Goal: Task Accomplishment & Management: Complete application form

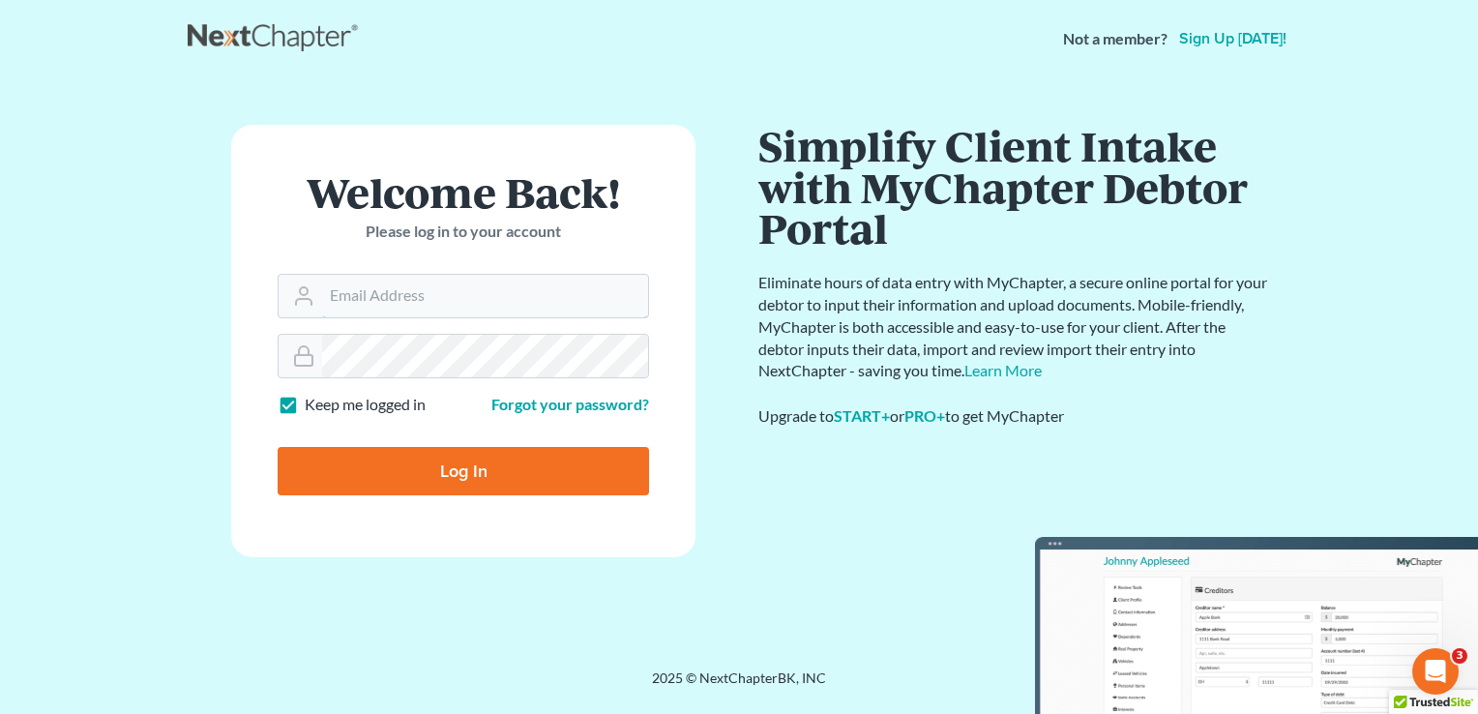
type input "tami@henkelsbaker.com"
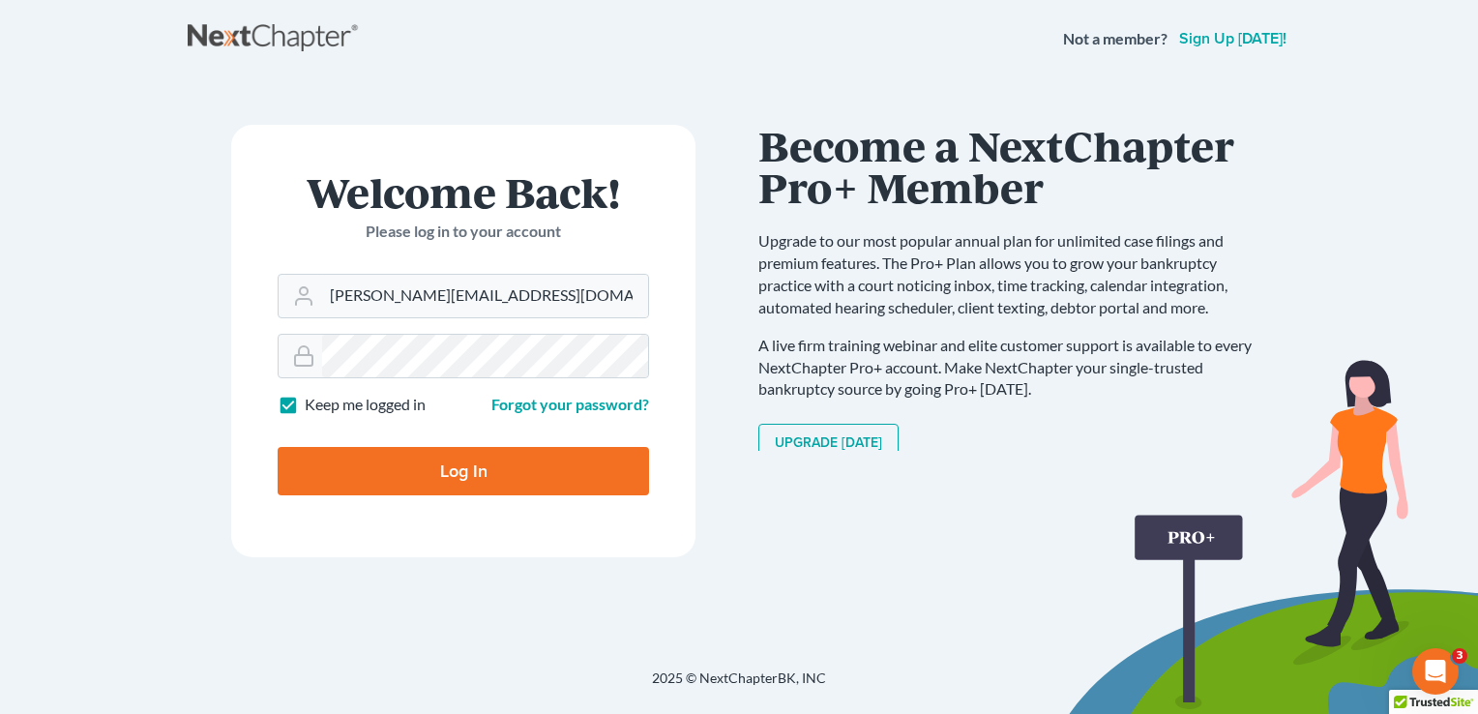
click at [486, 470] on input "Log In" at bounding box center [463, 471] width 371 height 48
type input "Thinking..."
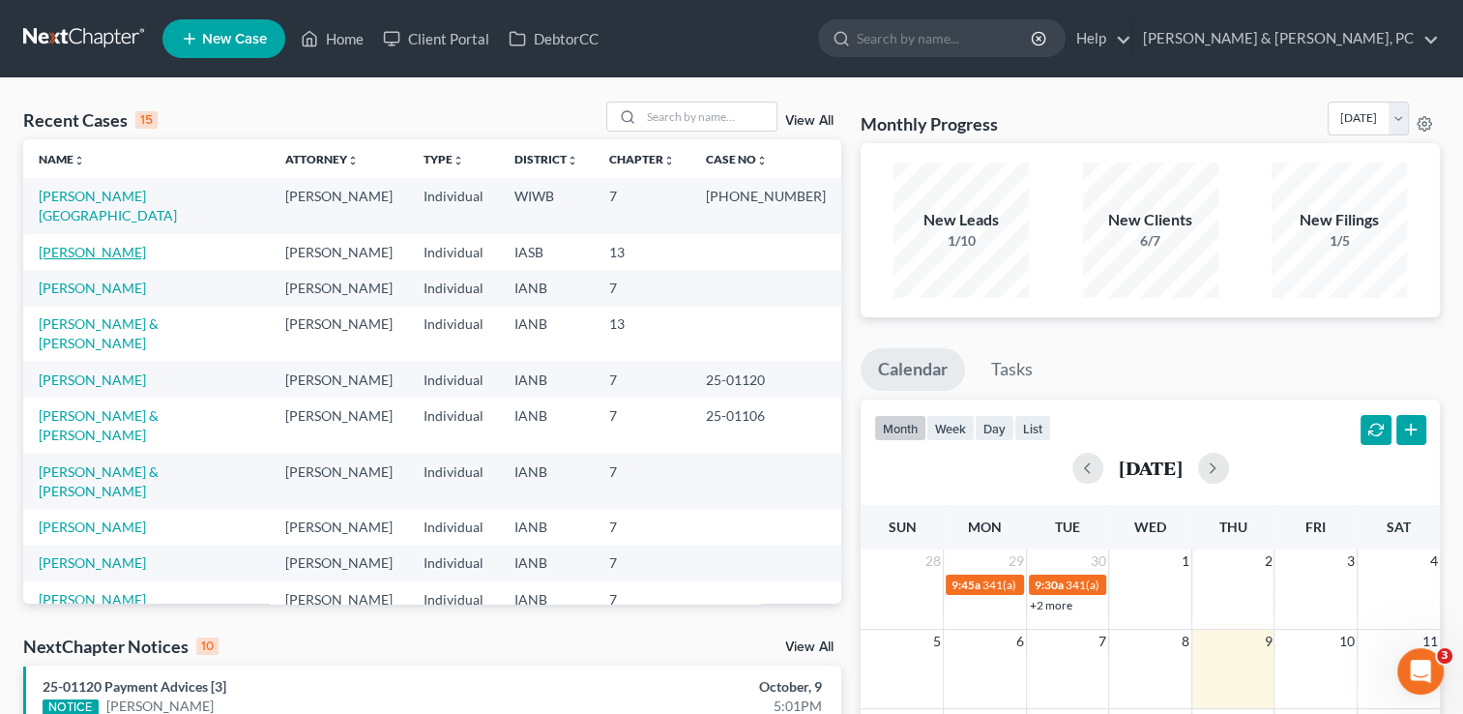
click at [85, 244] on link "[PERSON_NAME]" at bounding box center [92, 252] width 107 height 16
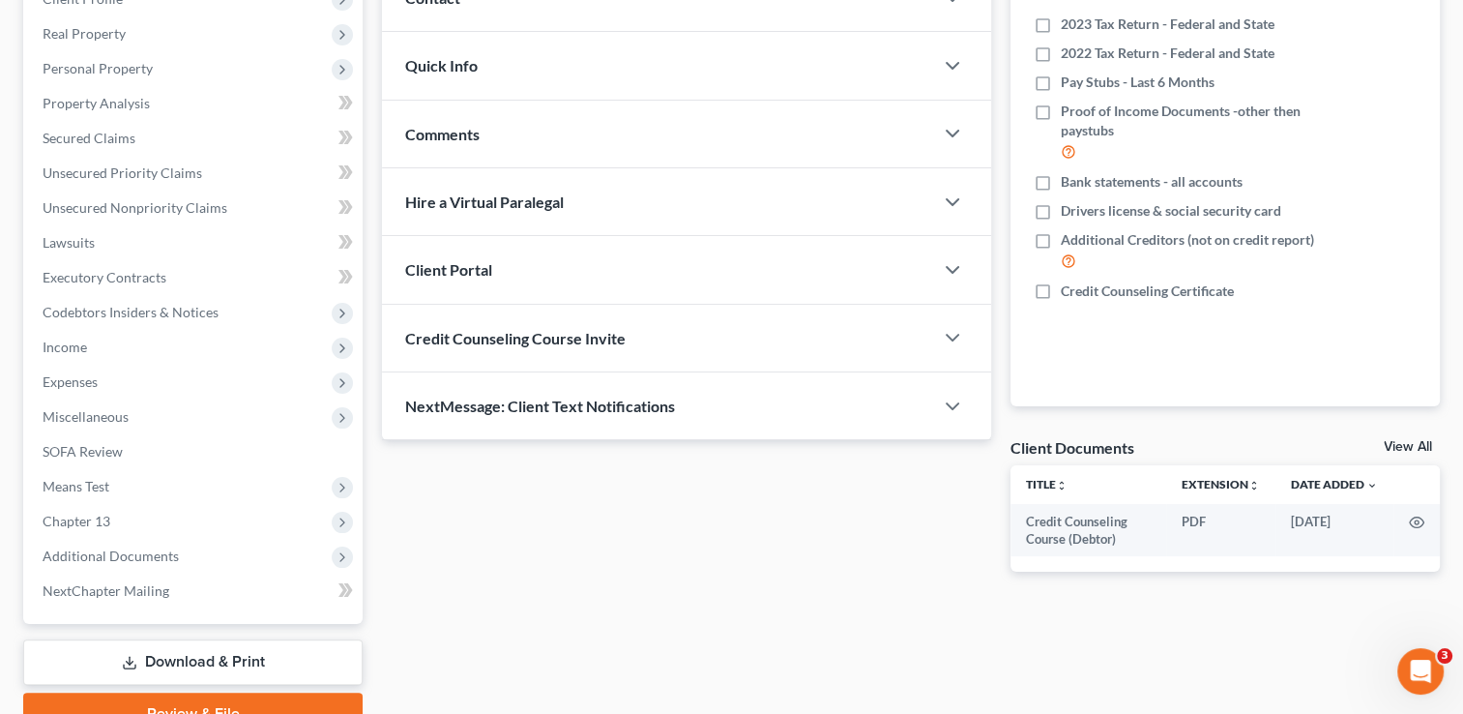
scroll to position [293, 0]
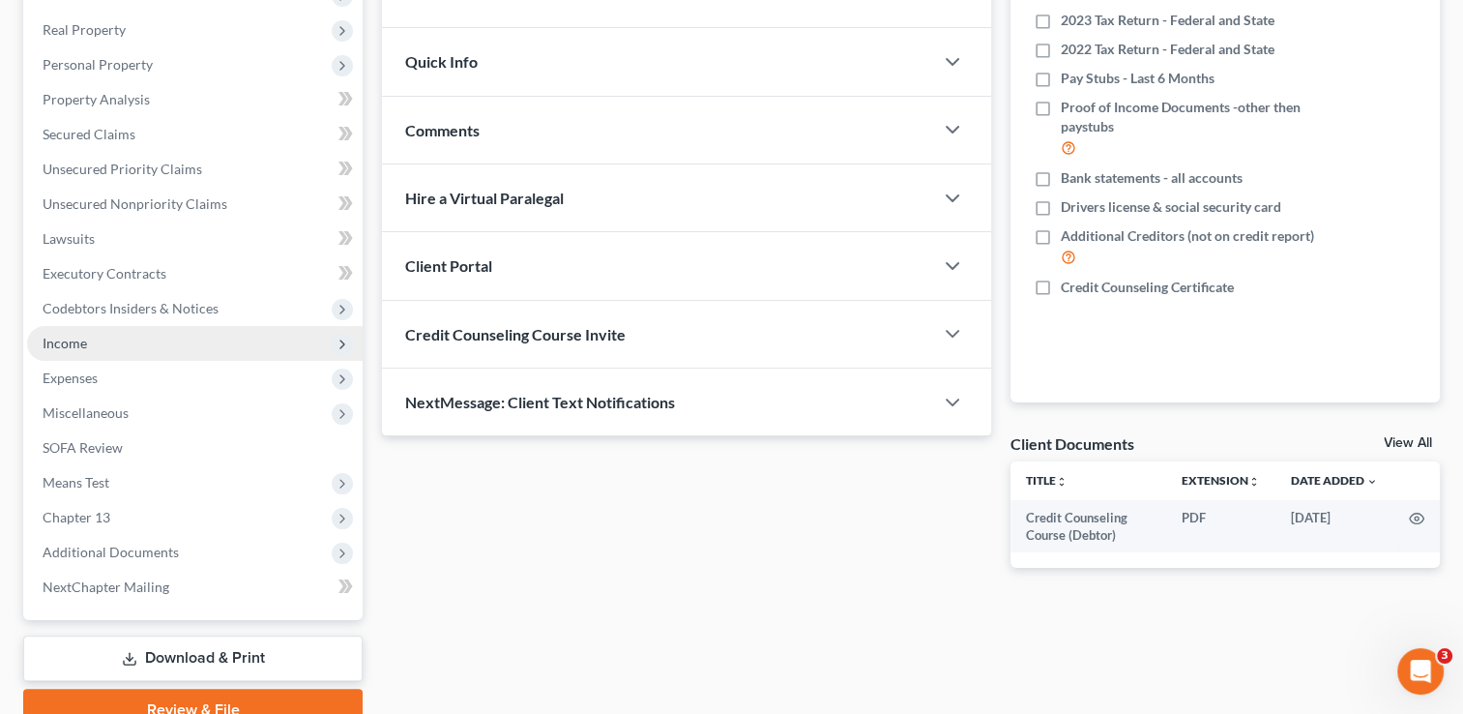
click at [93, 348] on span "Income" at bounding box center [195, 343] width 336 height 35
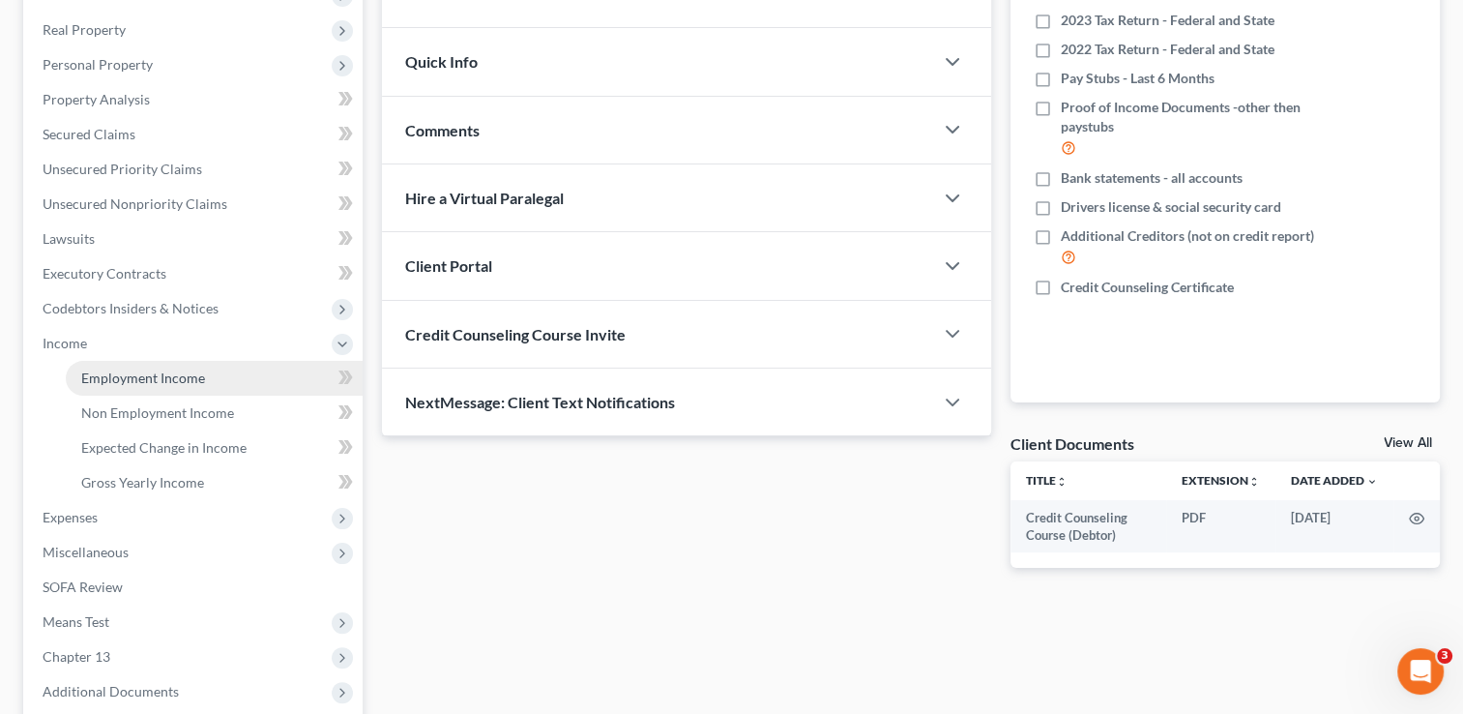
click at [118, 379] on span "Employment Income" at bounding box center [143, 377] width 124 height 16
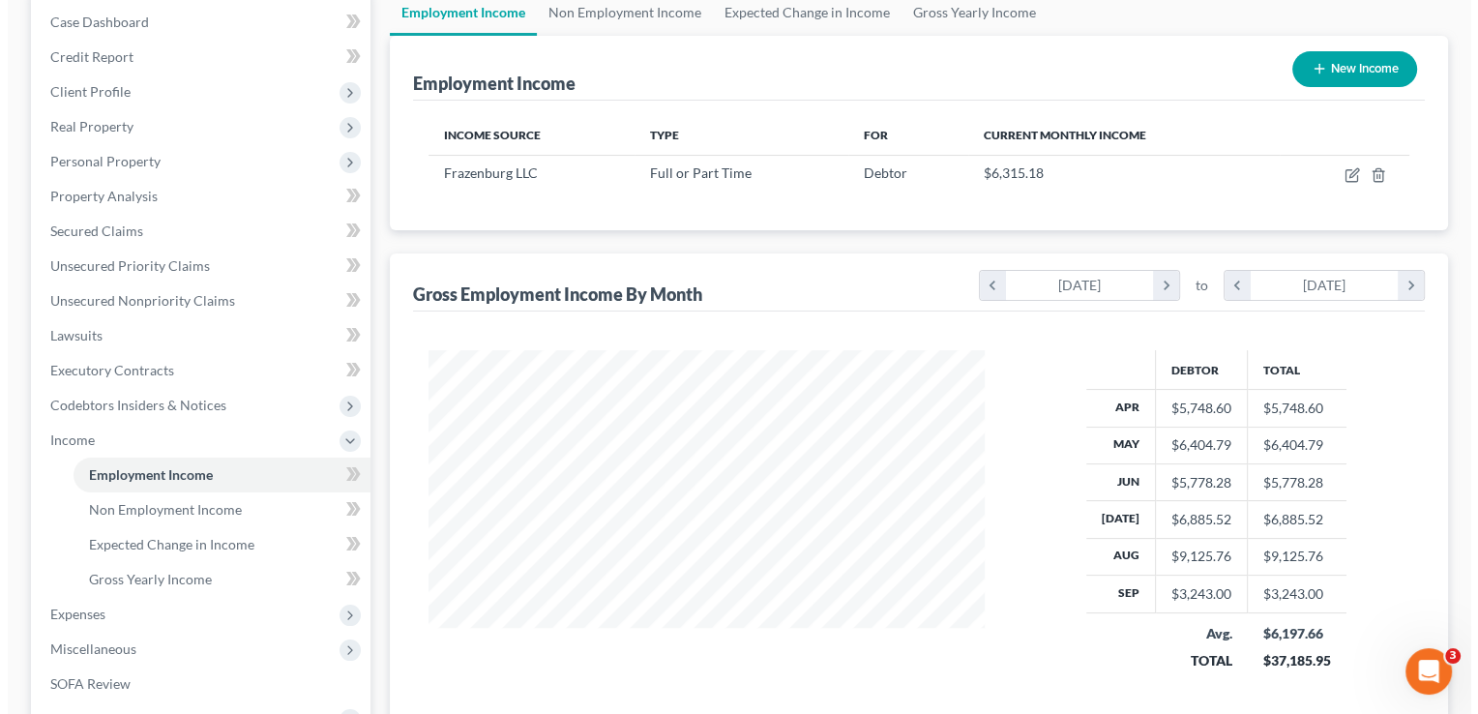
scroll to position [208, 0]
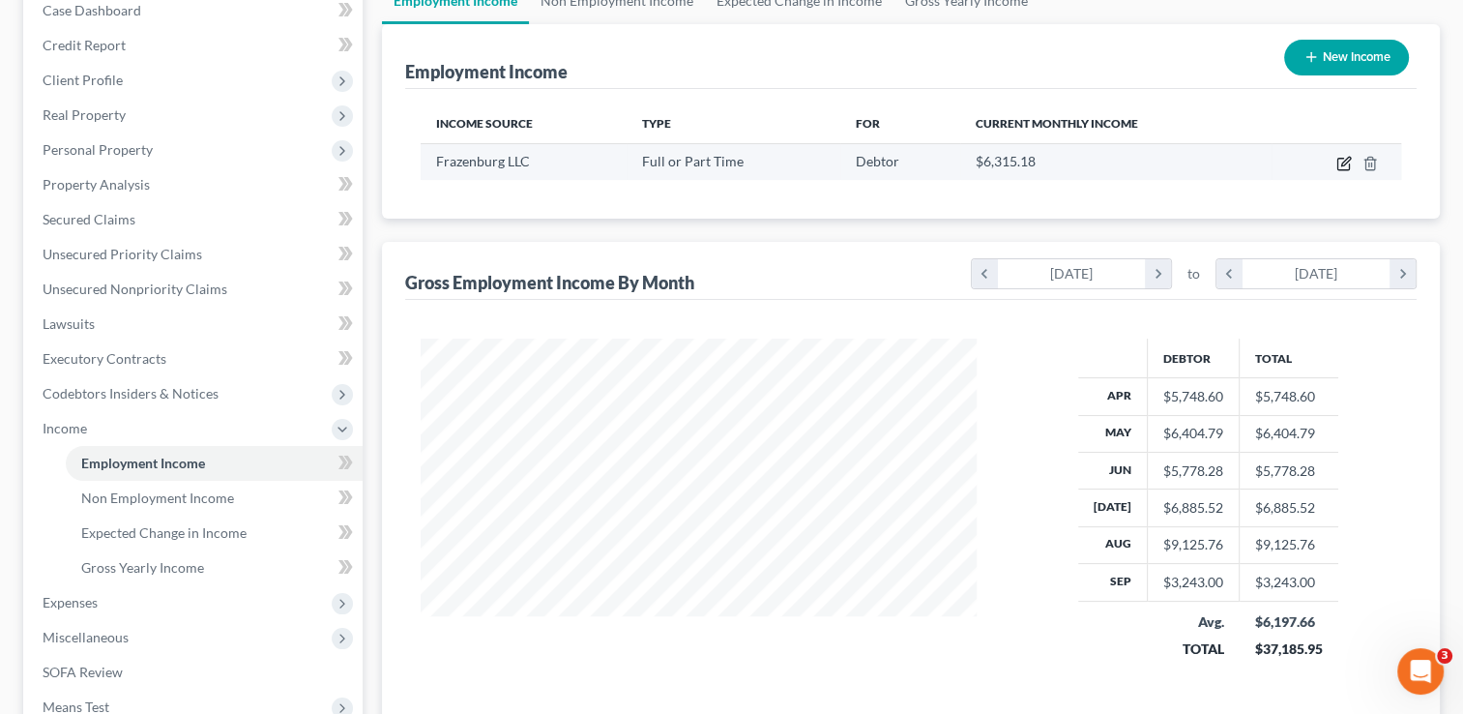
click at [1345, 162] on icon "button" at bounding box center [1345, 161] width 9 height 9
select select "0"
select select "16"
select select "2"
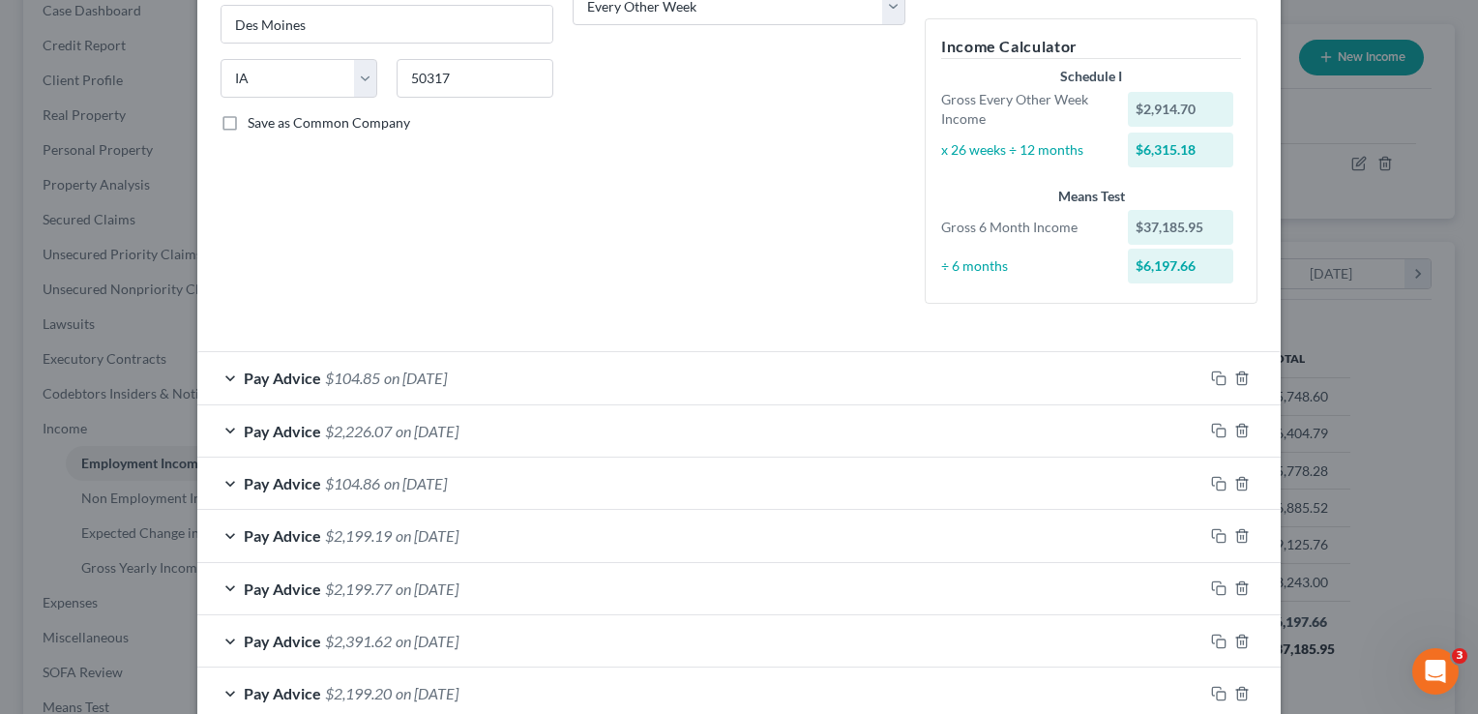
scroll to position [319, 0]
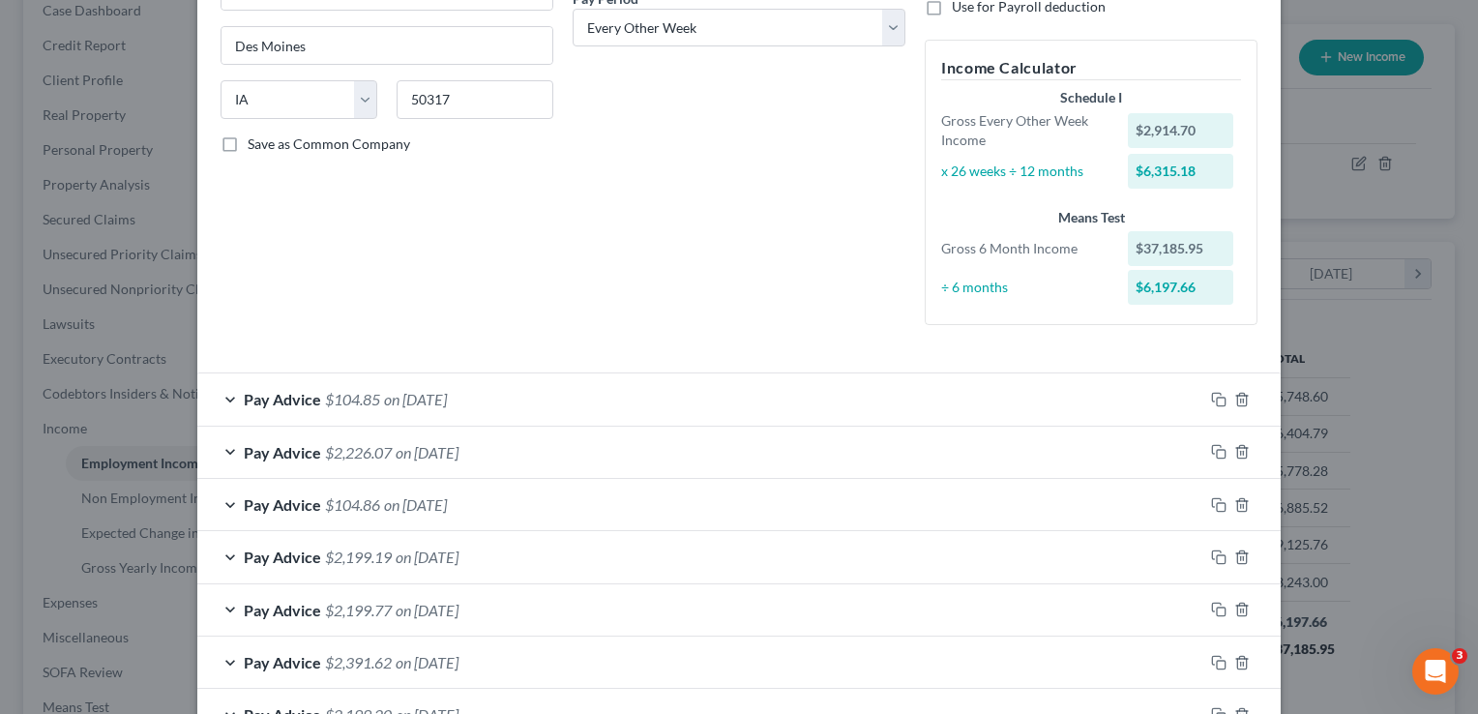
click at [228, 404] on div "Pay Advice $104.85 on 09/18/2025" at bounding box center [700, 398] width 1006 height 51
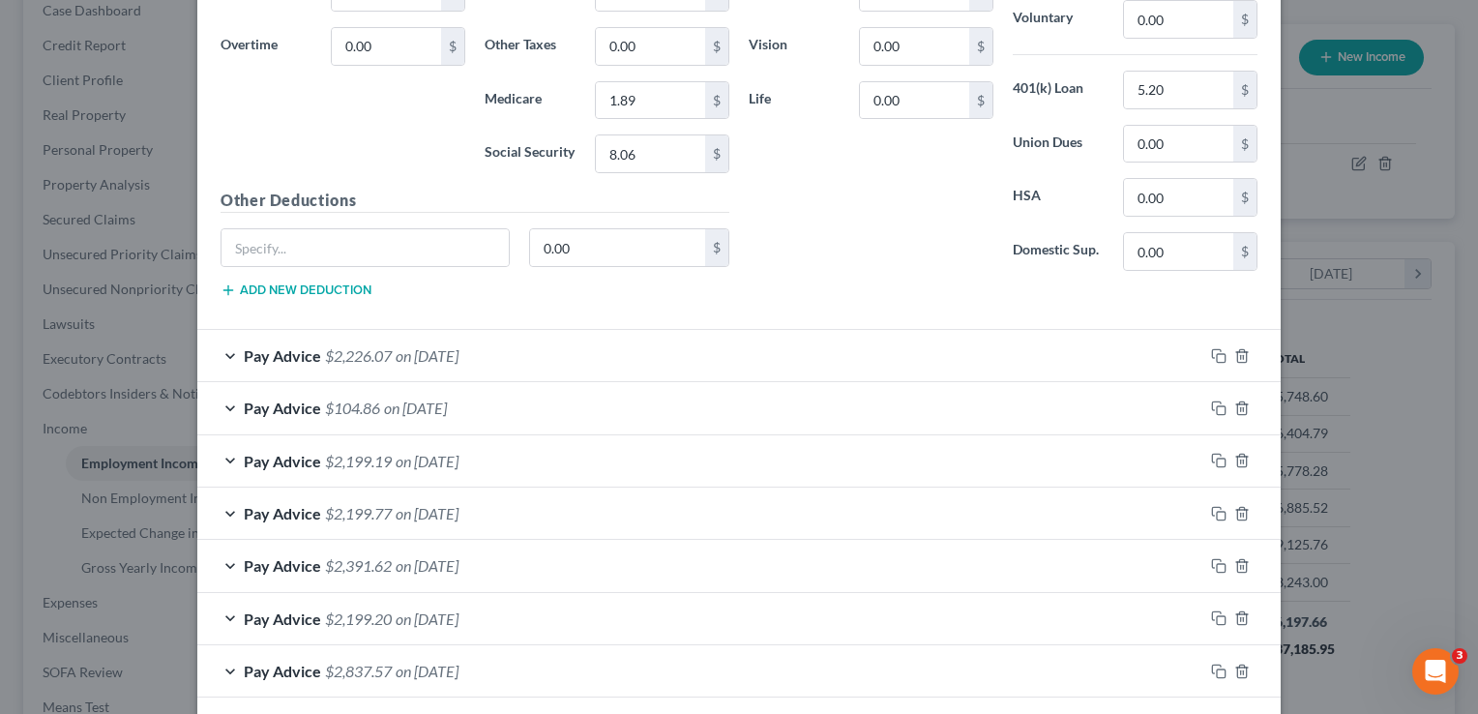
scroll to position [1396, 0]
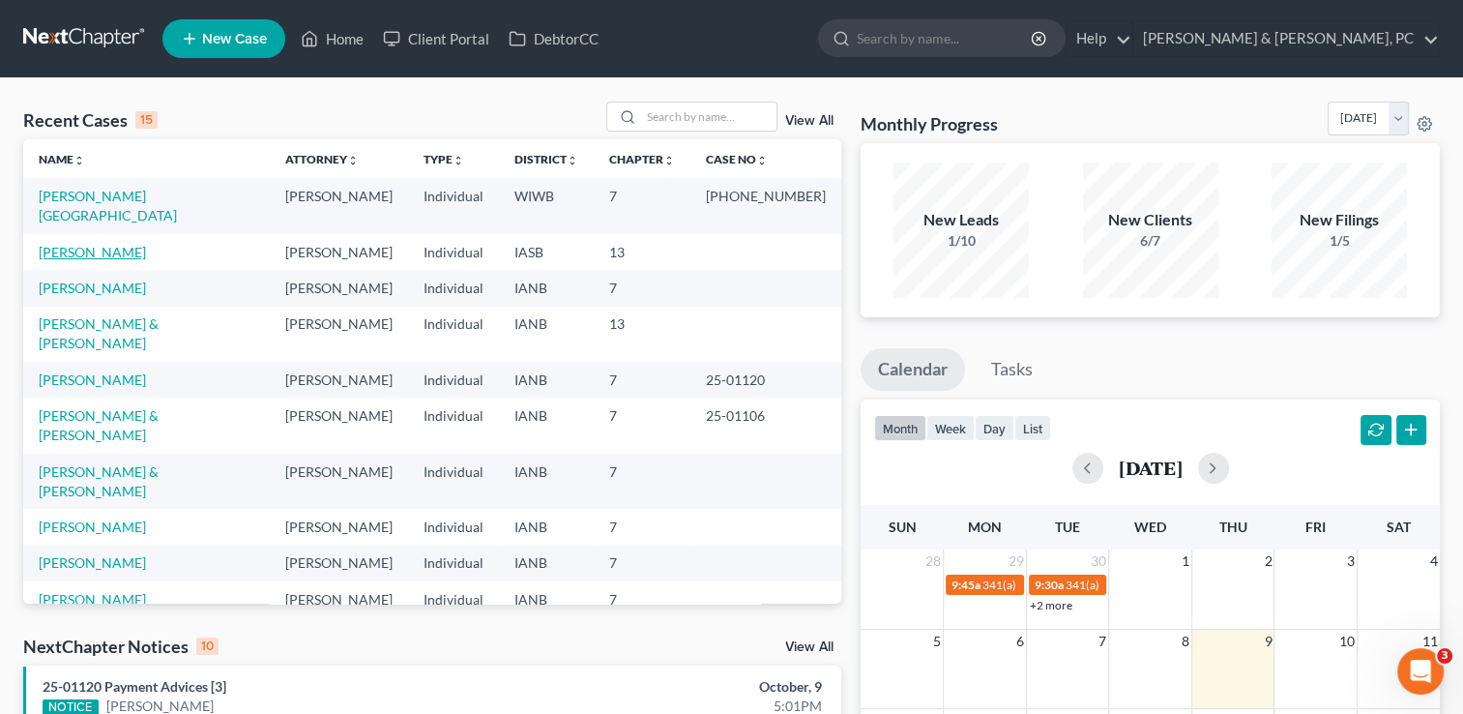
click at [108, 244] on link "Ewalt, Robby" at bounding box center [92, 252] width 107 height 16
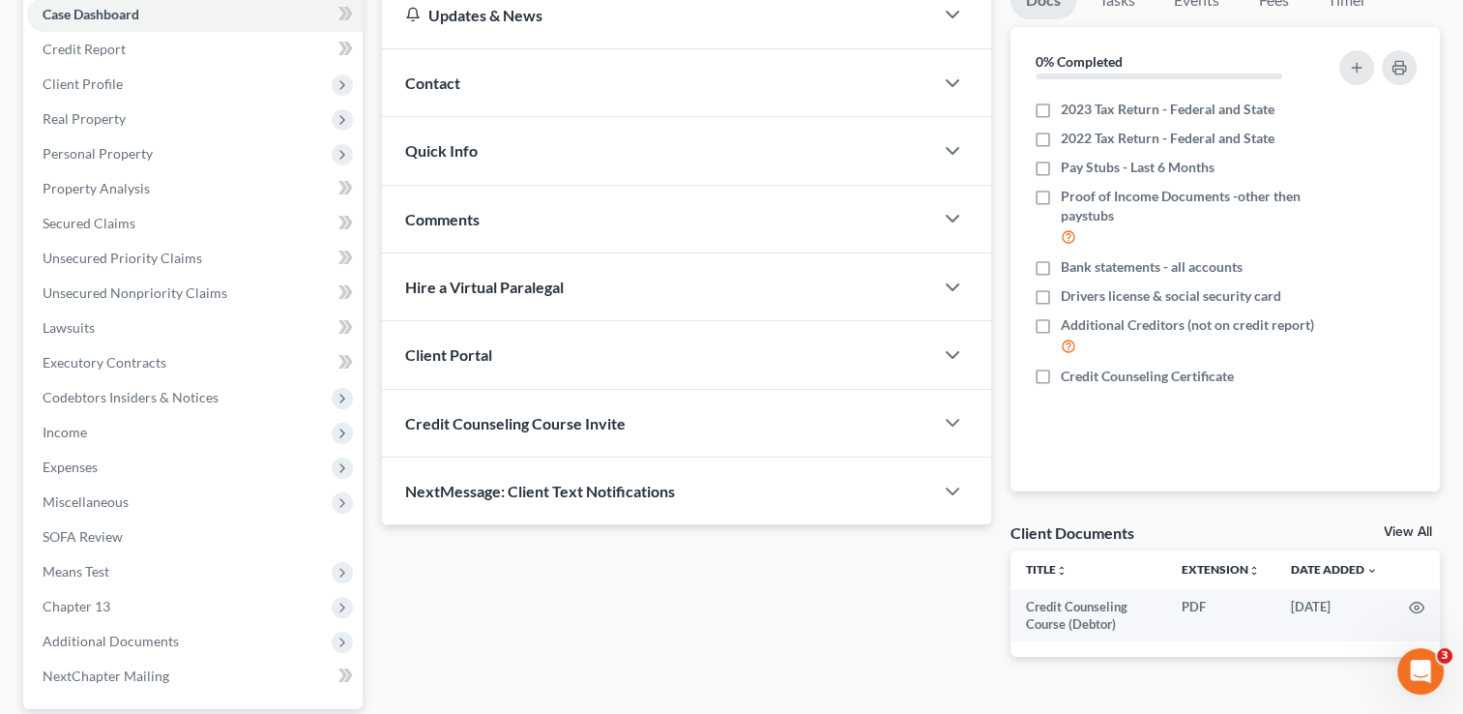
scroll to position [208, 0]
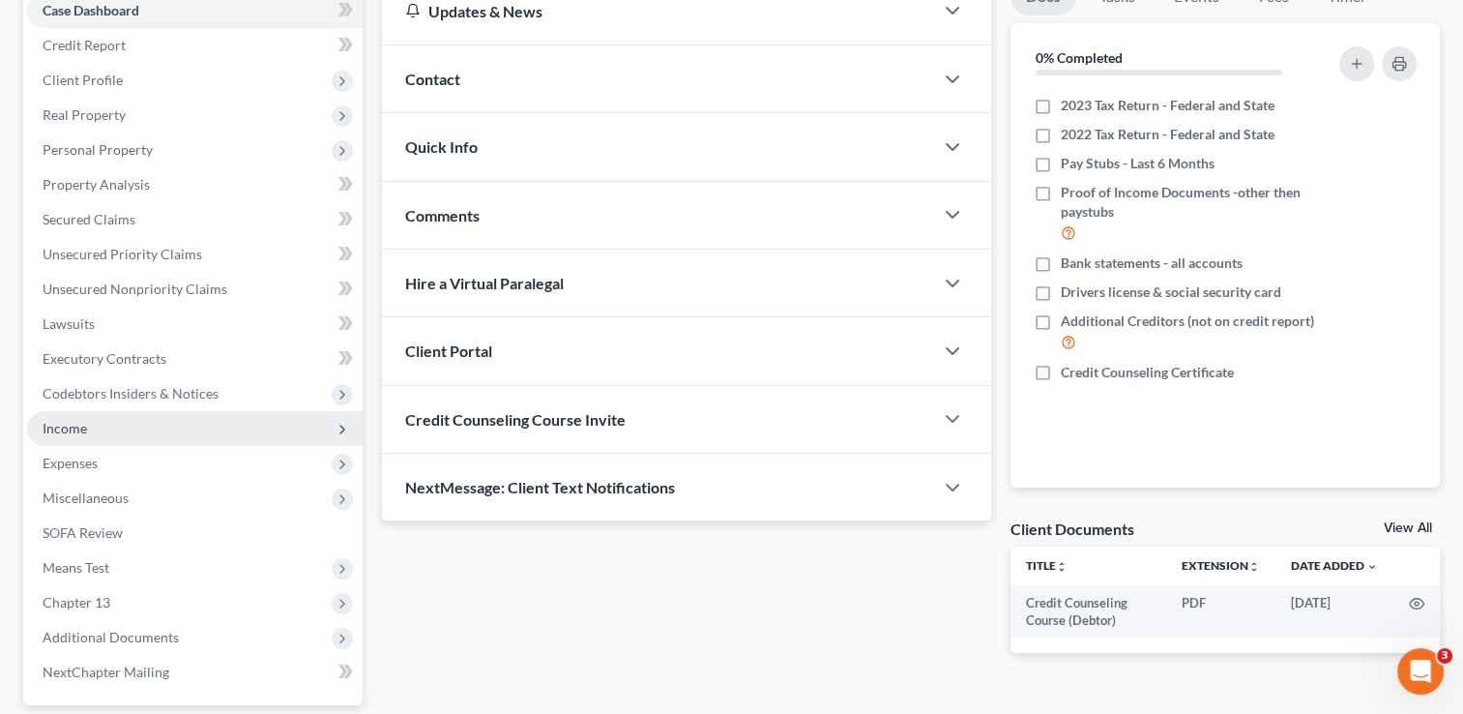
click at [77, 421] on span "Income" at bounding box center [65, 428] width 44 height 16
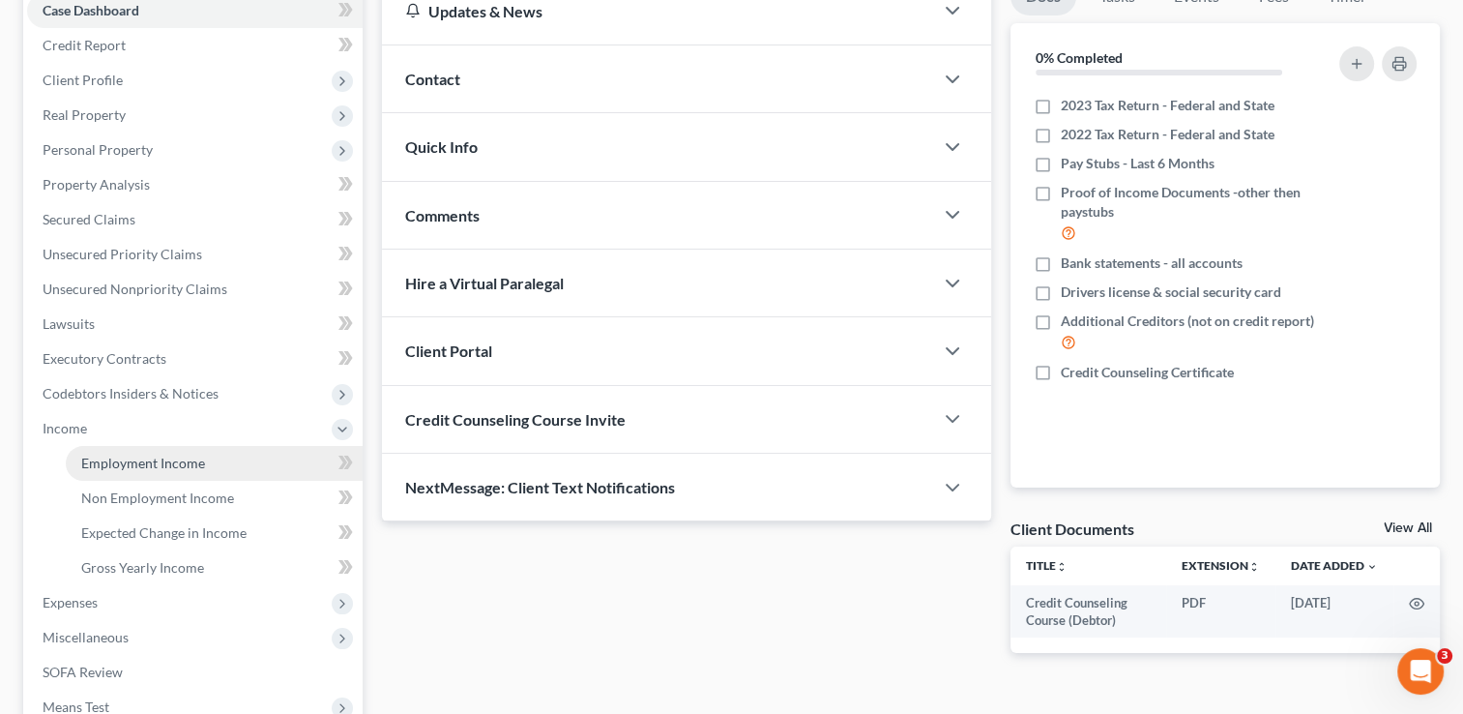
click at [171, 466] on span "Employment Income" at bounding box center [143, 462] width 124 height 16
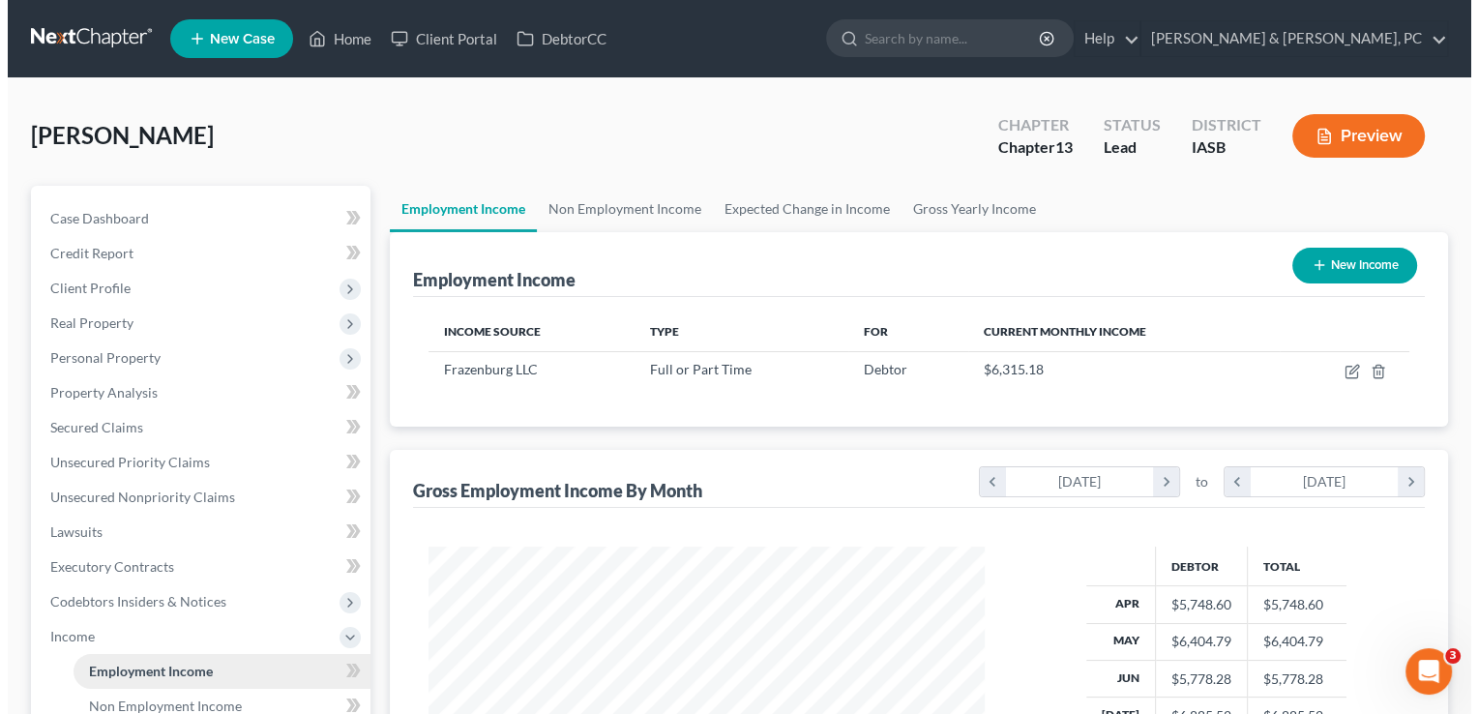
scroll to position [344, 595]
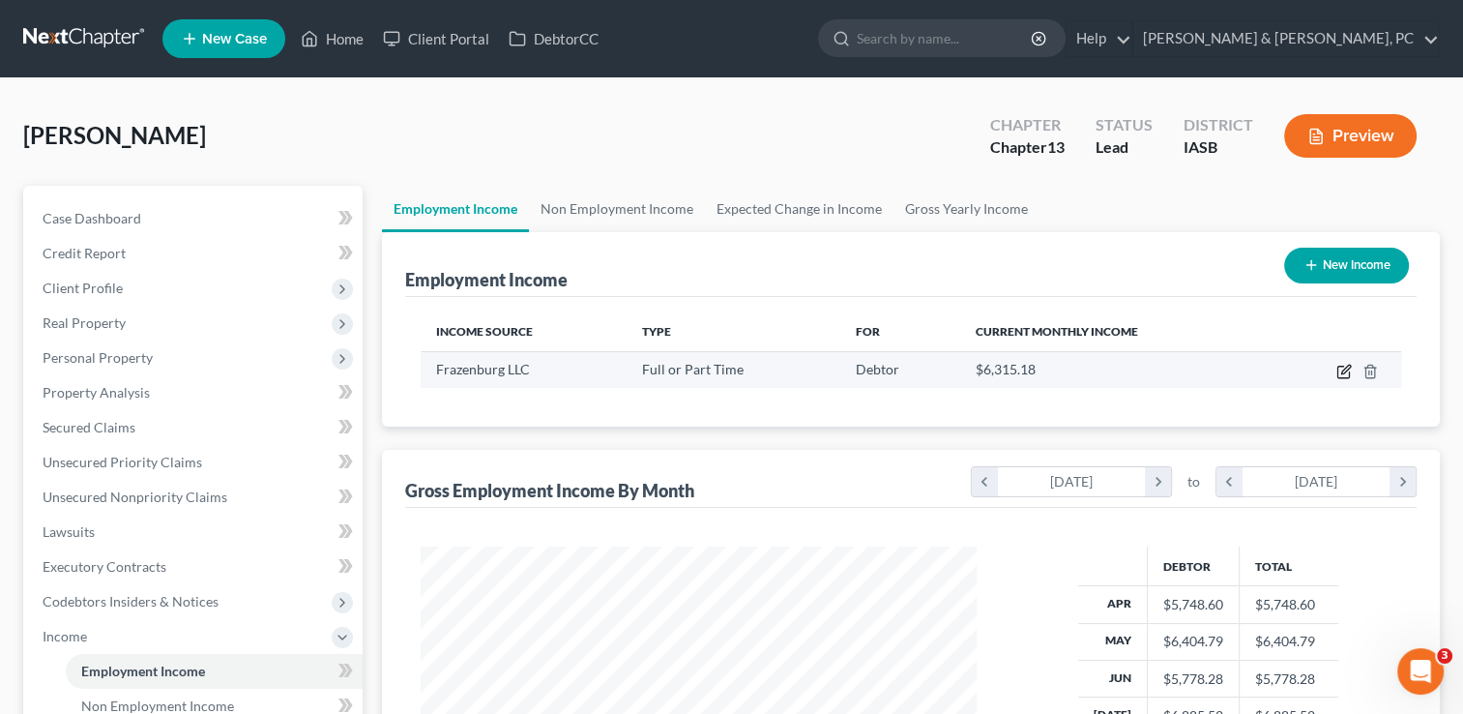
click at [1339, 373] on icon "button" at bounding box center [1343, 371] width 15 height 15
select select "0"
select select "16"
select select "2"
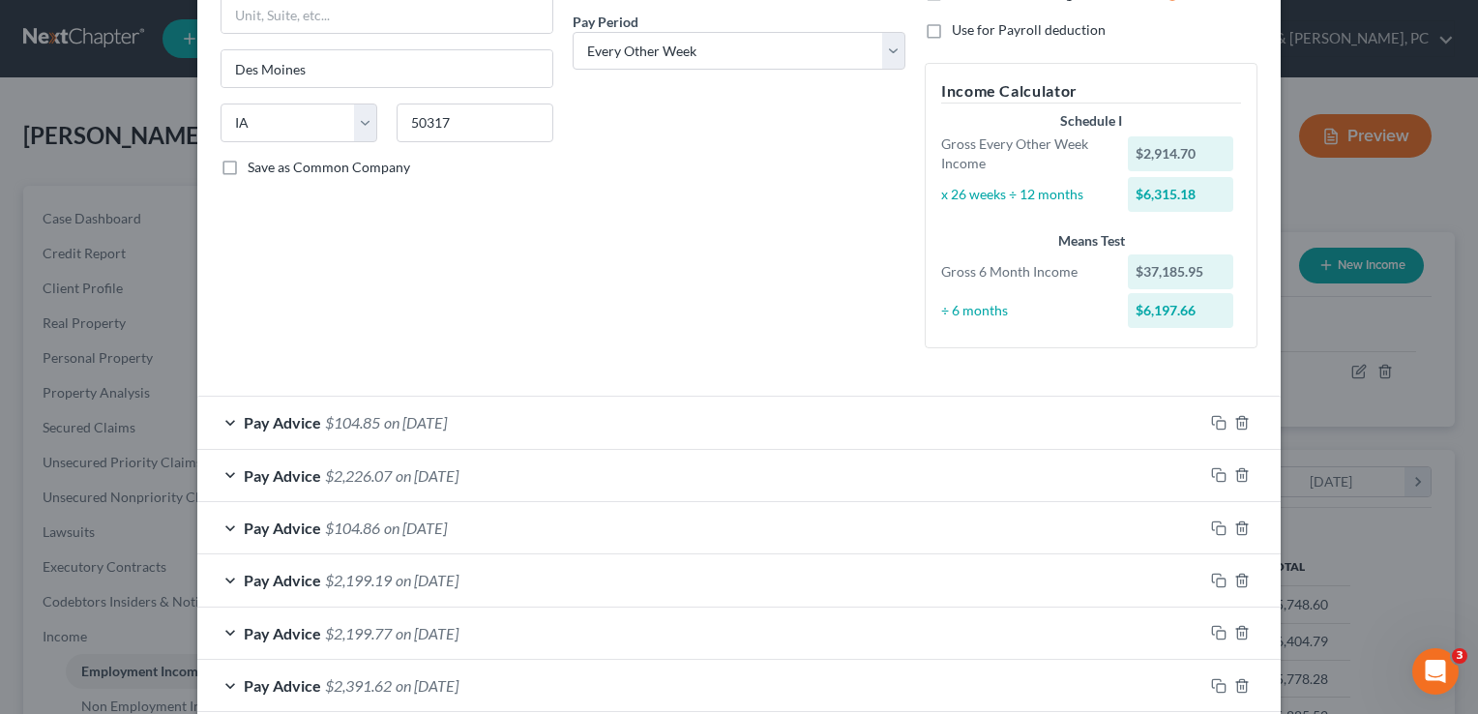
scroll to position [321, 0]
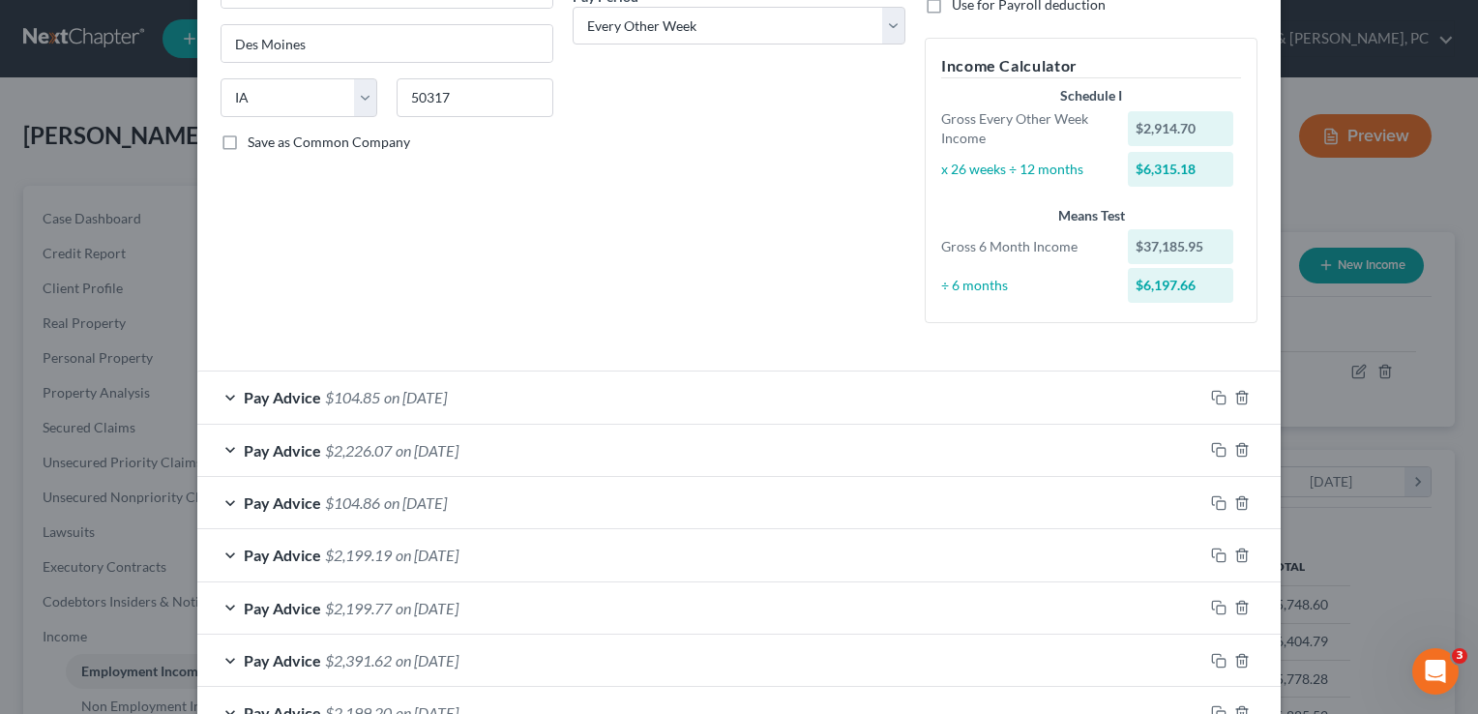
click at [225, 393] on div "Pay Advice $104.85 on 09/18/2025" at bounding box center [700, 396] width 1006 height 51
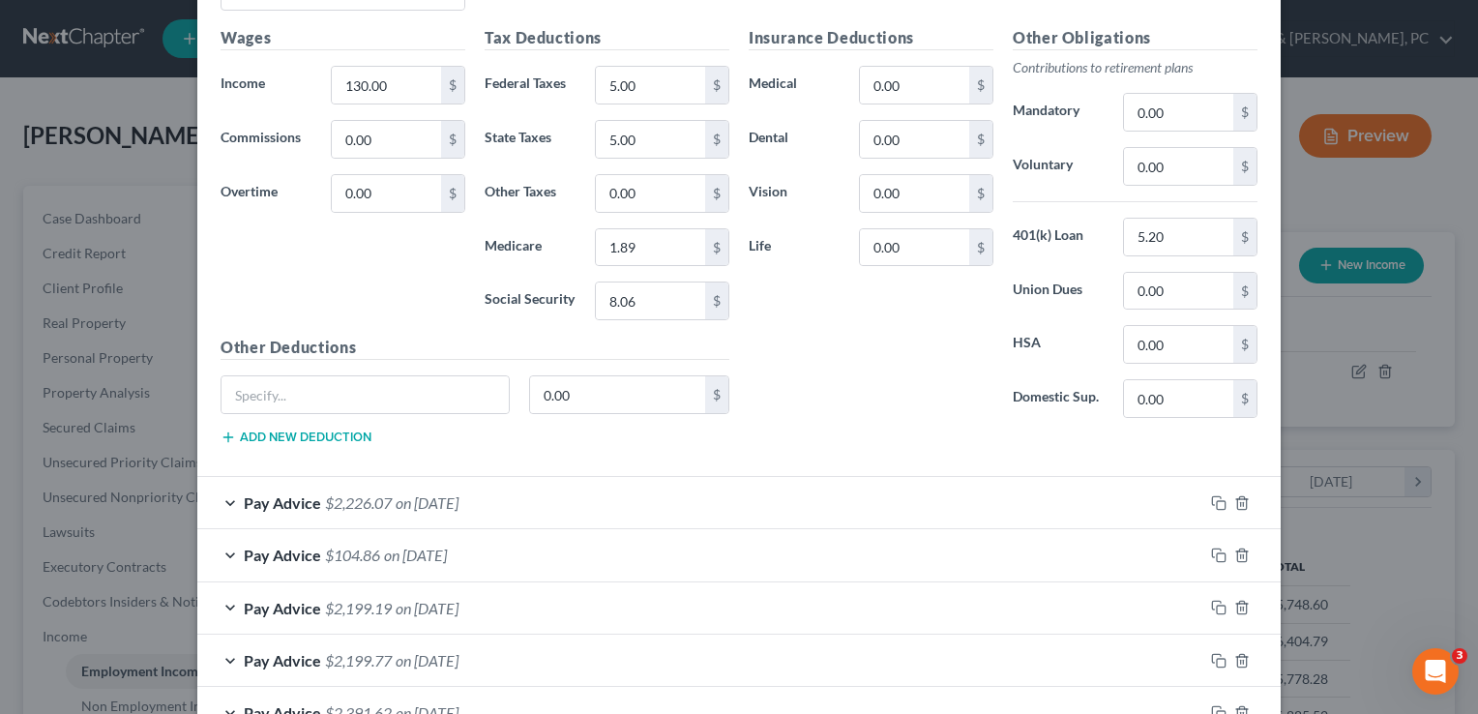
scroll to position [860, 0]
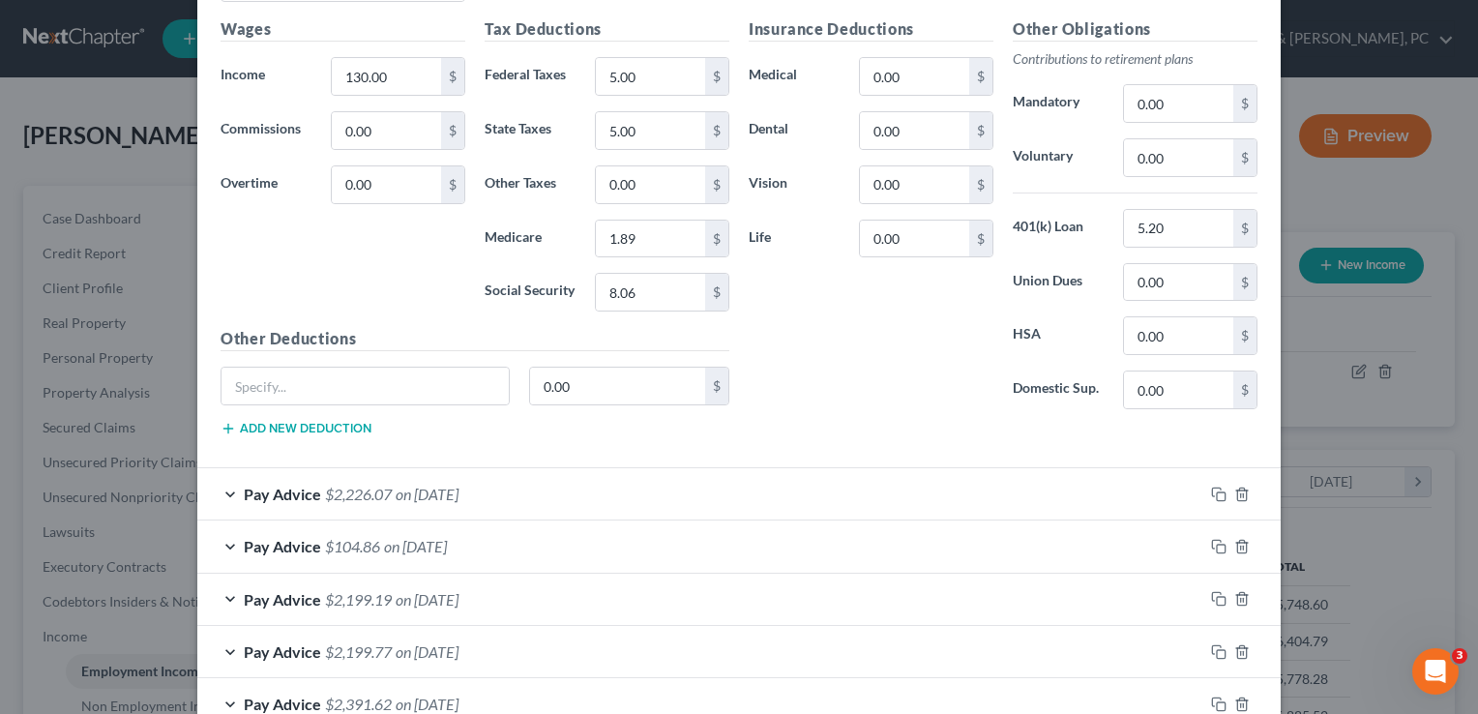
click at [217, 488] on div "Pay Advice $2,226.07 on 09/12/2025" at bounding box center [700, 493] width 1006 height 51
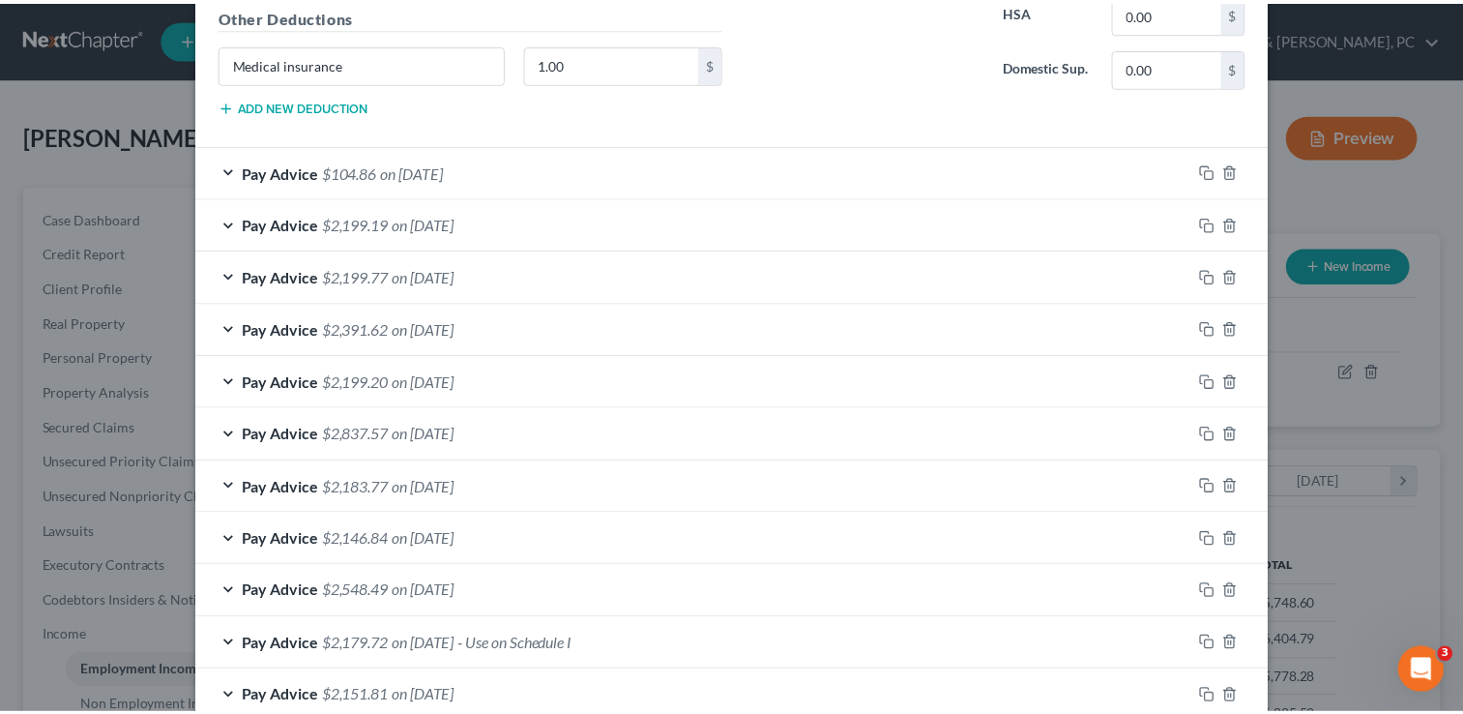
scroll to position [1976, 0]
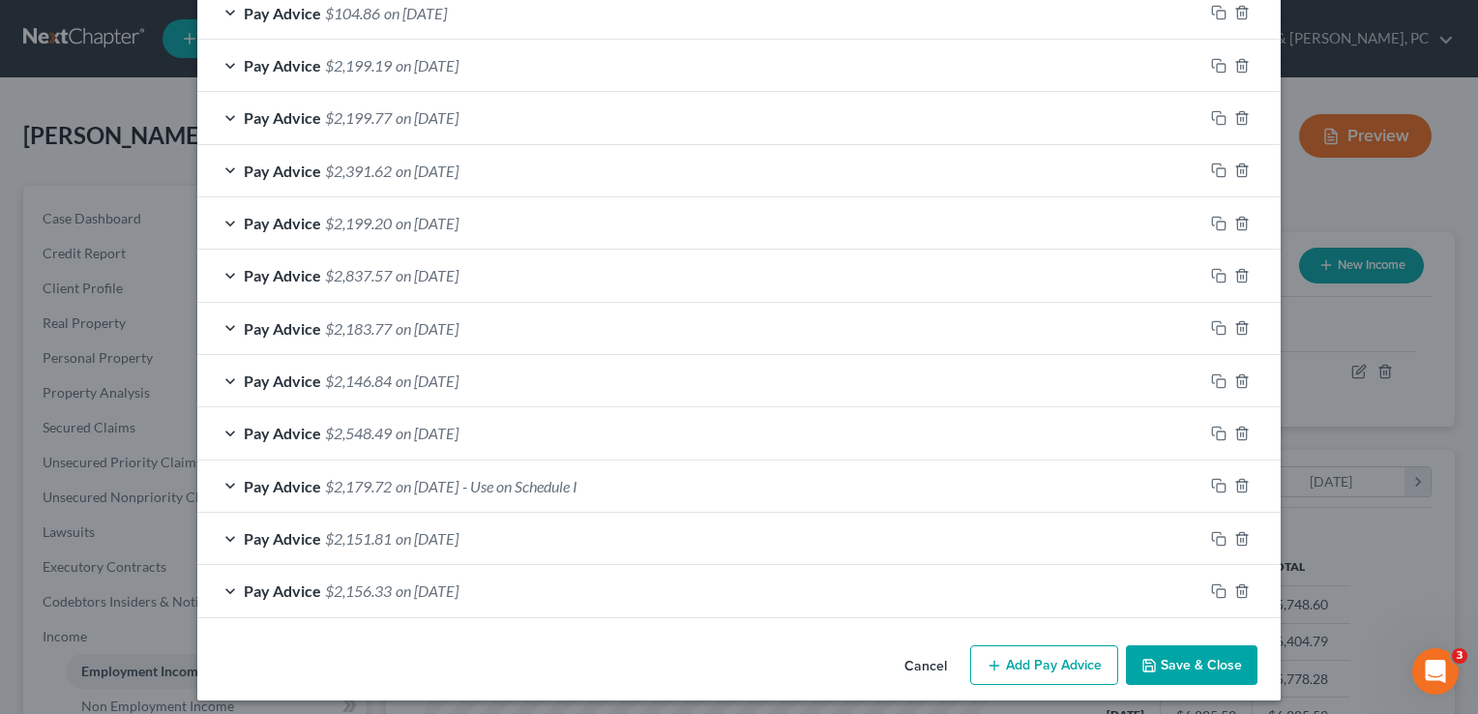
click at [924, 648] on button "Cancel" at bounding box center [925, 666] width 73 height 39
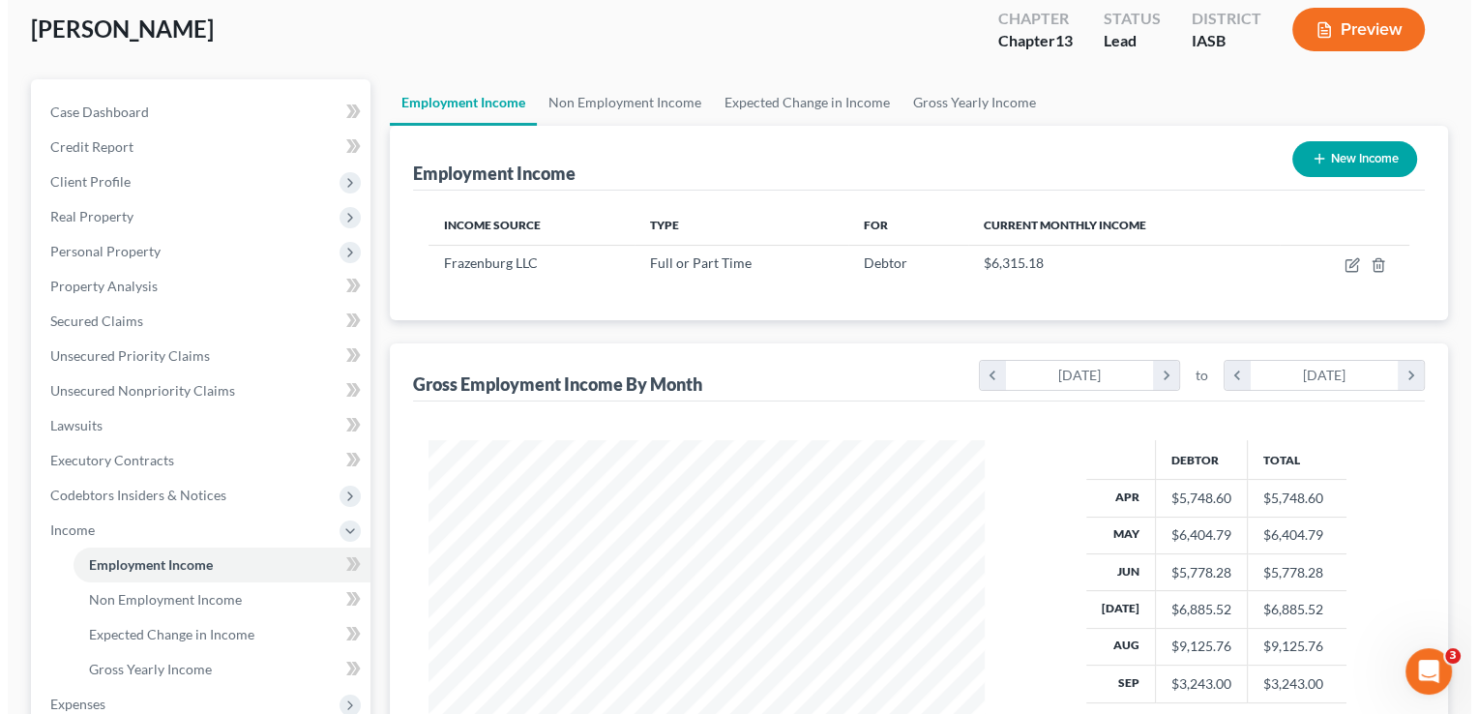
scroll to position [105, 0]
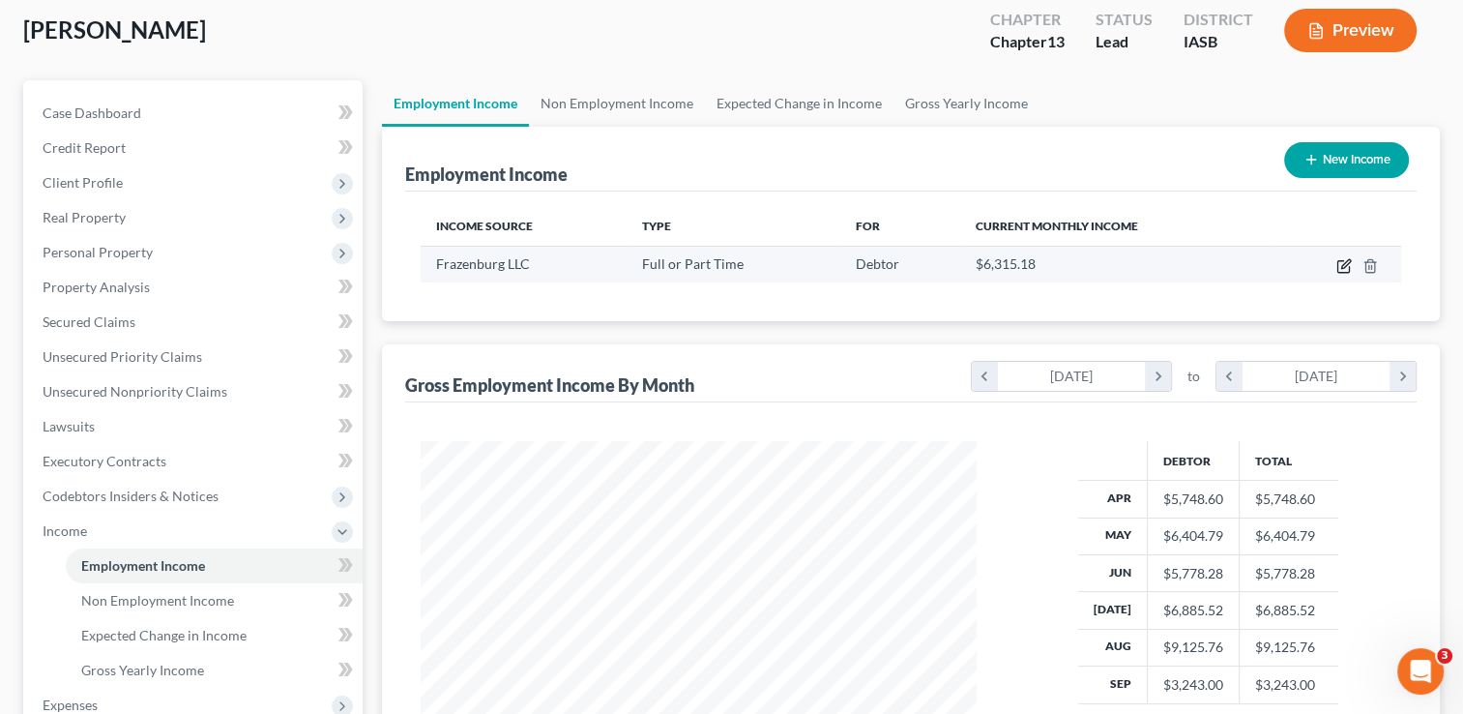
click at [1342, 262] on icon "button" at bounding box center [1343, 265] width 15 height 15
select select "0"
select select "16"
select select "2"
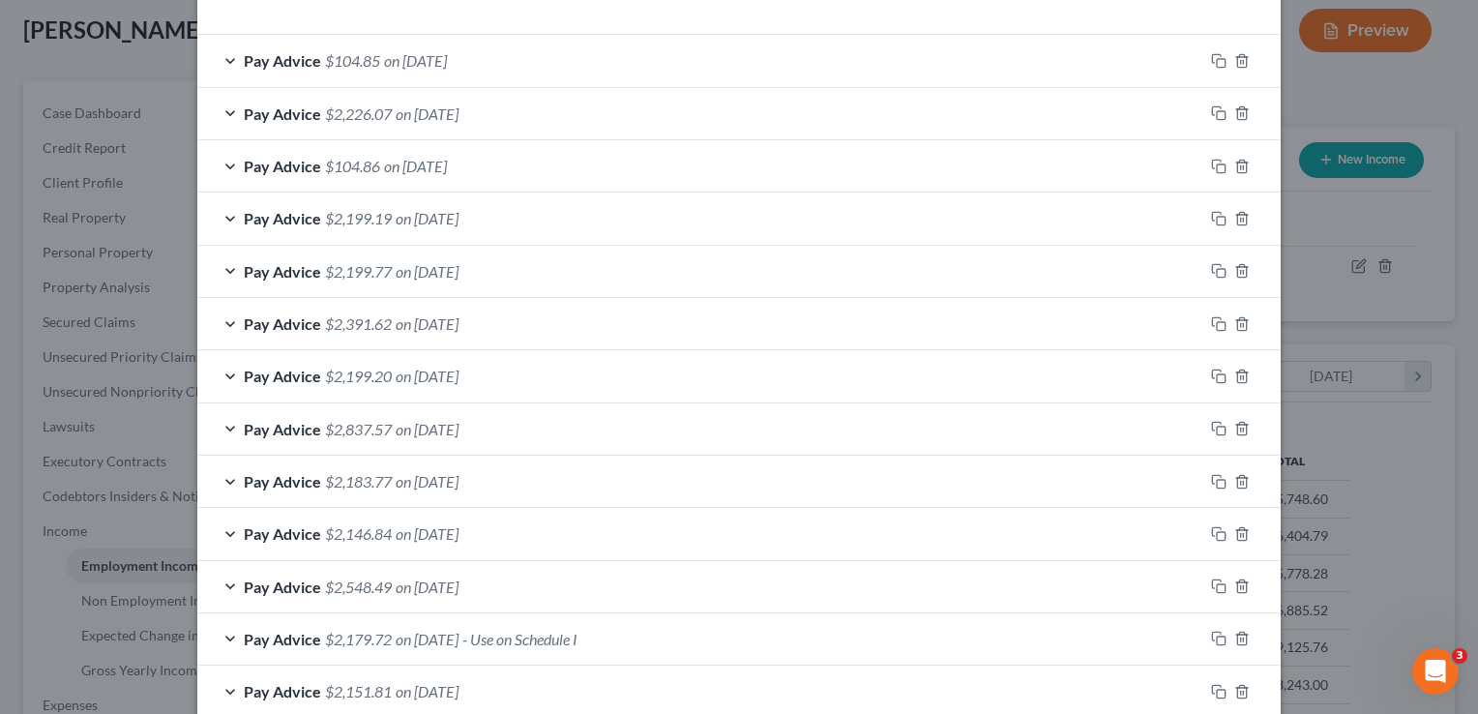
scroll to position [816, 0]
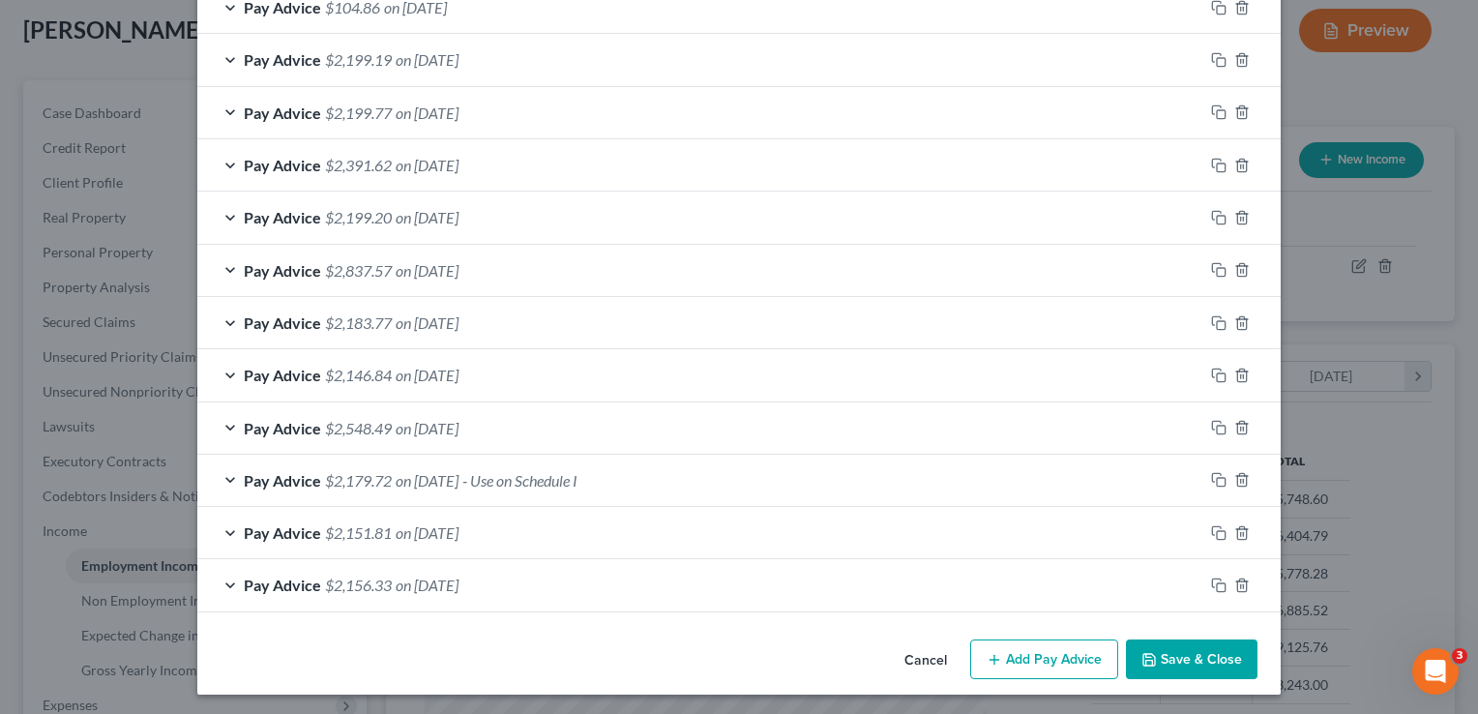
click at [222, 584] on div "Pay Advice $2,156.33 on 04/11/2025" at bounding box center [700, 584] width 1006 height 51
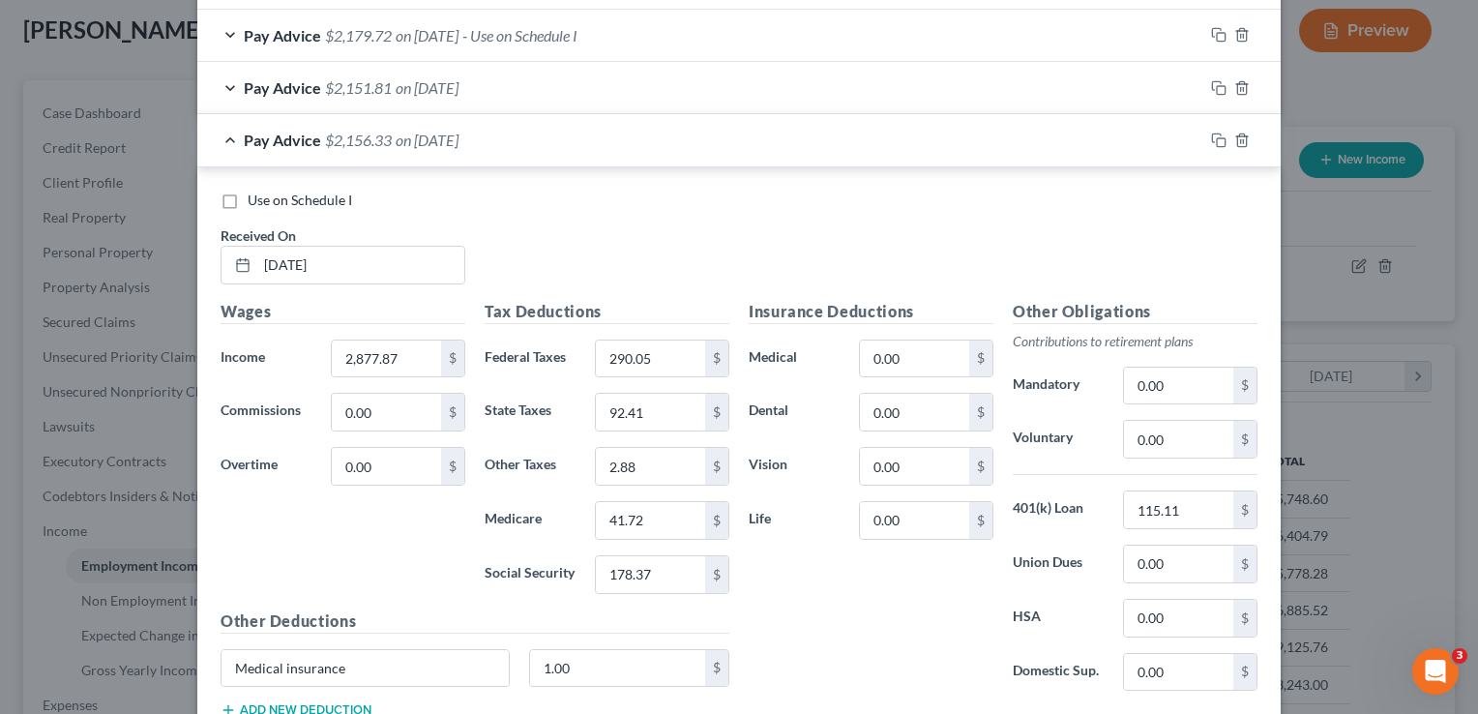
scroll to position [1283, 0]
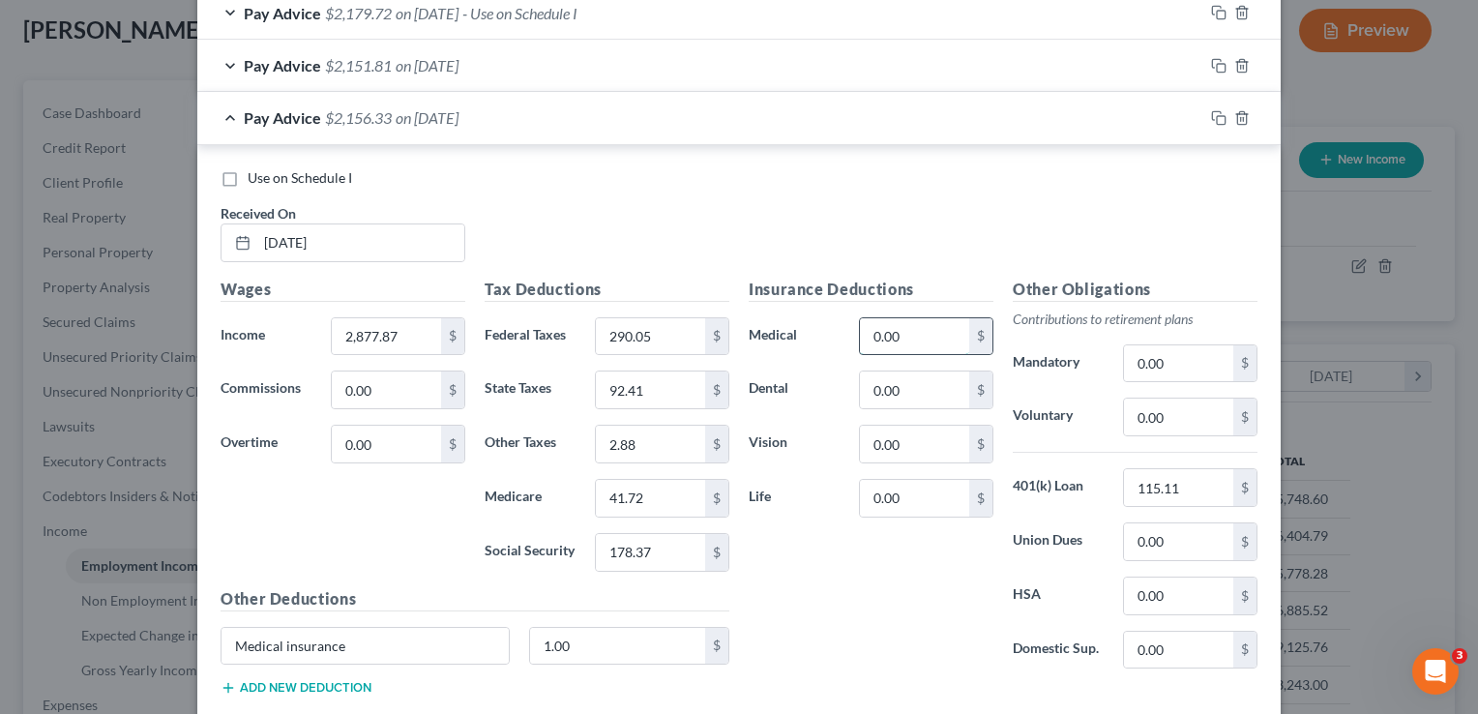
click at [928, 346] on input "0.00" at bounding box center [914, 336] width 109 height 37
type input "1.00"
click at [1178, 423] on input "0.00" at bounding box center [1178, 416] width 109 height 37
type input "115.11"
click at [608, 649] on input "1.00" at bounding box center [618, 646] width 176 height 37
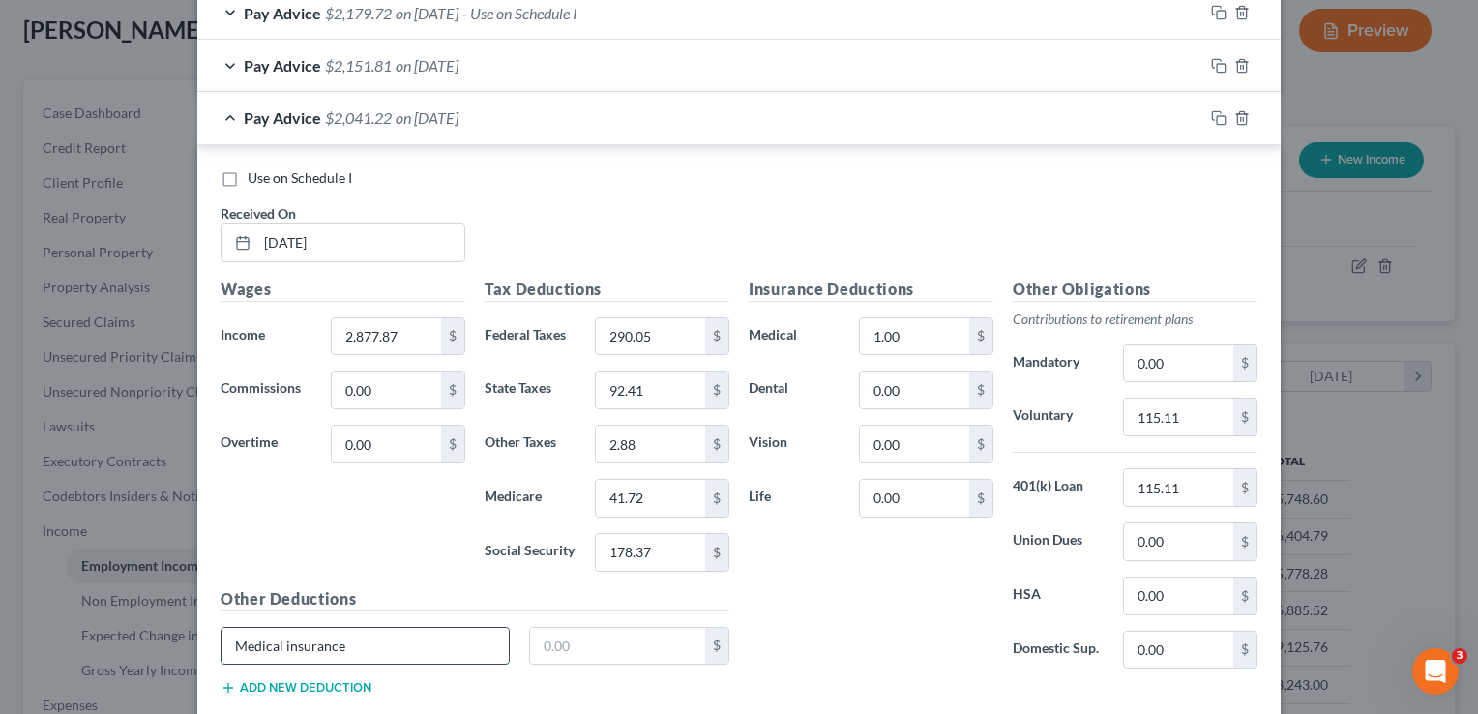
click at [370, 629] on input "Medical insurance" at bounding box center [364, 646] width 287 height 37
type input "M"
click at [1184, 485] on input "115.11" at bounding box center [1178, 487] width 109 height 37
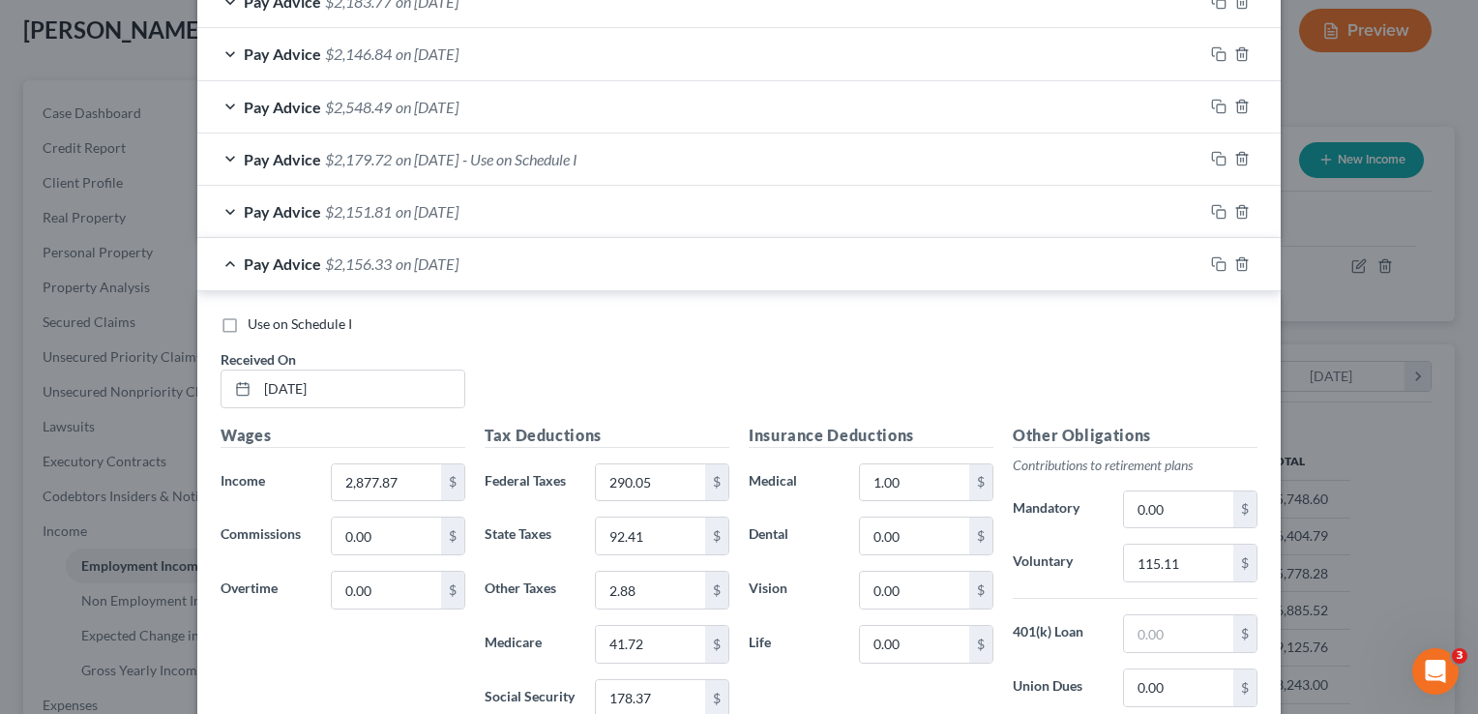
scroll to position [1086, 0]
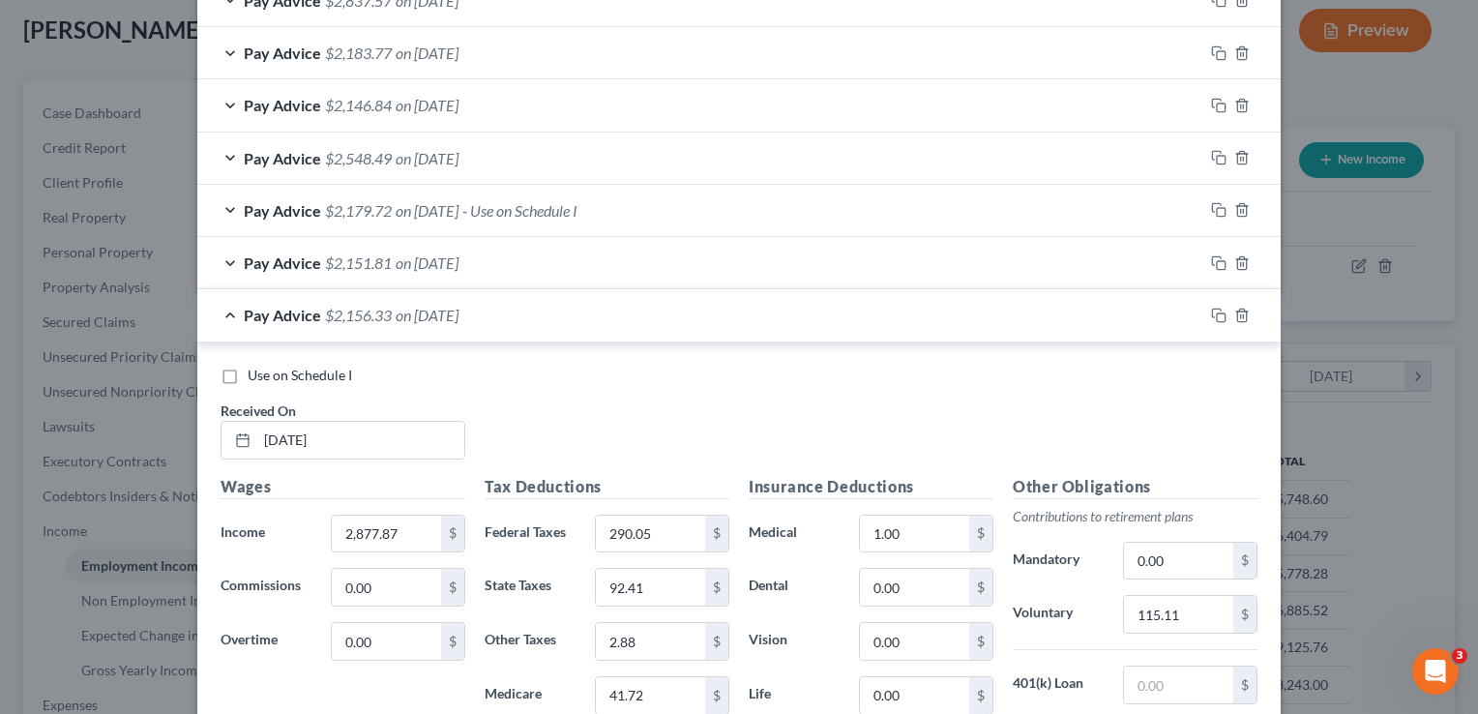
click at [225, 257] on div "Pay Advice $2,151.81 on 04/25/2025" at bounding box center [700, 262] width 1006 height 51
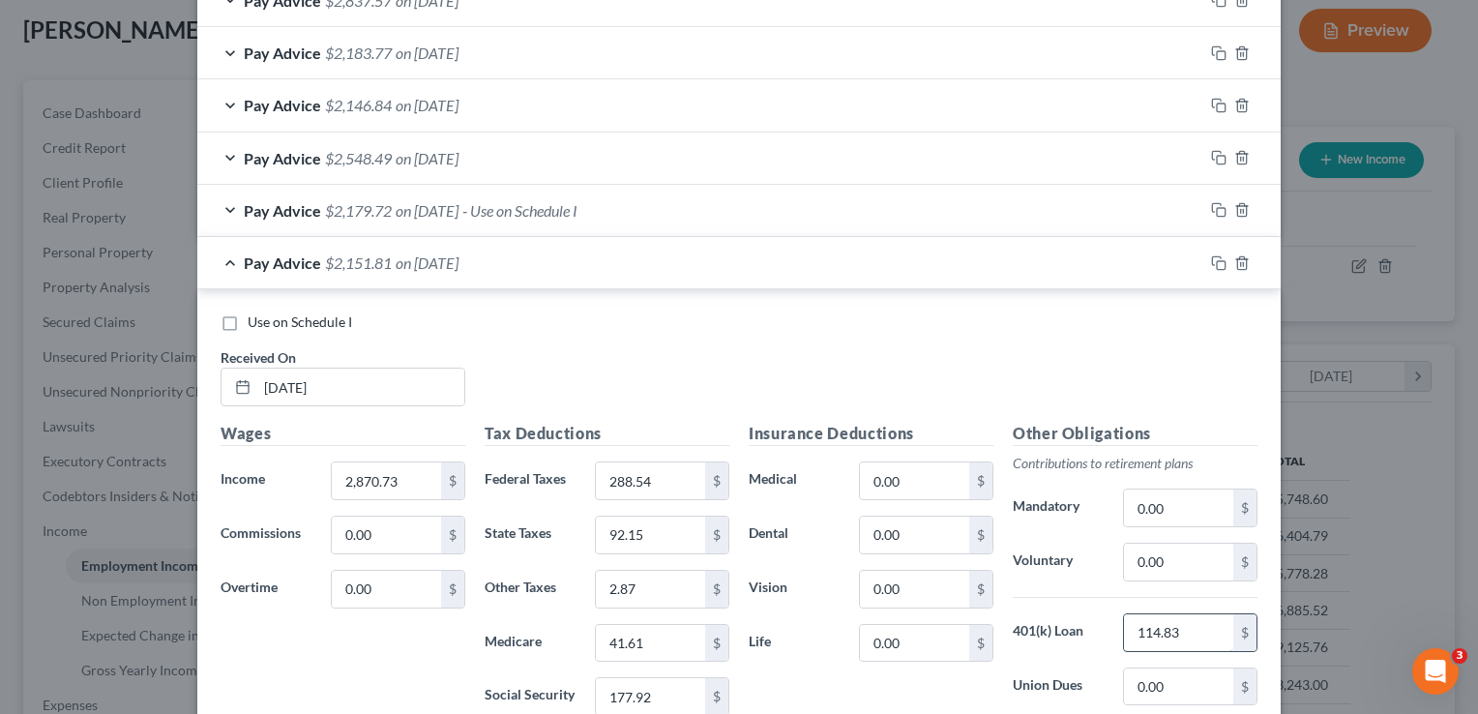
click at [1215, 632] on input "114.83" at bounding box center [1178, 632] width 109 height 37
click at [1167, 556] on input "0.00" at bounding box center [1178, 561] width 109 height 37
type input "114.83"
click at [912, 485] on input "0.00" at bounding box center [914, 480] width 109 height 37
type input "1.00"
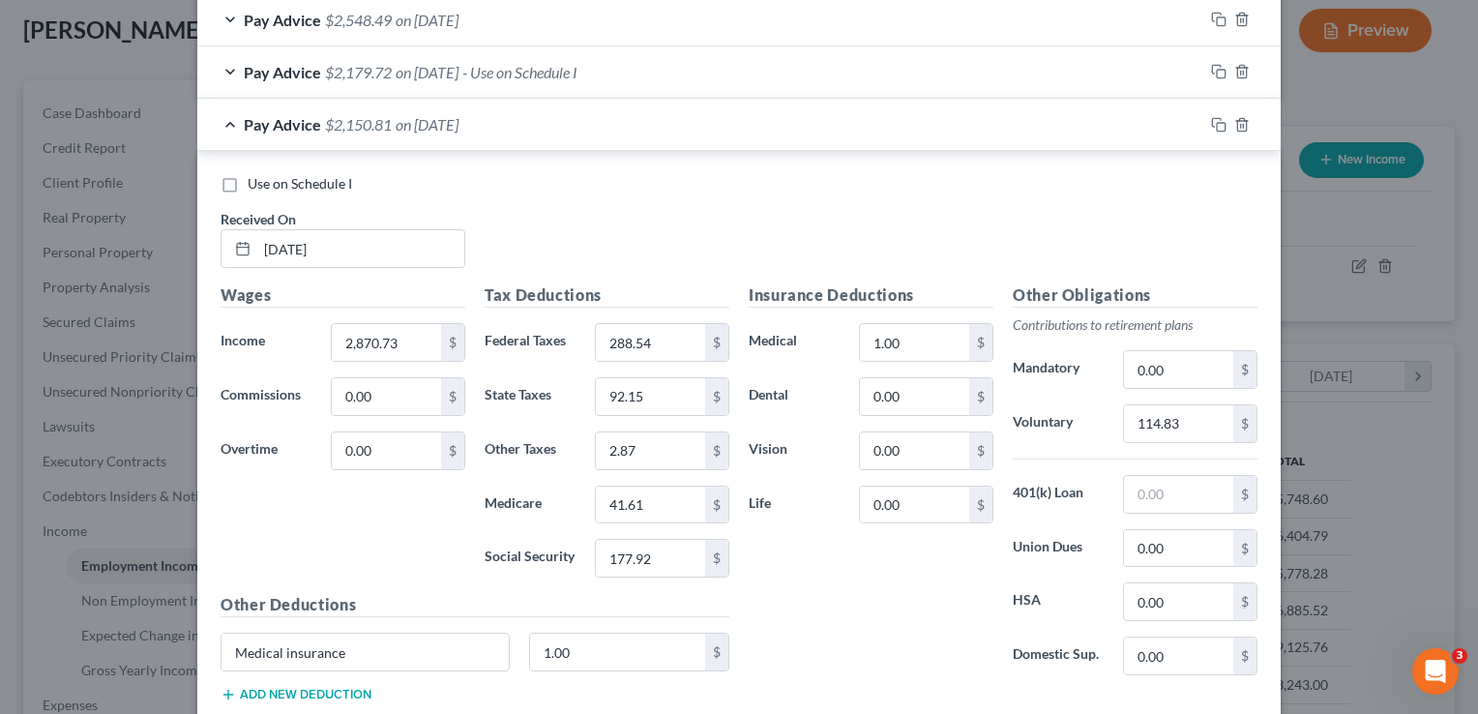
scroll to position [1299, 0]
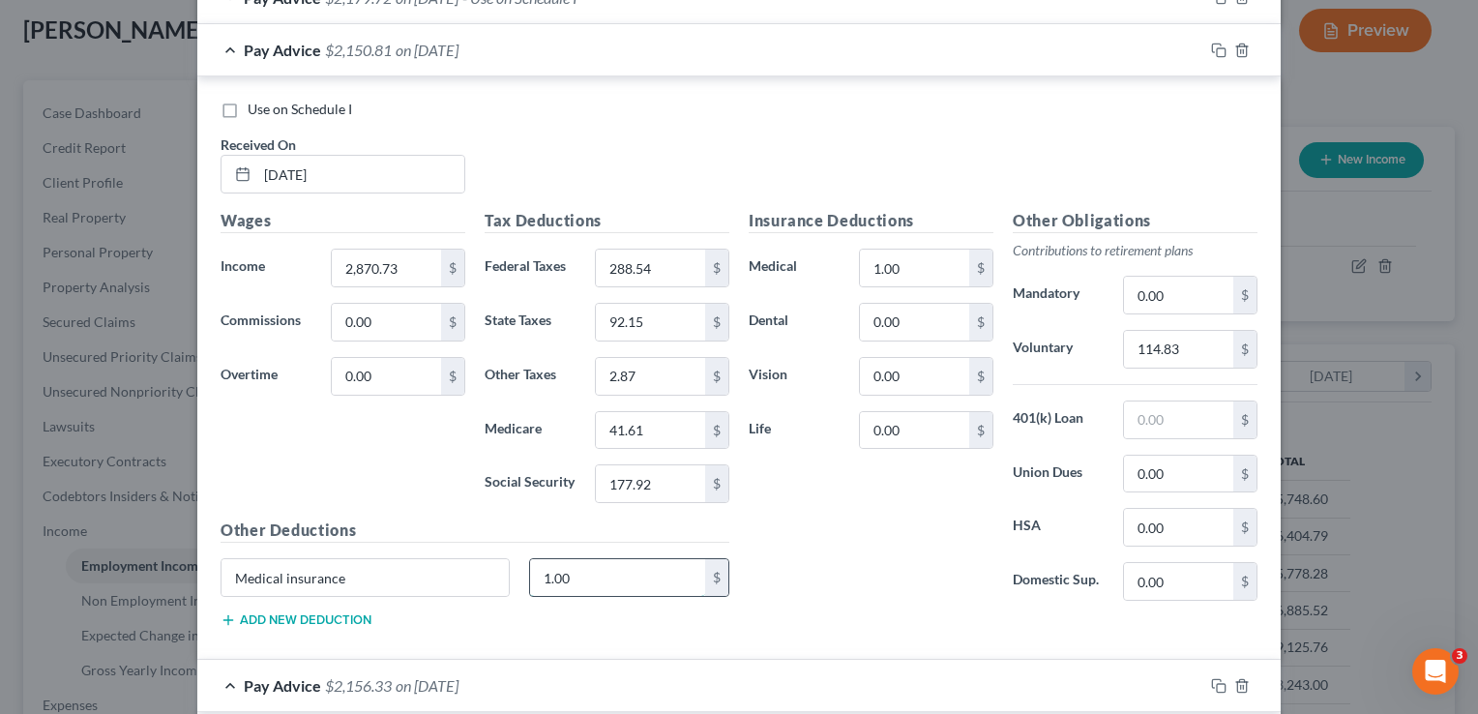
click at [600, 582] on input "1.00" at bounding box center [618, 577] width 176 height 37
click at [359, 576] on input "Medical insurance" at bounding box center [364, 577] width 287 height 37
type input "M"
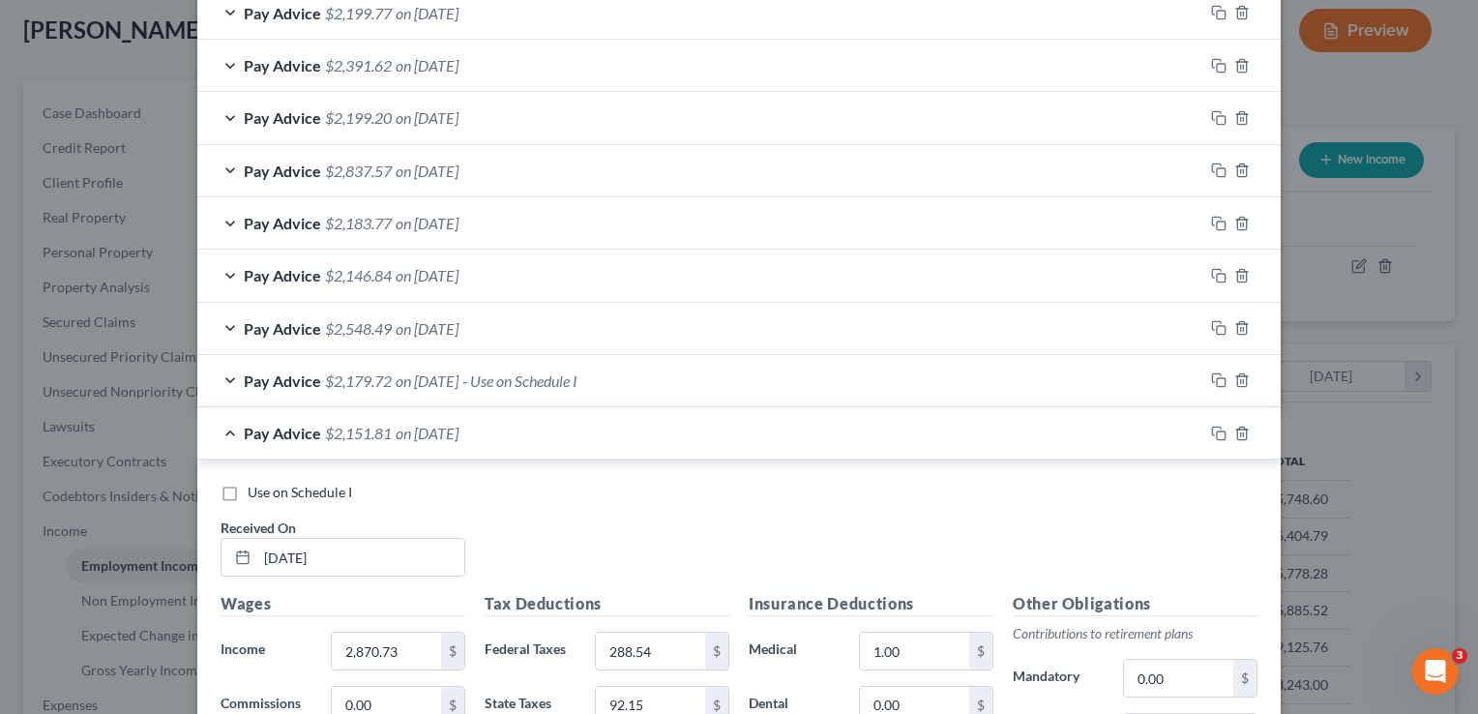
scroll to position [857, 0]
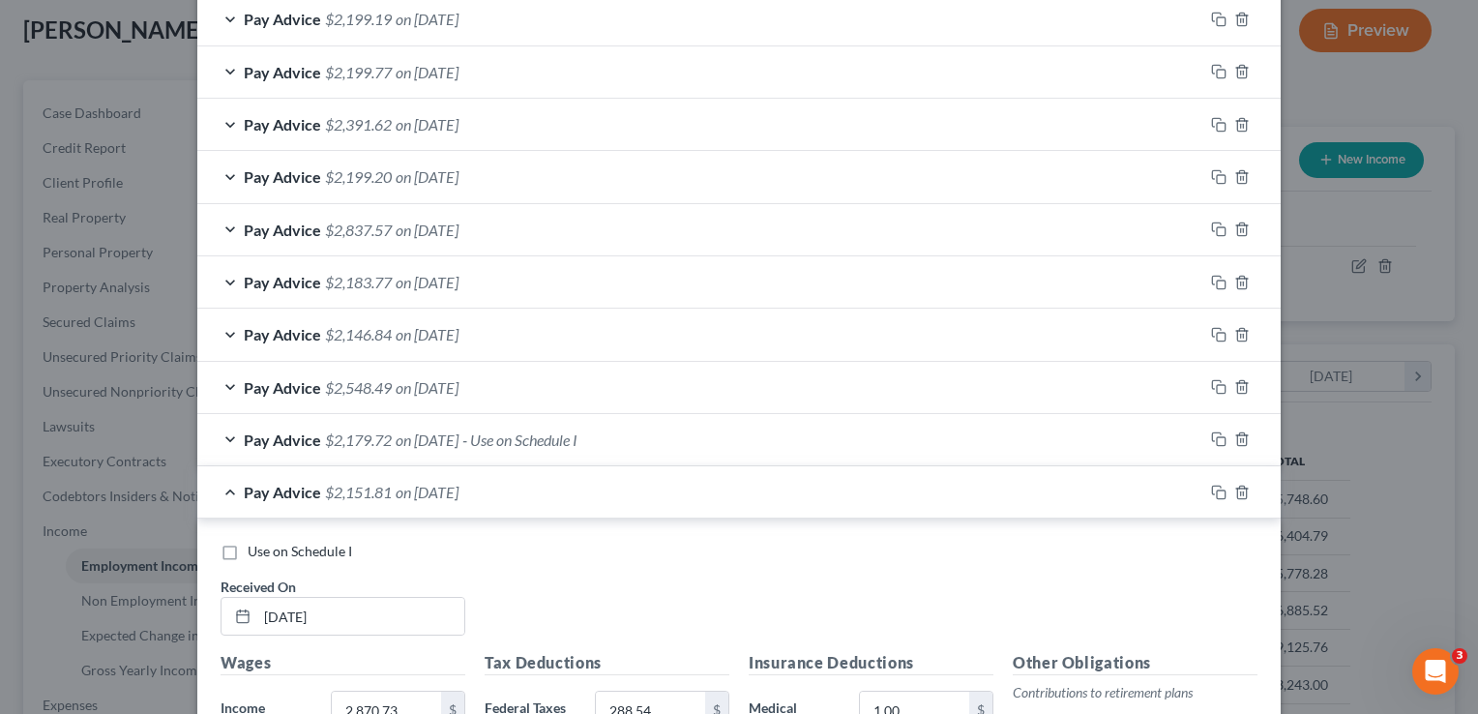
click at [228, 434] on div "Pay Advice $2,179.72 on 05/09/2025 - Use on Schedule I" at bounding box center [700, 439] width 1006 height 51
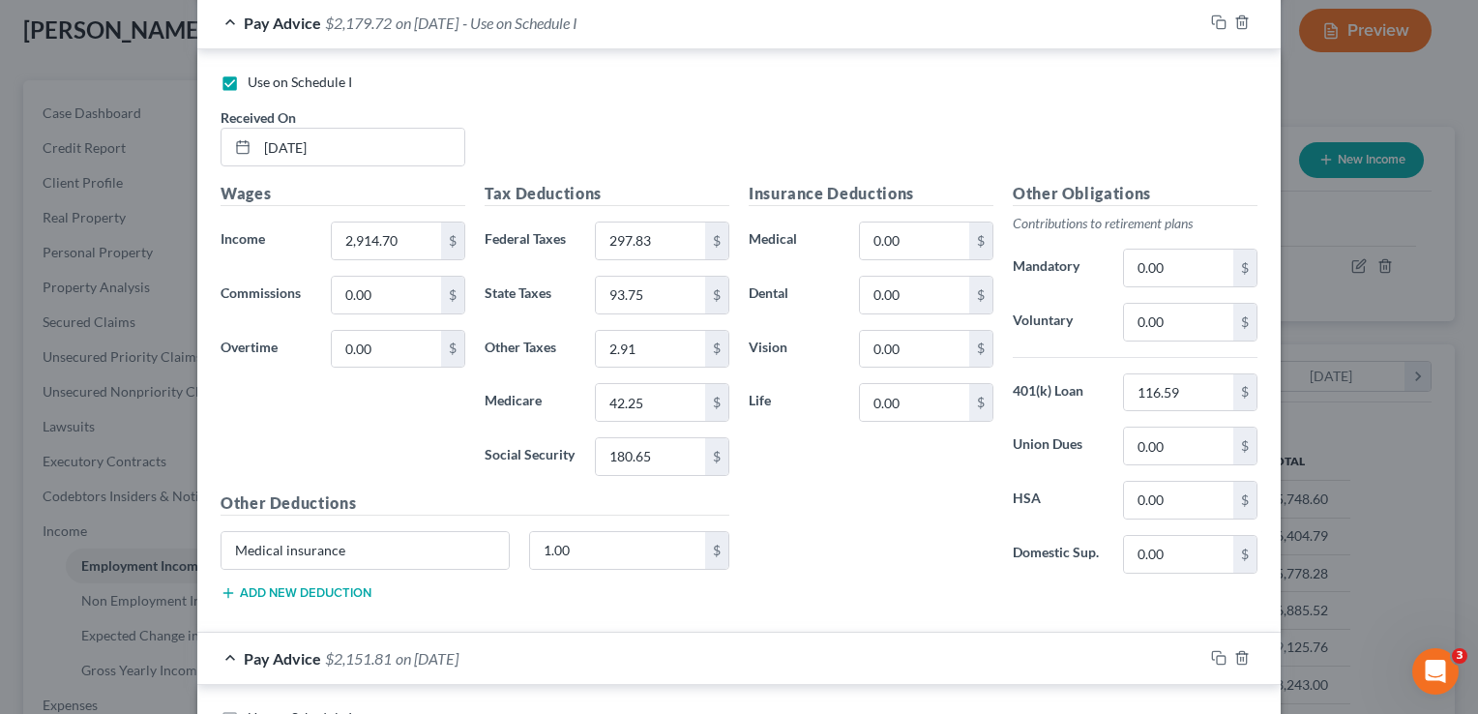
scroll to position [1277, 0]
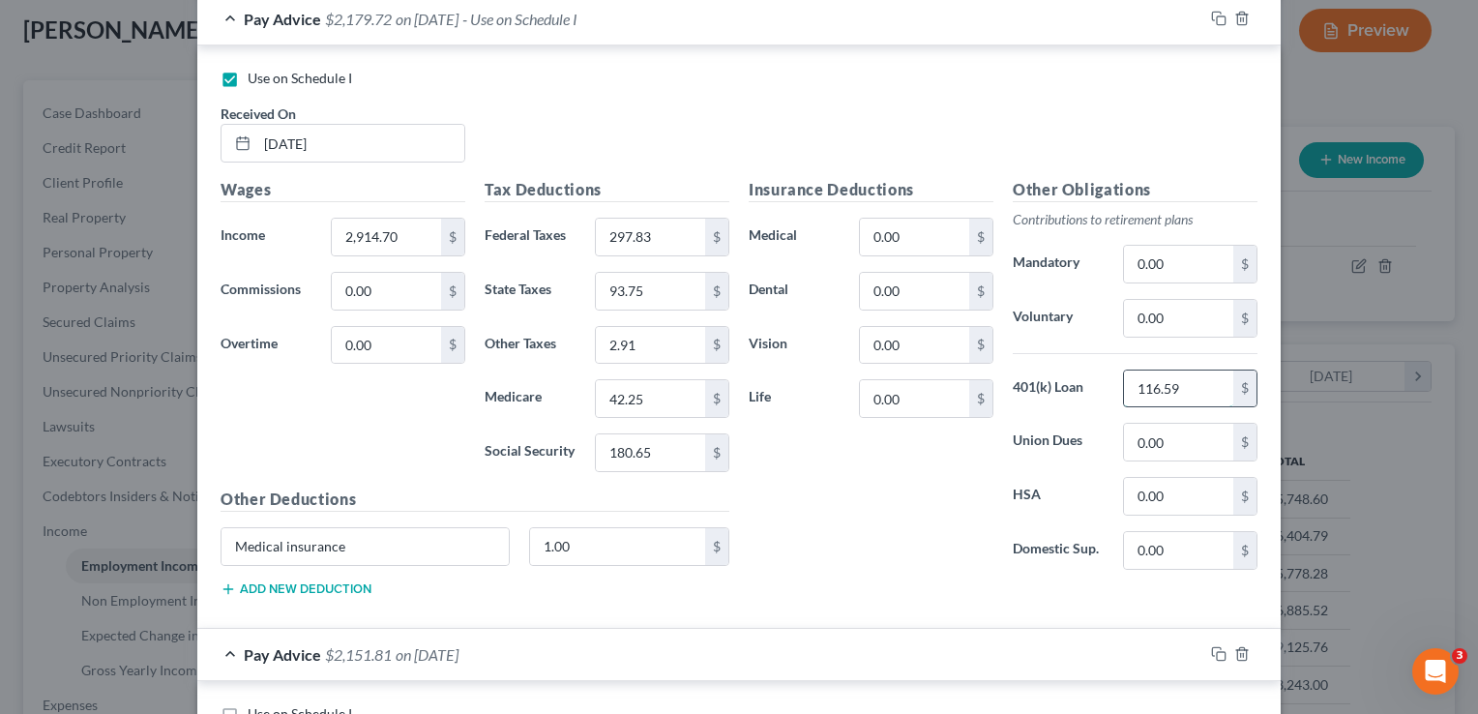
click at [1211, 382] on input "116.59" at bounding box center [1178, 388] width 109 height 37
click at [1170, 307] on input "0.00" at bounding box center [1178, 318] width 109 height 37
click at [1170, 307] on input "116.5" at bounding box center [1178, 318] width 109 height 37
type input "116.59"
click at [945, 232] on input "0.00" at bounding box center [914, 237] width 109 height 37
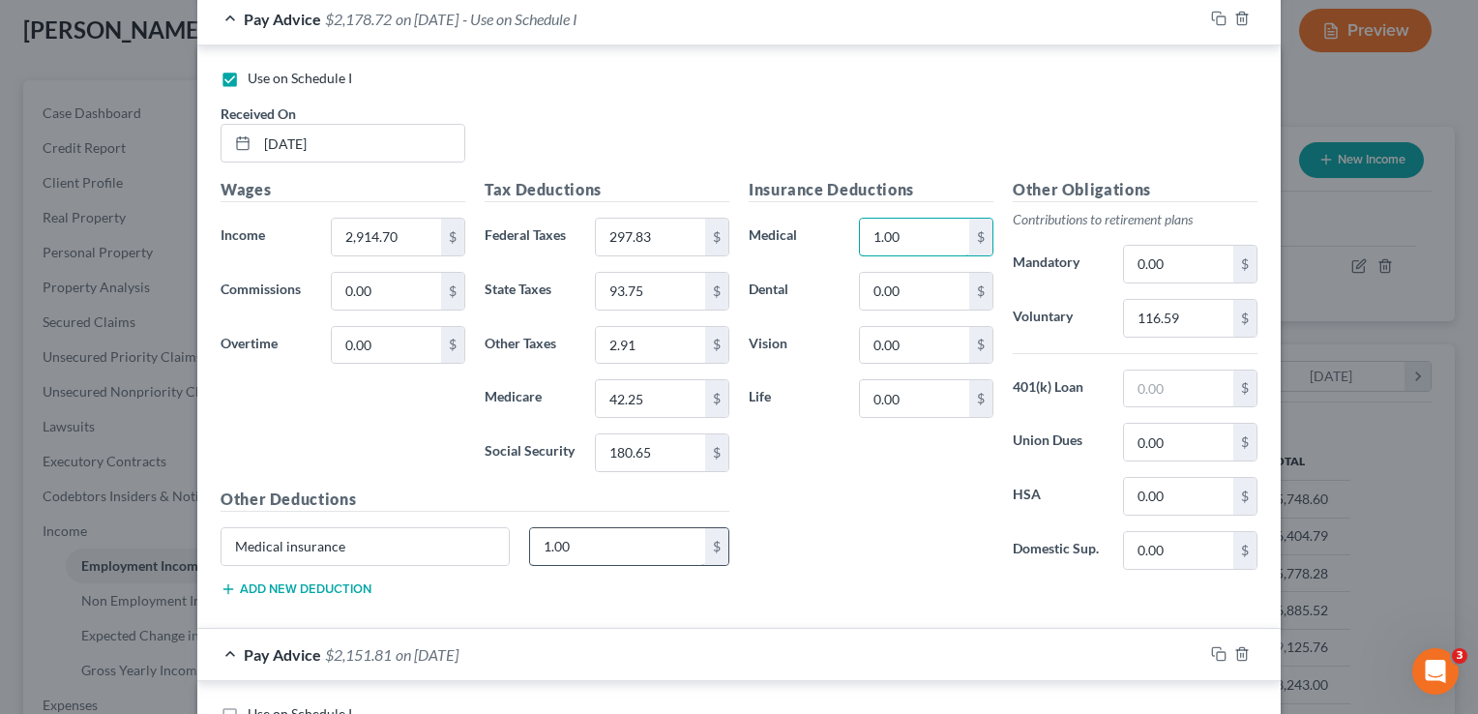
type input "1.00"
click at [637, 536] on input "1.00" at bounding box center [618, 546] width 176 height 37
click at [366, 537] on input "Medical insurance" at bounding box center [364, 546] width 287 height 37
type input "M"
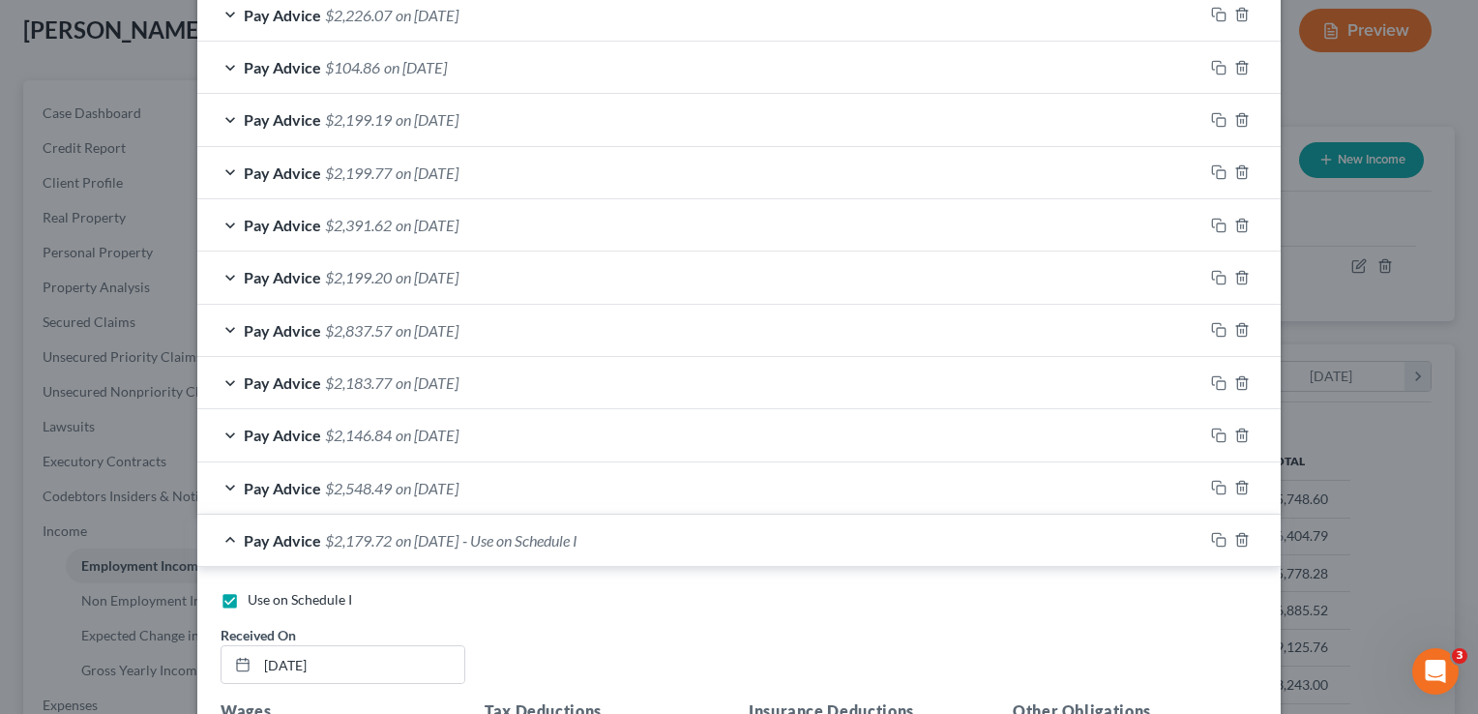
scroll to position [742, 0]
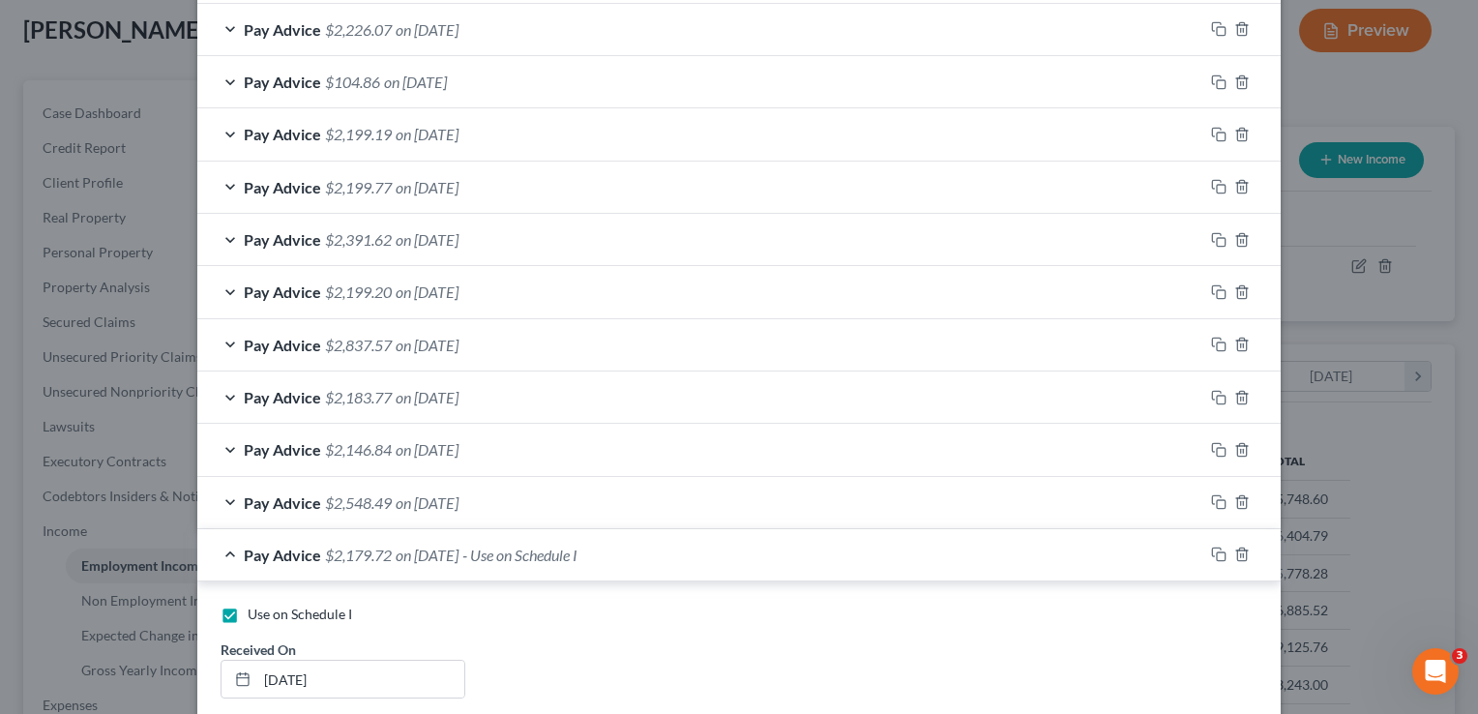
click at [224, 446] on div "Pay Advice $2,146.84 on 06/06/2025" at bounding box center [700, 449] width 1006 height 51
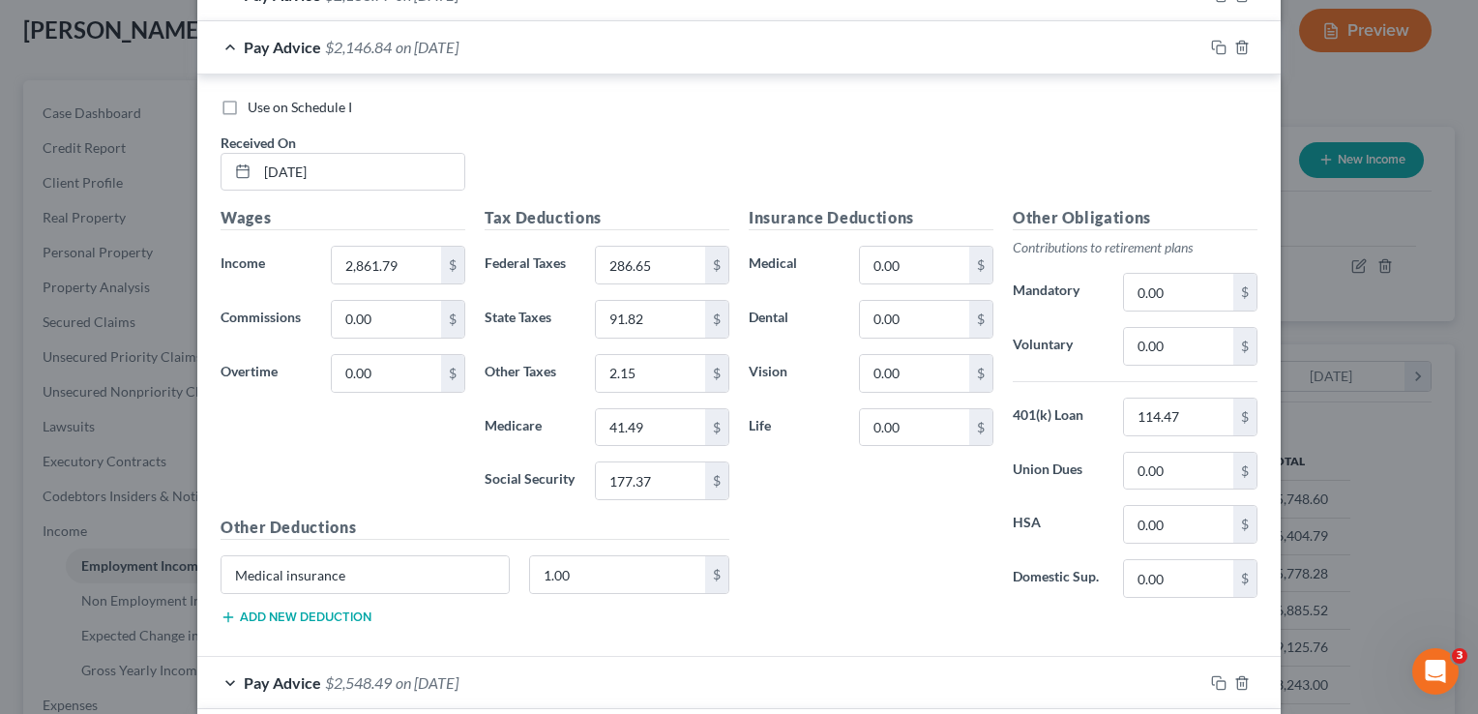
scroll to position [1176, 0]
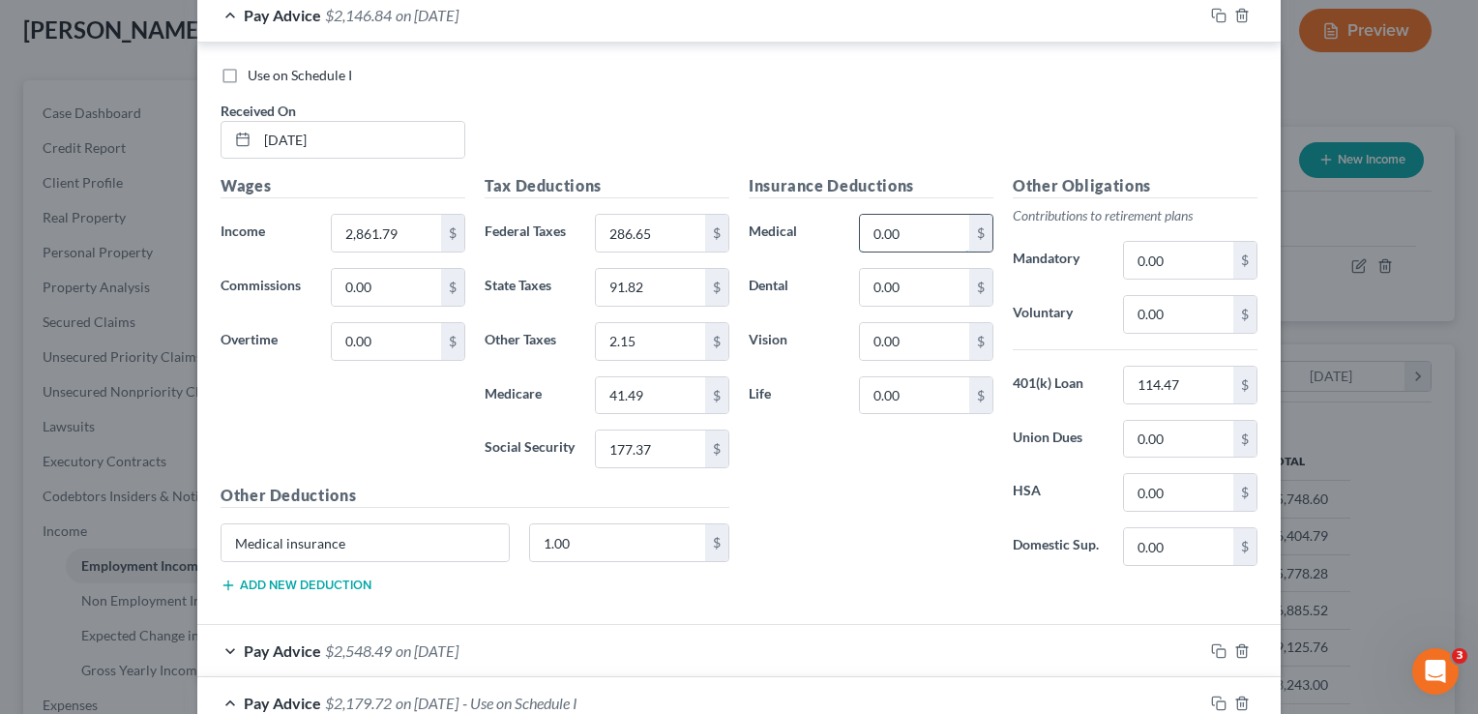
click at [932, 225] on input "0.00" at bounding box center [914, 233] width 109 height 37
type input "1.00"
click at [616, 524] on input "1.00" at bounding box center [618, 542] width 176 height 37
click at [365, 531] on input "Medical insurance" at bounding box center [364, 542] width 287 height 37
type input "M"
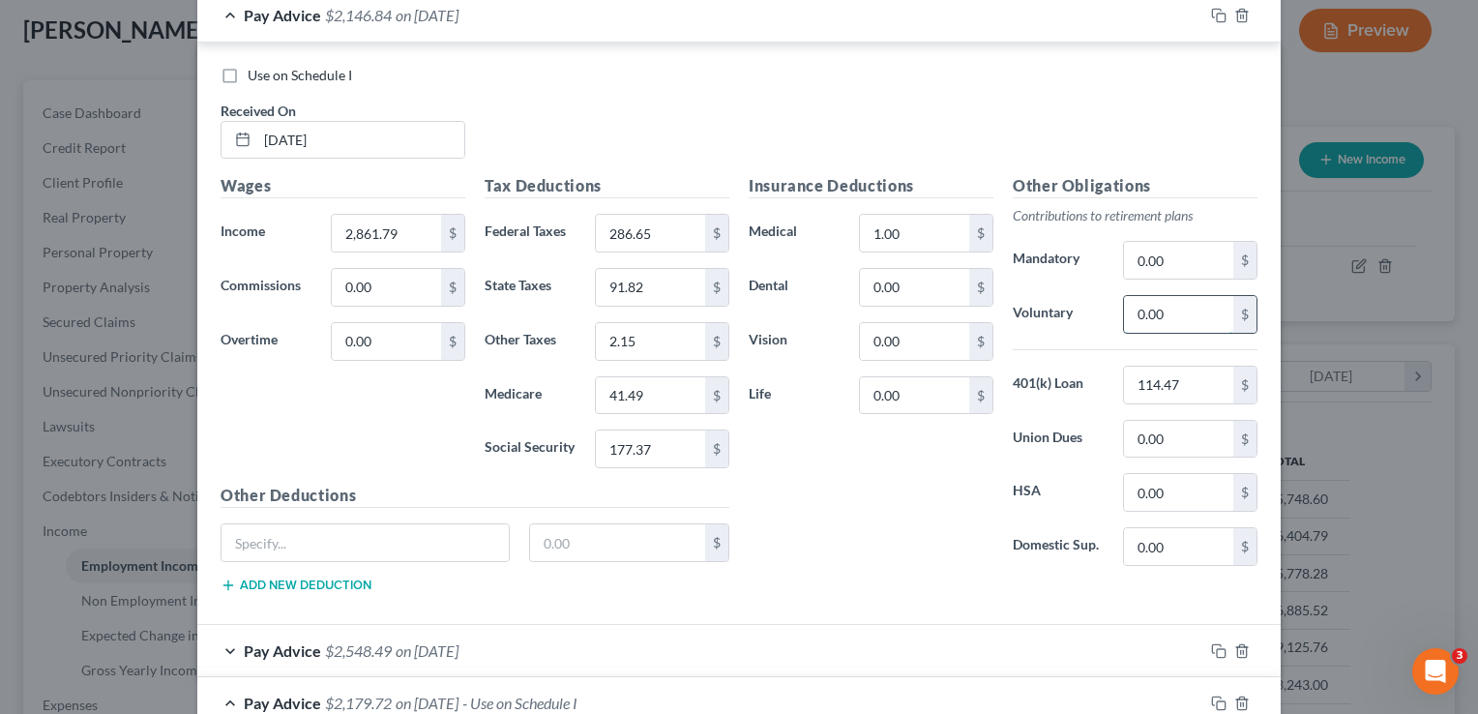
click at [1179, 316] on input "0.00" at bounding box center [1178, 314] width 109 height 37
type input "114.47"
click at [1199, 388] on input "114.47" at bounding box center [1178, 384] width 109 height 37
click at [1175, 141] on div "Use on Schedule I Received On * 06/06/2025" at bounding box center [739, 120] width 1056 height 109
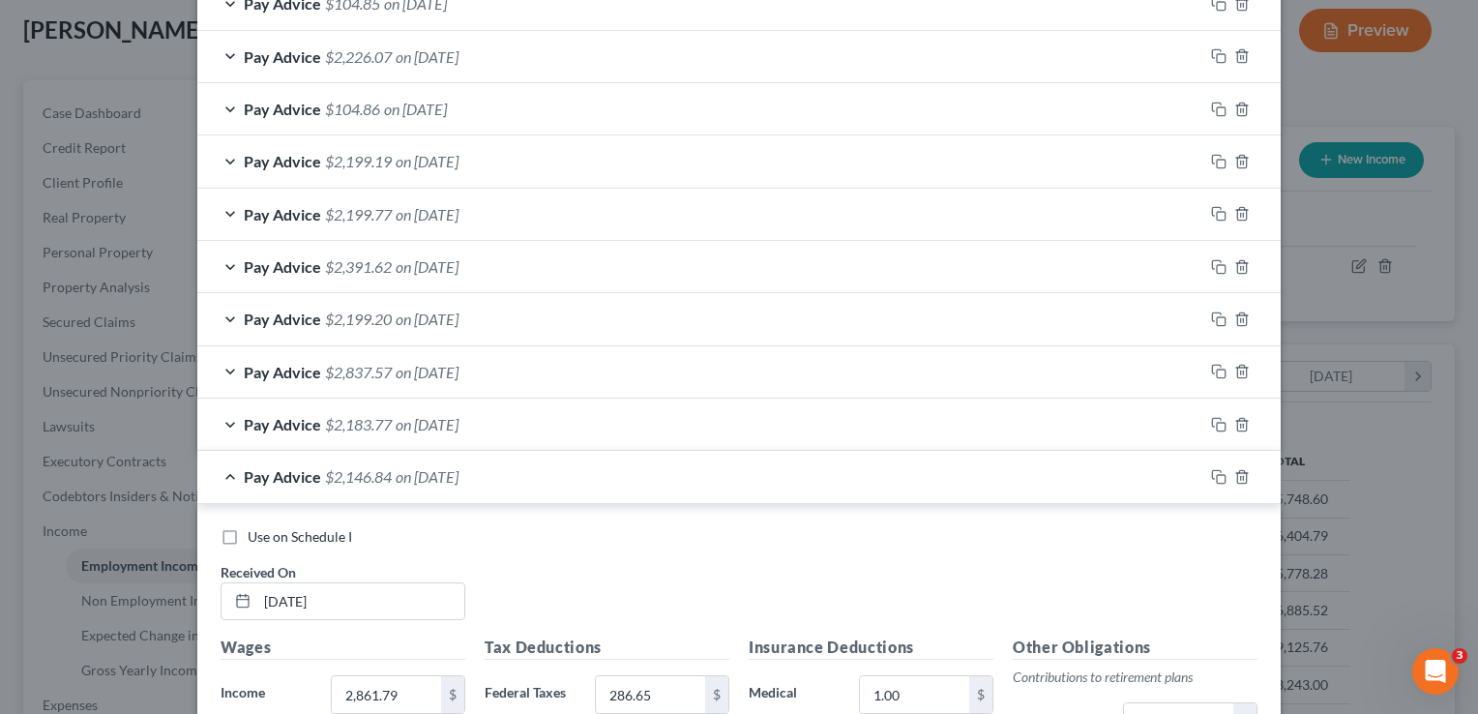
scroll to position [706, 0]
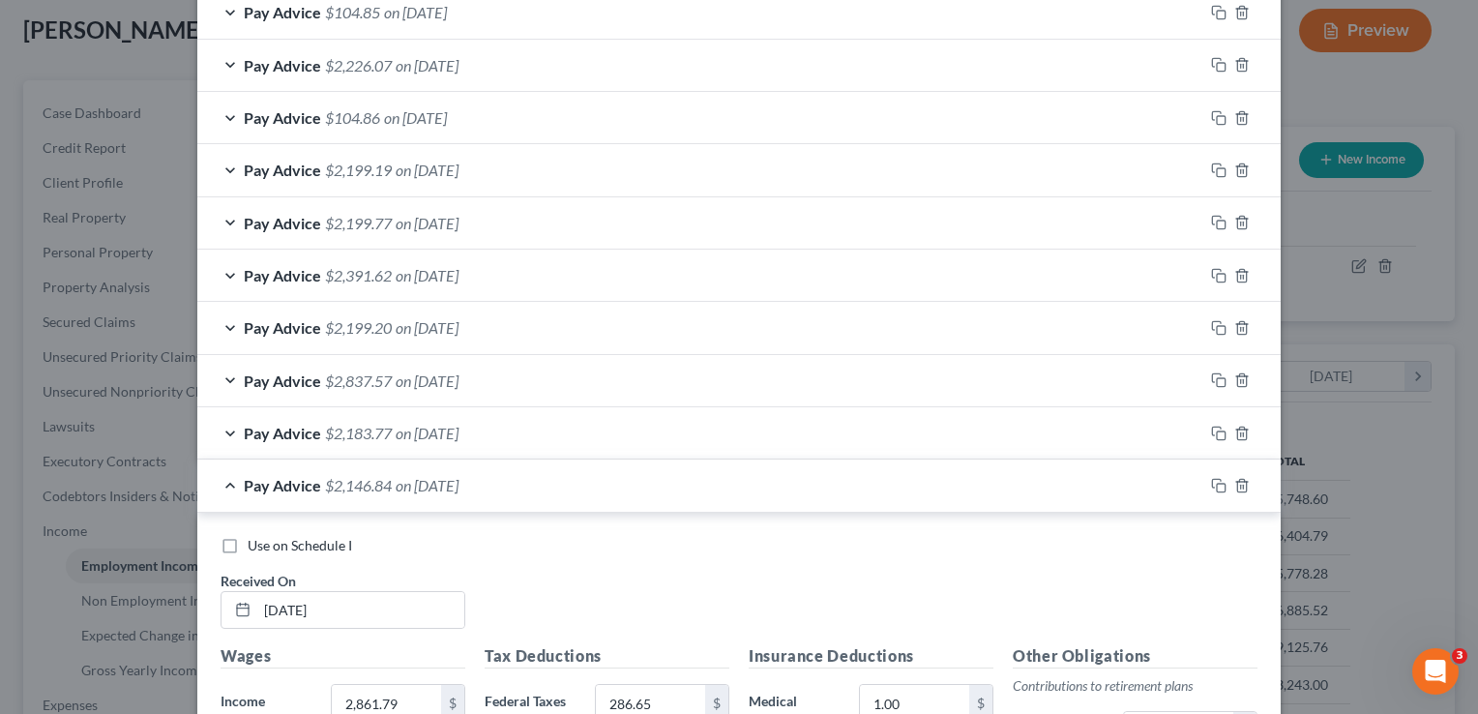
click at [225, 425] on div "Pay Advice $2,183.77 on 06/20/2025" at bounding box center [700, 432] width 1006 height 51
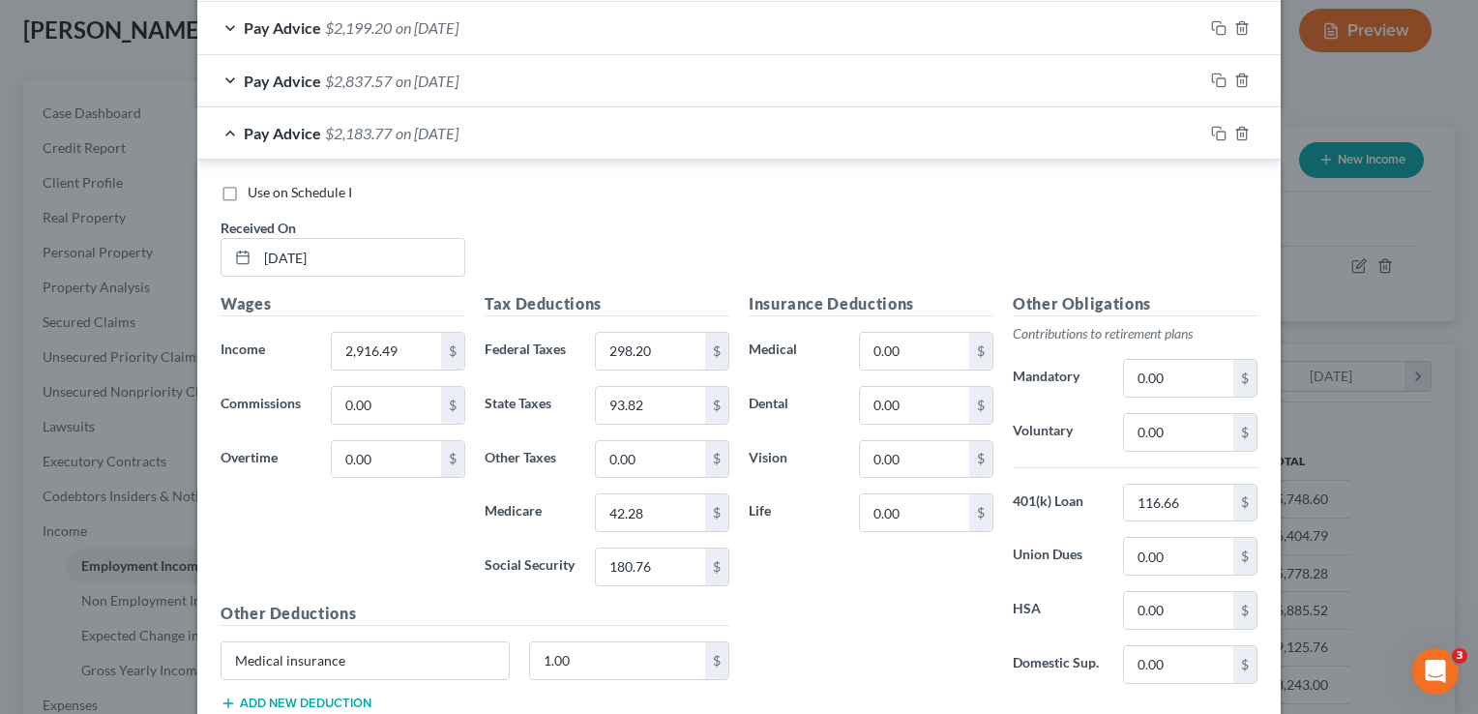
scroll to position [1118, 0]
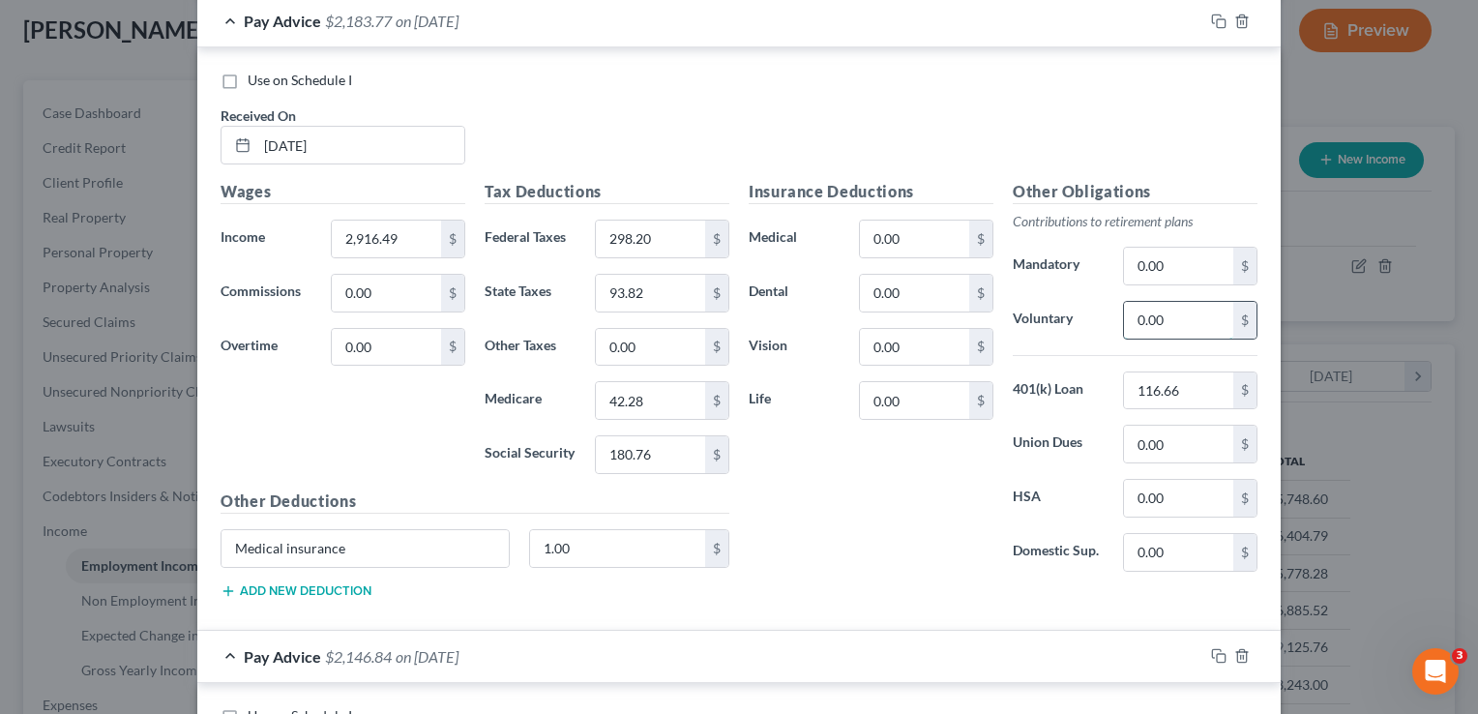
click at [1168, 314] on input "0.00" at bounding box center [1178, 320] width 109 height 37
type input "116.66"
click at [1189, 372] on input "116.66" at bounding box center [1178, 390] width 109 height 37
click at [938, 233] on input "0.00" at bounding box center [914, 238] width 109 height 37
type input "1.00"
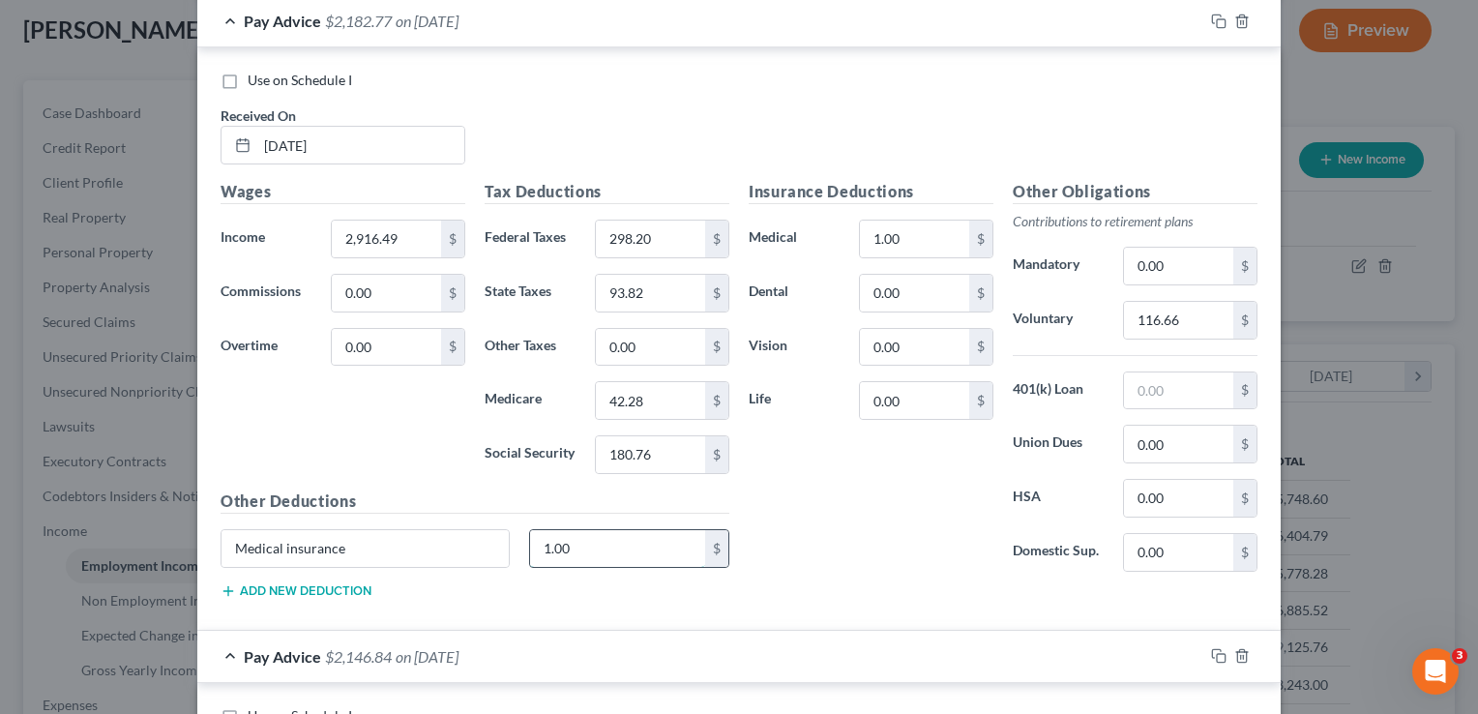
click at [621, 547] on input "1.00" at bounding box center [618, 548] width 176 height 37
click at [404, 545] on input "Medical insurance" at bounding box center [364, 548] width 287 height 37
type input "M"
click at [1199, 132] on div "Use on Schedule I Received On * 06/20/2025" at bounding box center [739, 125] width 1056 height 109
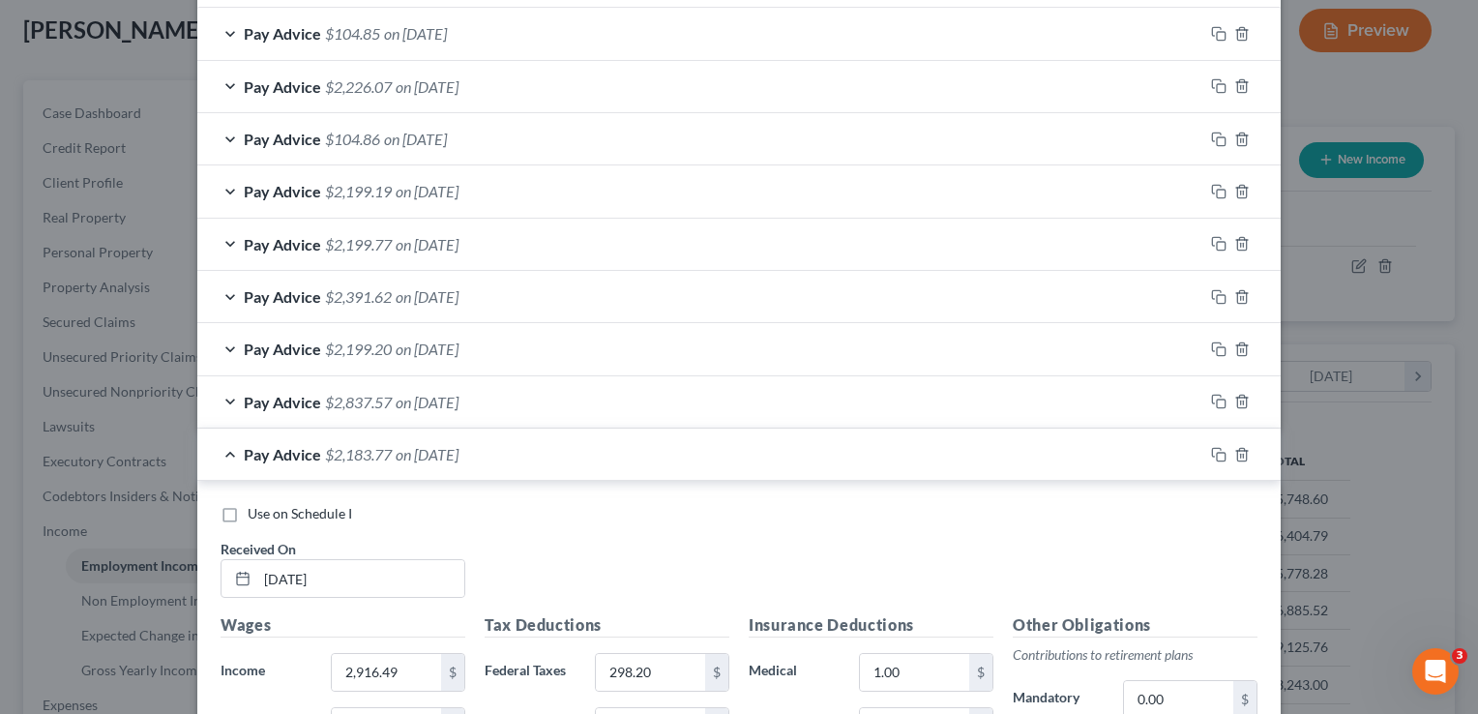
scroll to position [613, 0]
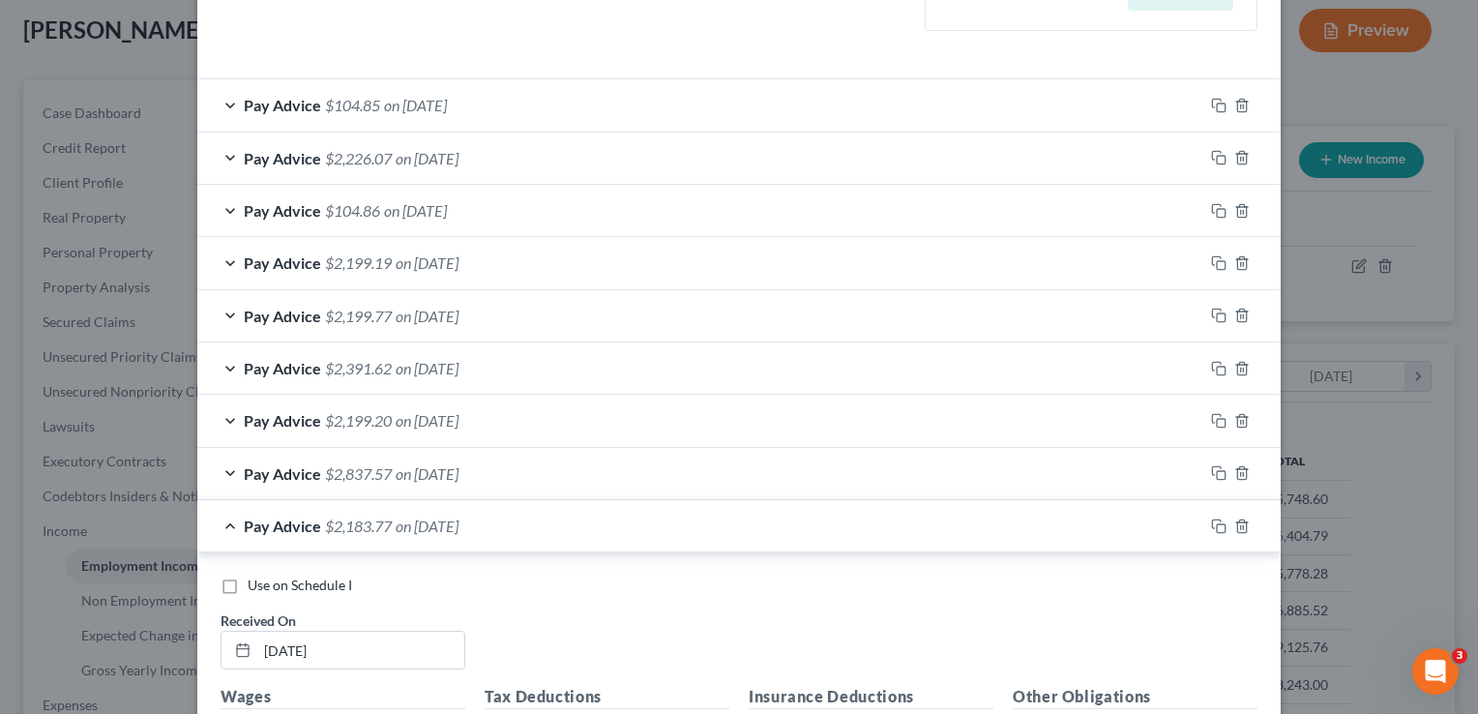
click at [224, 469] on div "Pay Advice $2,837.57 on 07/03/2025" at bounding box center [700, 473] width 1006 height 51
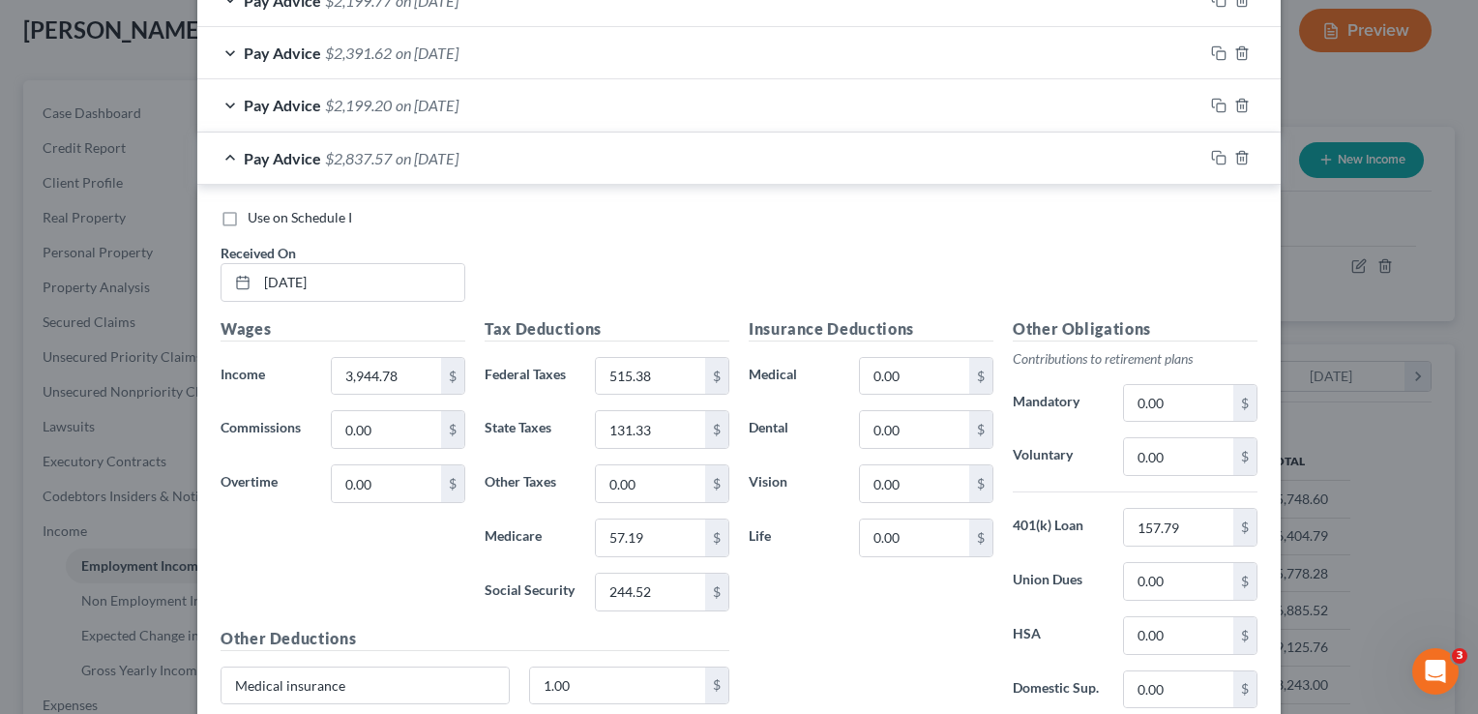
scroll to position [1004, 0]
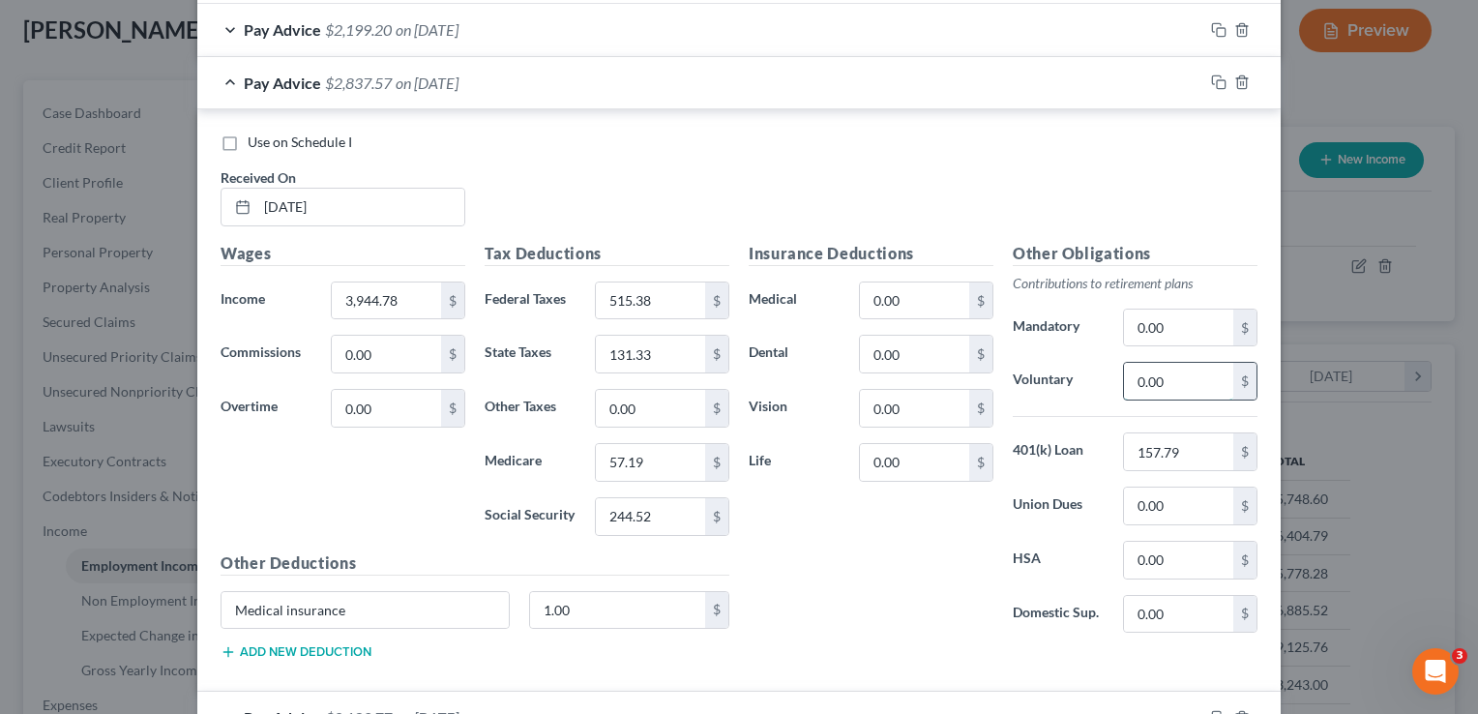
click at [1177, 379] on input "0.00" at bounding box center [1178, 381] width 109 height 37
type input "115.79"
click at [1197, 444] on input "157.79" at bounding box center [1178, 451] width 109 height 37
click at [934, 294] on input "0.00" at bounding box center [914, 300] width 109 height 37
type input "1.00"
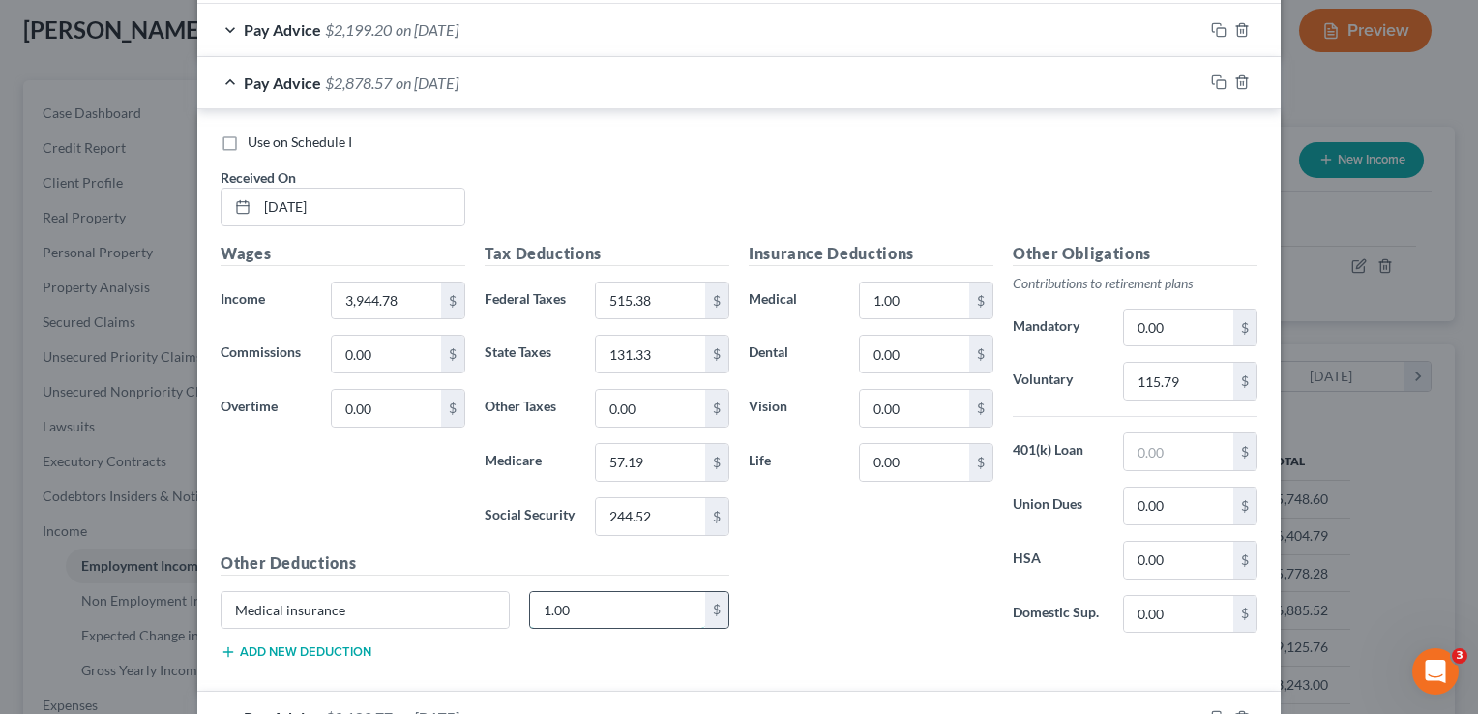
click at [585, 613] on input "1.00" at bounding box center [618, 610] width 176 height 37
click at [360, 600] on input "Medical insurance" at bounding box center [364, 610] width 287 height 37
type input "M"
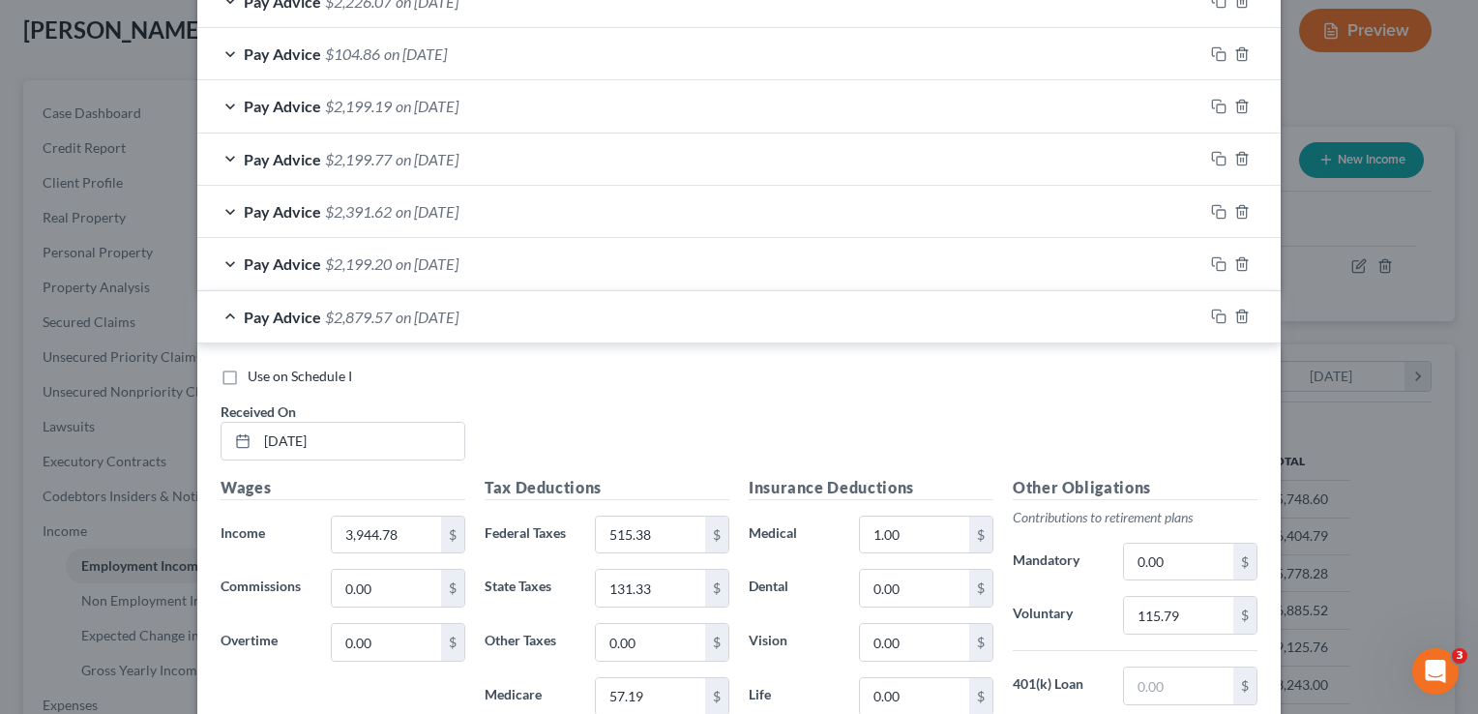
scroll to position [723, 0]
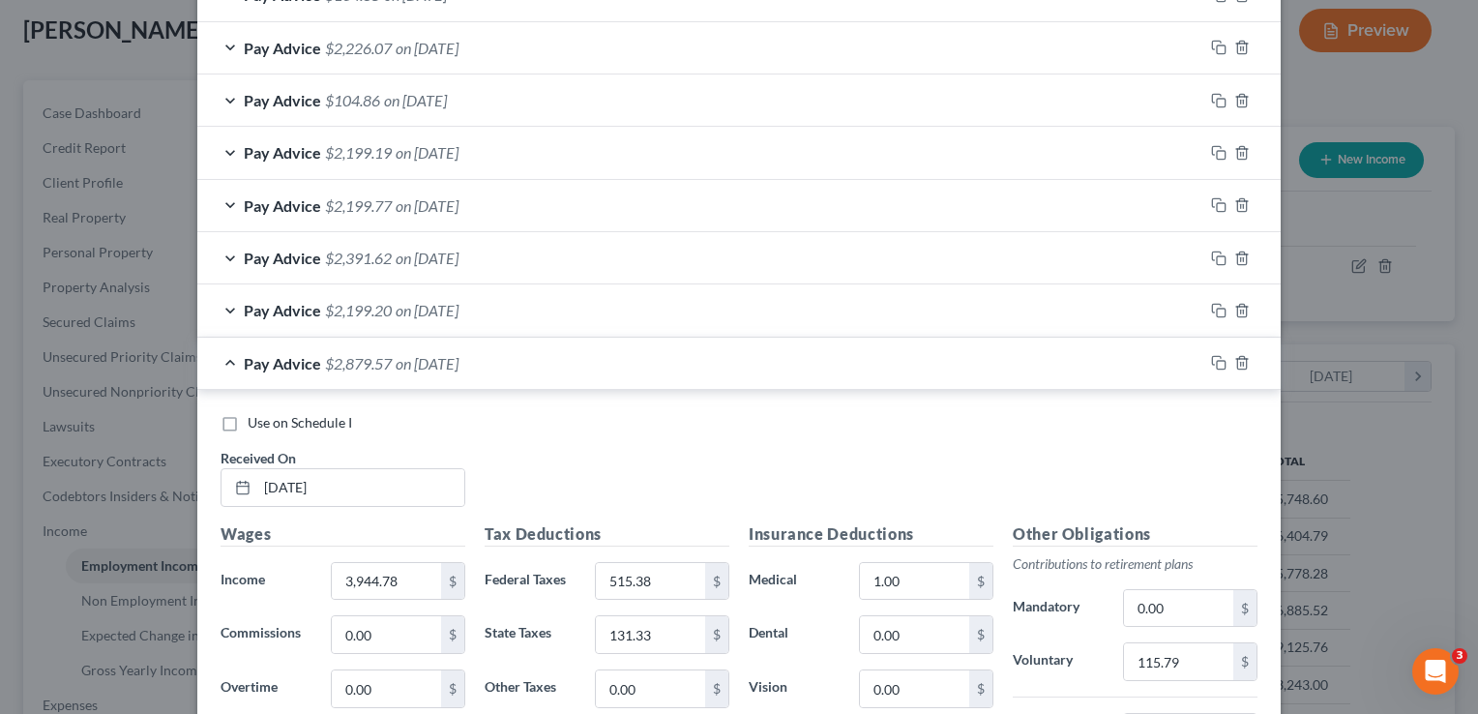
click at [220, 306] on div "Pay Advice $2,199.20 on 07/18/2025" at bounding box center [700, 309] width 1006 height 51
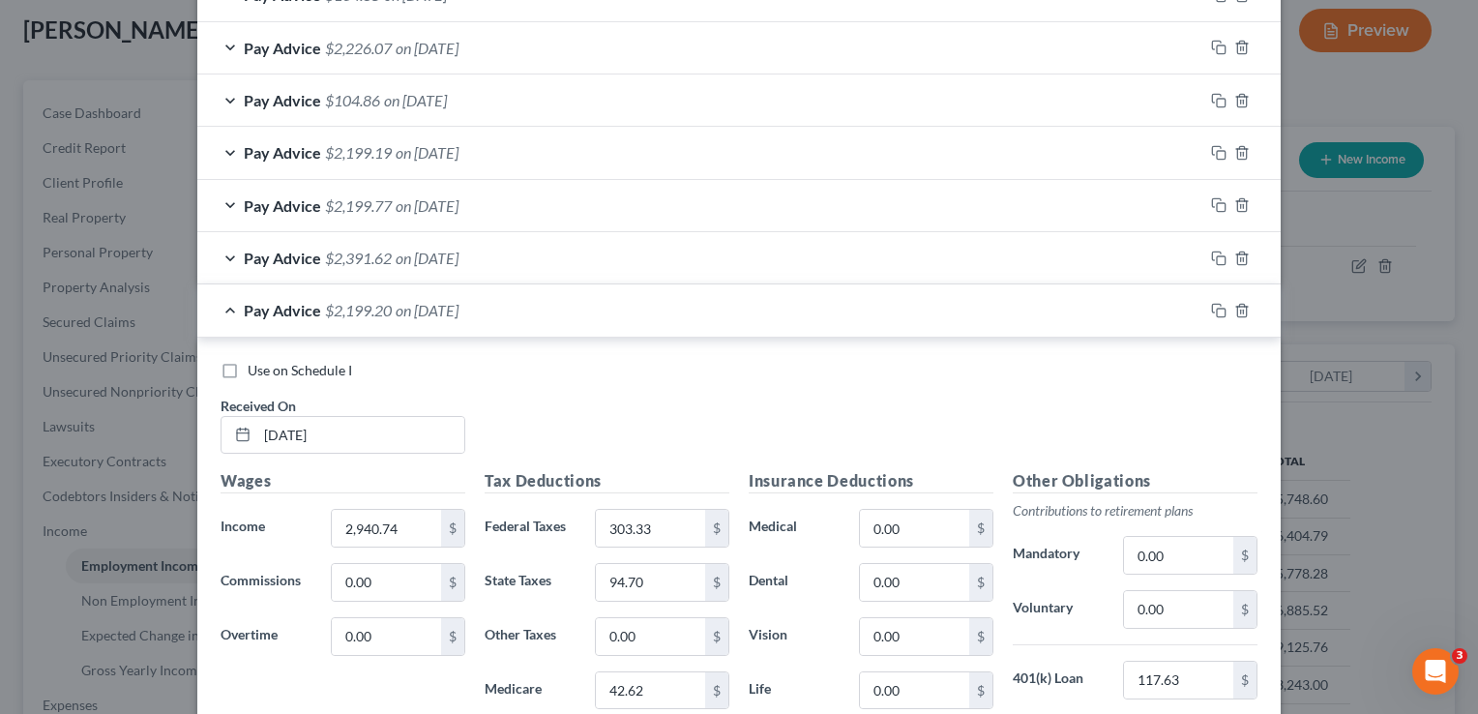
scroll to position [889, 0]
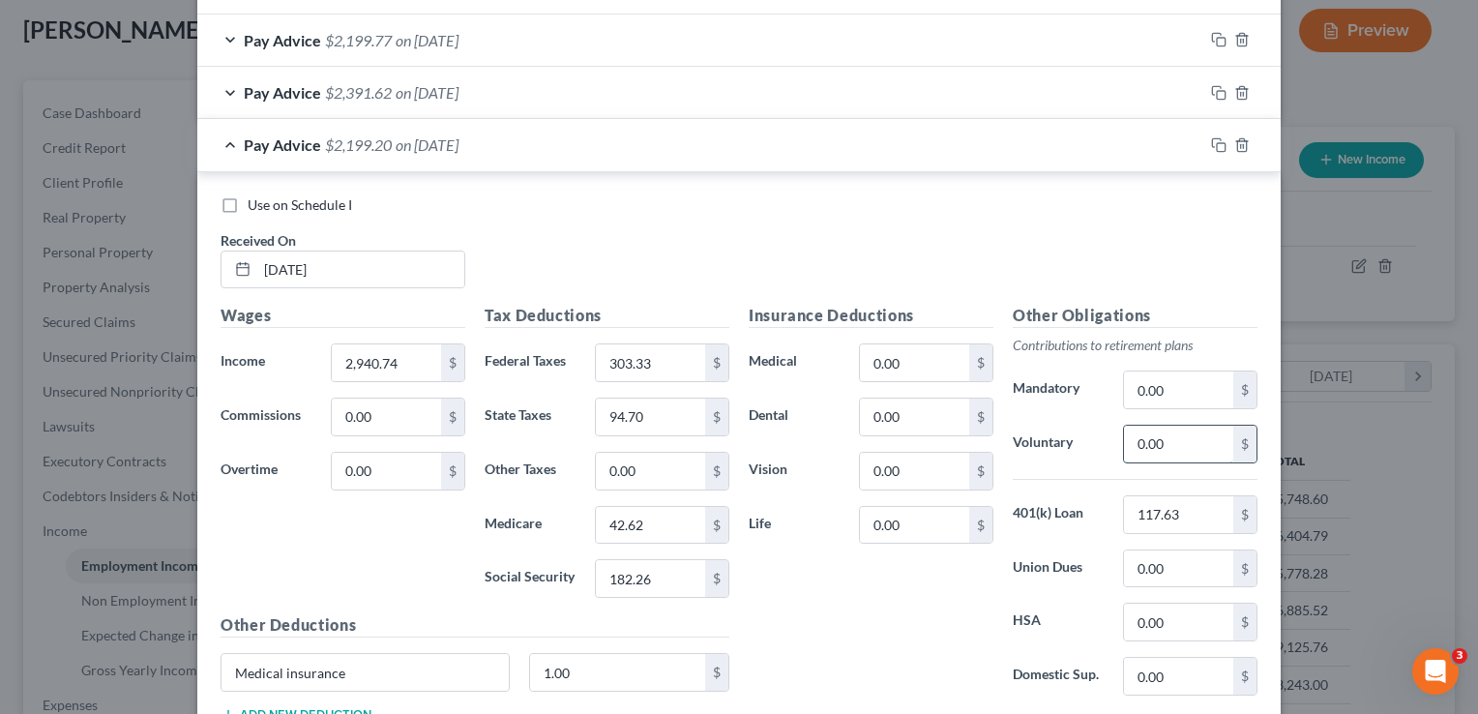
click at [1169, 431] on input "0.00" at bounding box center [1178, 443] width 109 height 37
type input "117.63"
click at [1187, 496] on input "117.63" at bounding box center [1178, 514] width 109 height 37
click at [947, 364] on input "0.00" at bounding box center [914, 362] width 109 height 37
type input "1.00"
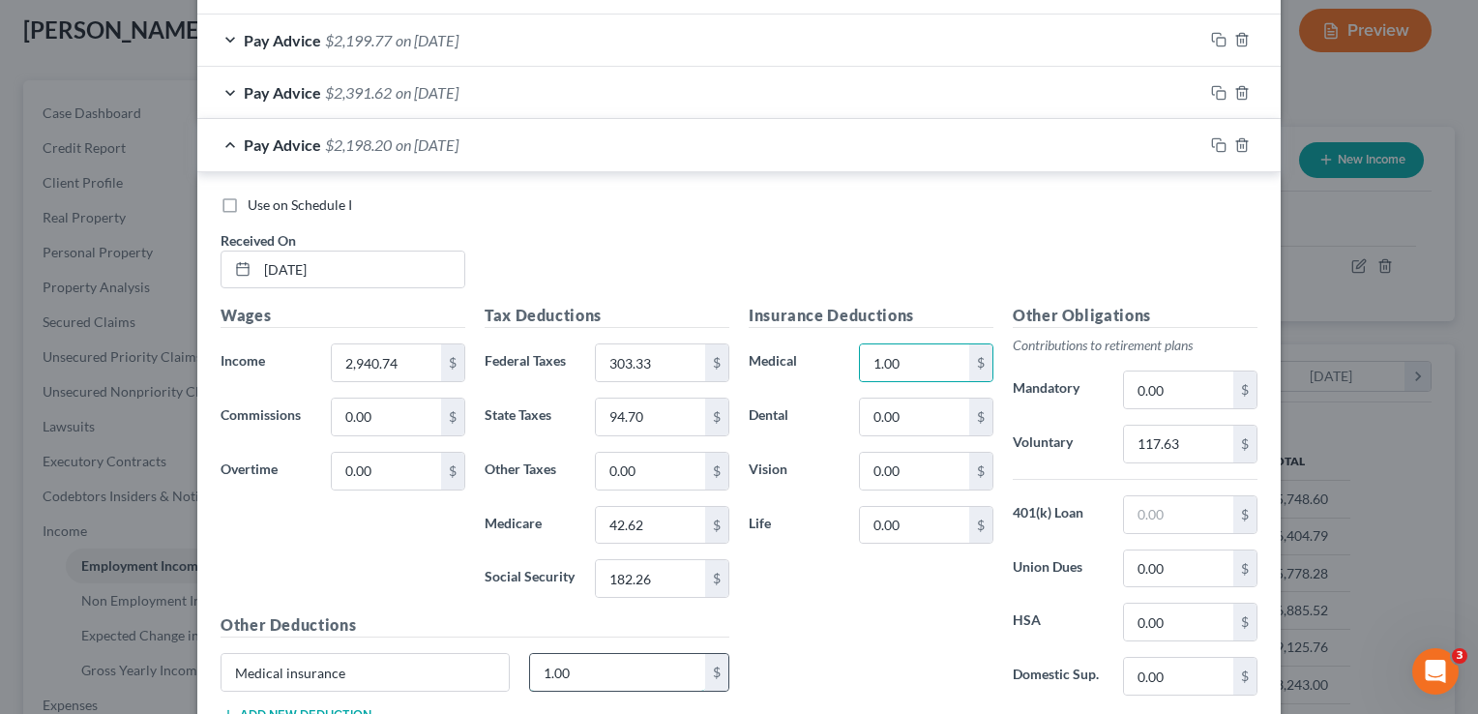
click at [615, 656] on input "1.00" at bounding box center [618, 672] width 176 height 37
click at [401, 654] on input "Medical insurance" at bounding box center [364, 672] width 287 height 37
type input "M"
click at [931, 239] on div "Use on Schedule I Received On * 07/18/2025" at bounding box center [739, 249] width 1056 height 109
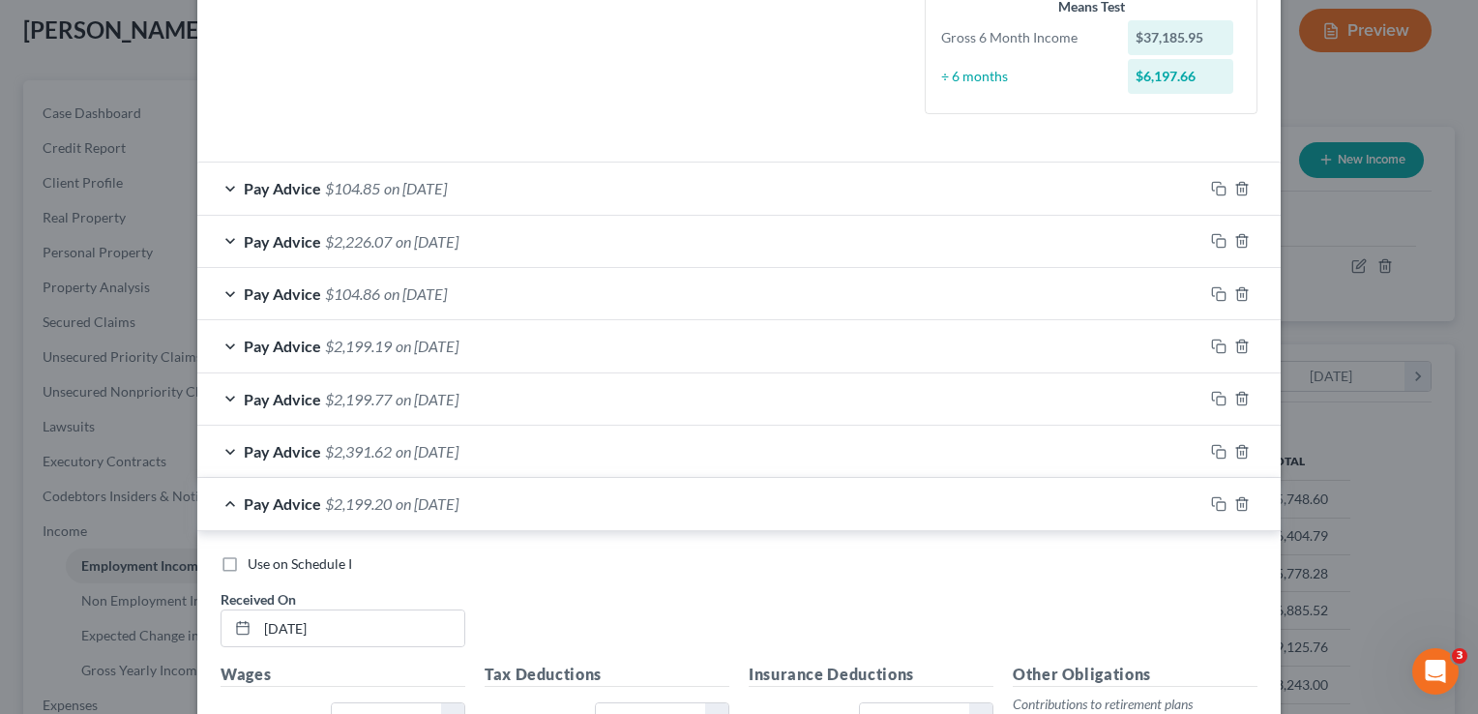
scroll to position [458, 0]
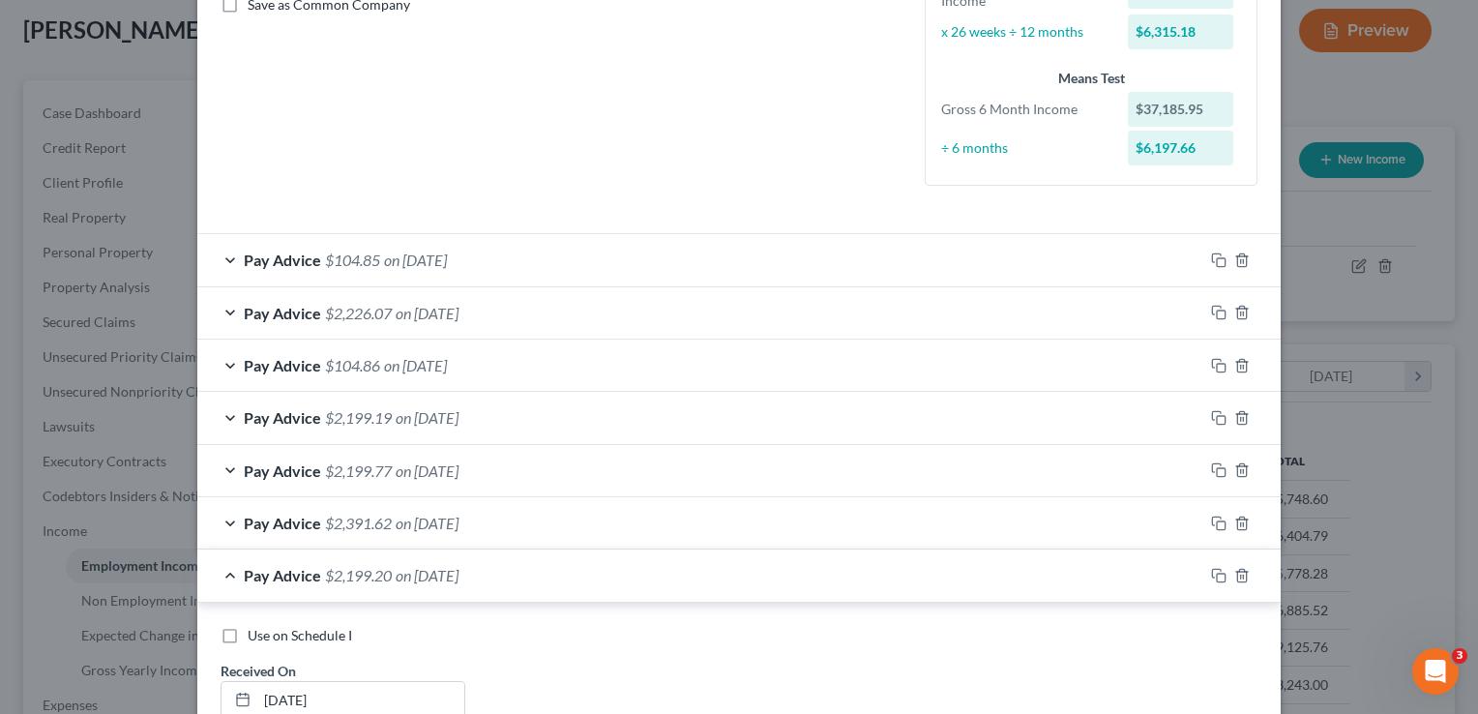
click at [223, 518] on div "Pay Advice $2,391.62 on 08/01/2025" at bounding box center [700, 522] width 1006 height 51
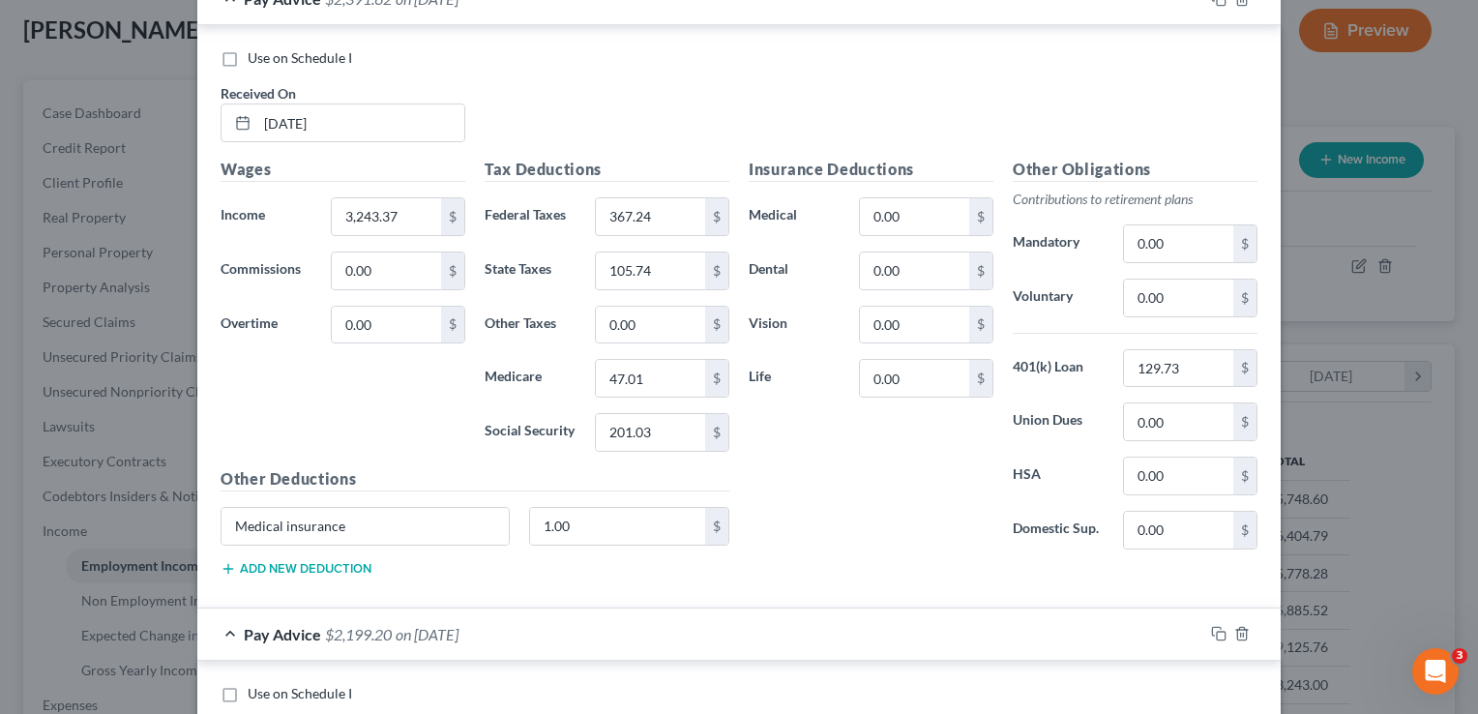
scroll to position [1004, 0]
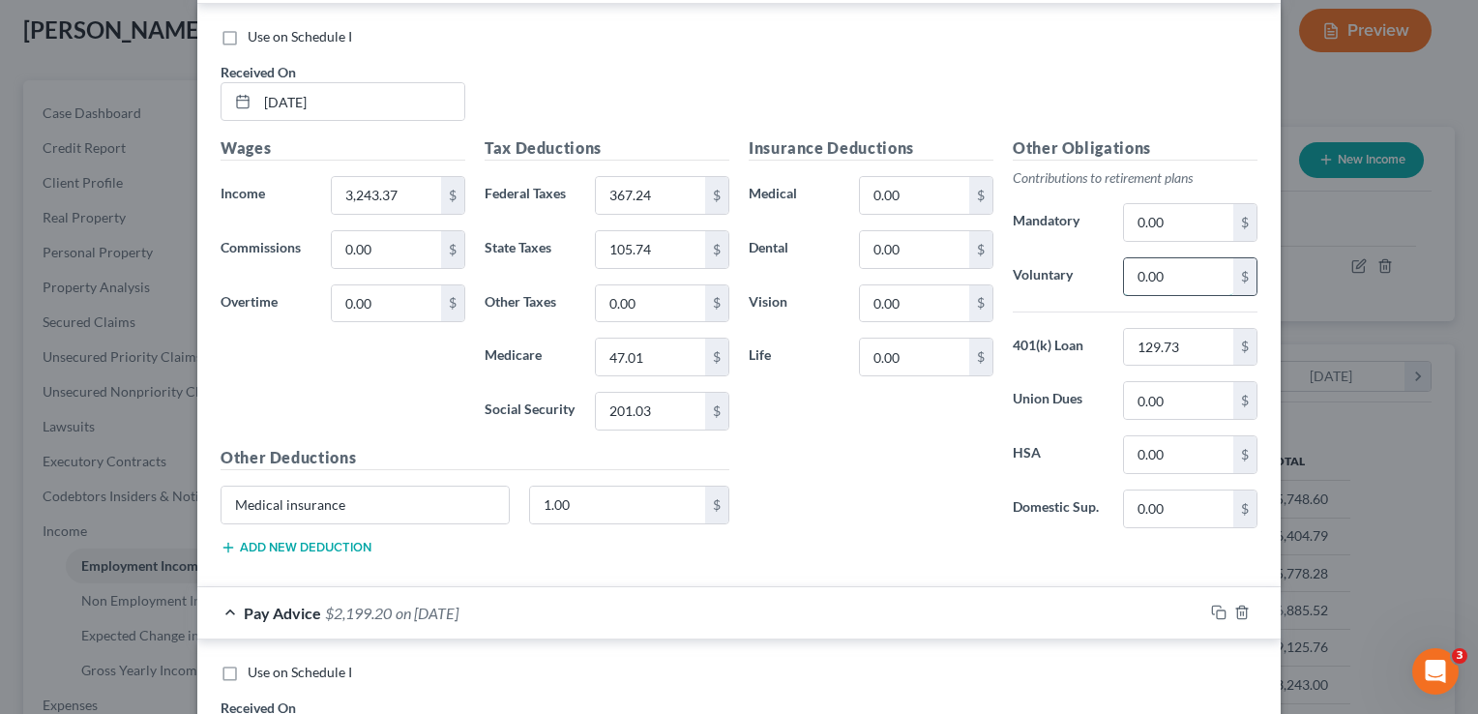
click at [1196, 276] on input "0.00" at bounding box center [1178, 276] width 109 height 37
type input "129.73"
click at [1193, 346] on input "129.73" at bounding box center [1178, 347] width 109 height 37
click at [925, 194] on input "0.00" at bounding box center [914, 195] width 109 height 37
type input "1.00"
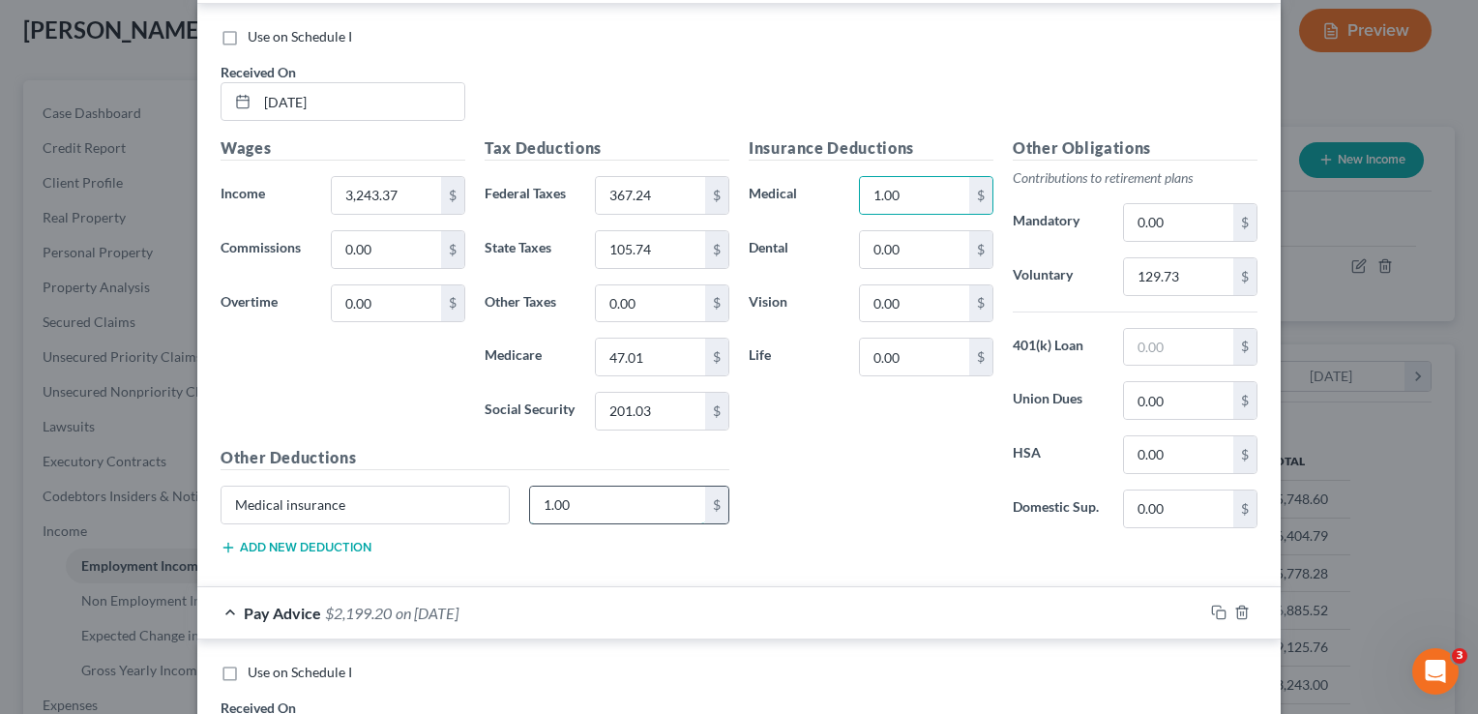
click at [616, 497] on input "1.00" at bounding box center [618, 504] width 176 height 37
click at [367, 489] on input "Medical insurance" at bounding box center [364, 504] width 287 height 37
type input "M"
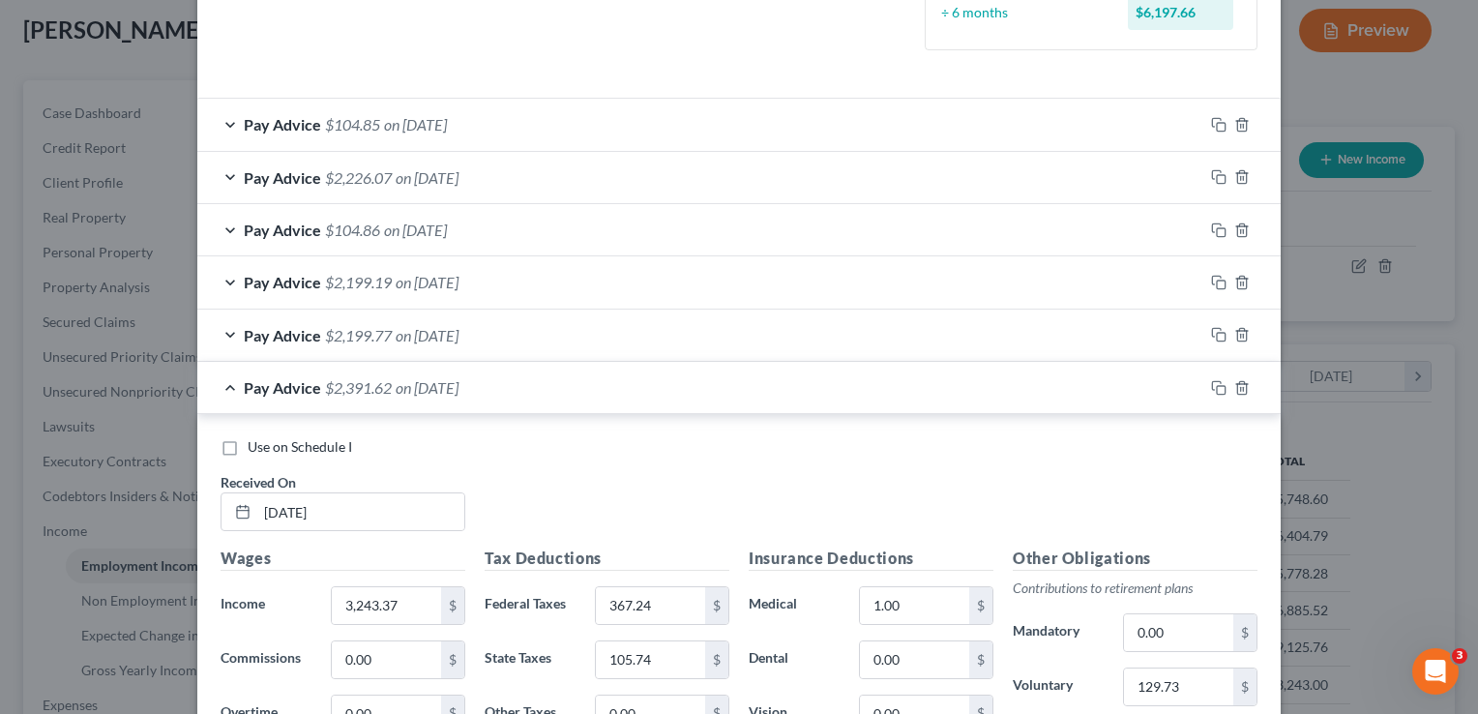
scroll to position [587, 0]
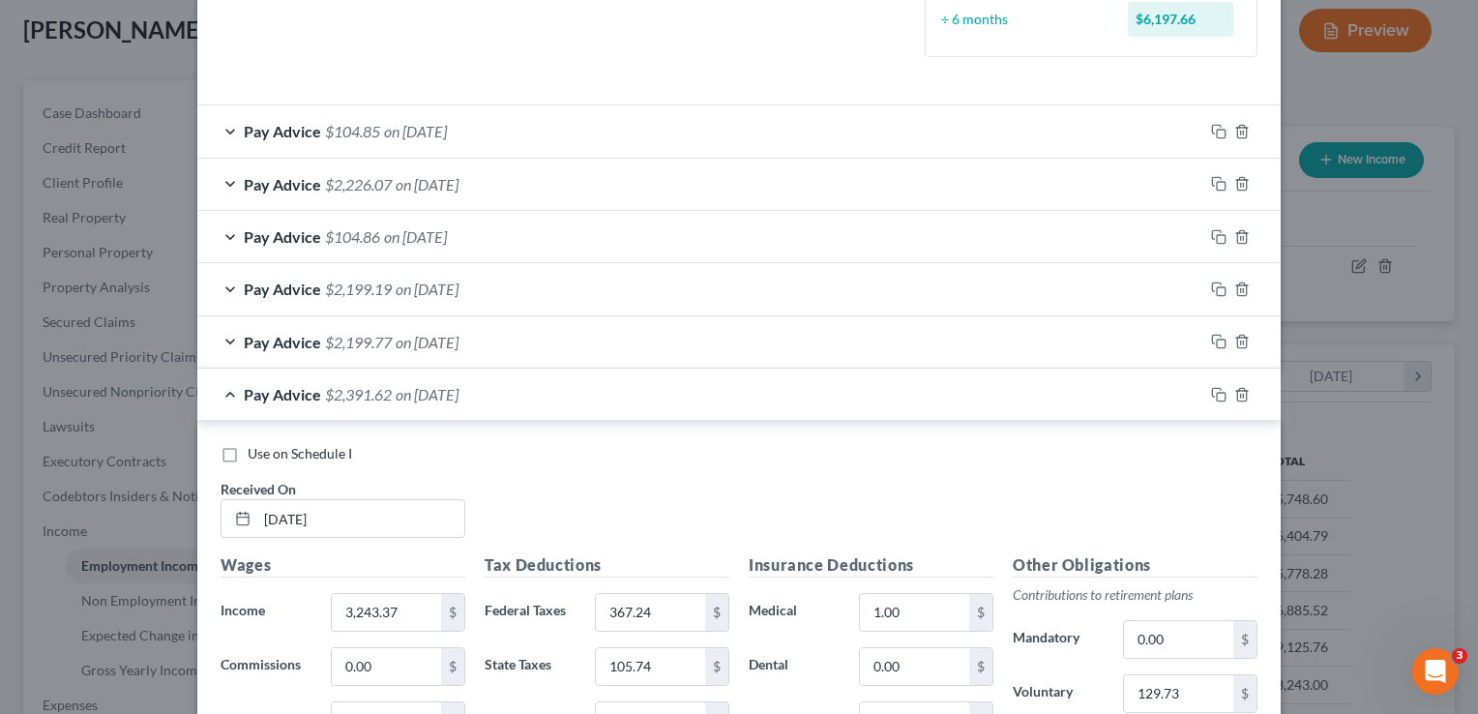
click at [225, 338] on div "Pay Advice $2,199.77 on 08/15/2025" at bounding box center [700, 341] width 1006 height 51
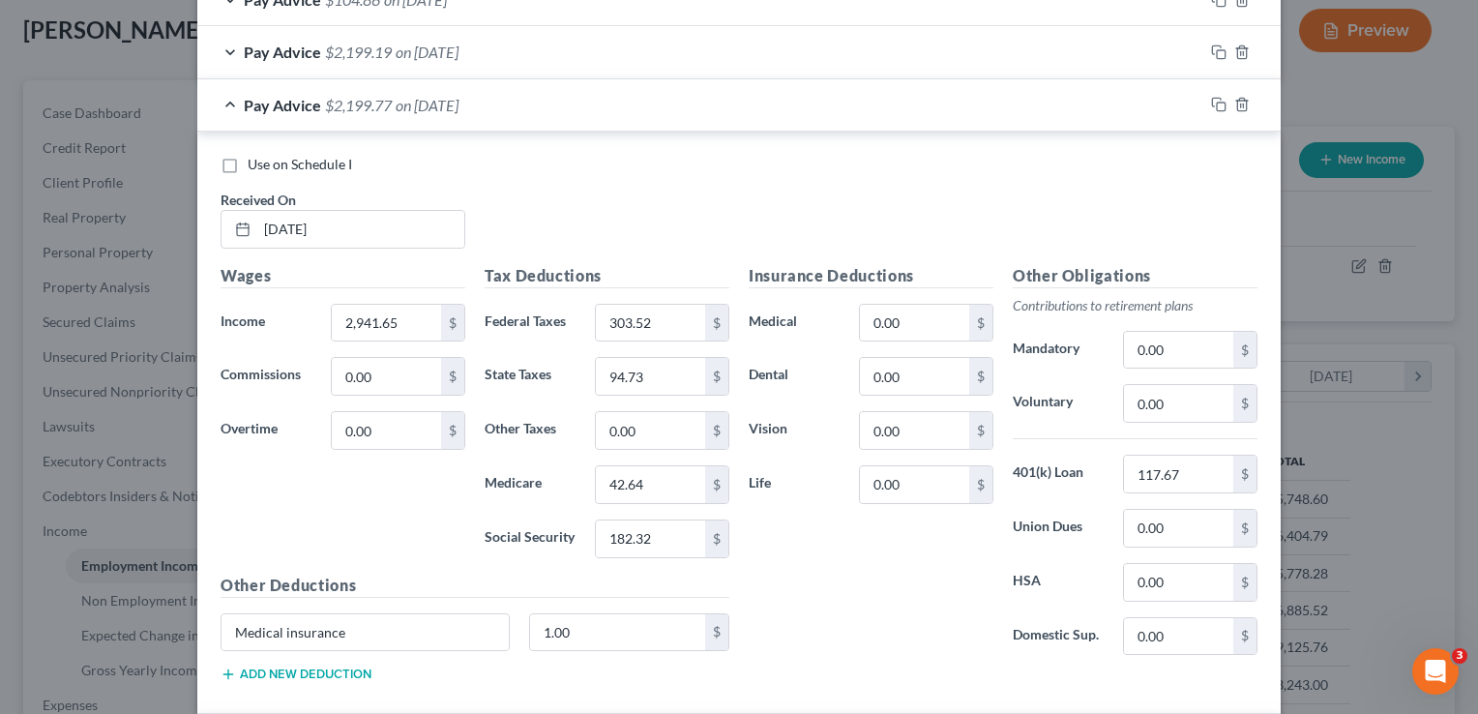
scroll to position [840, 0]
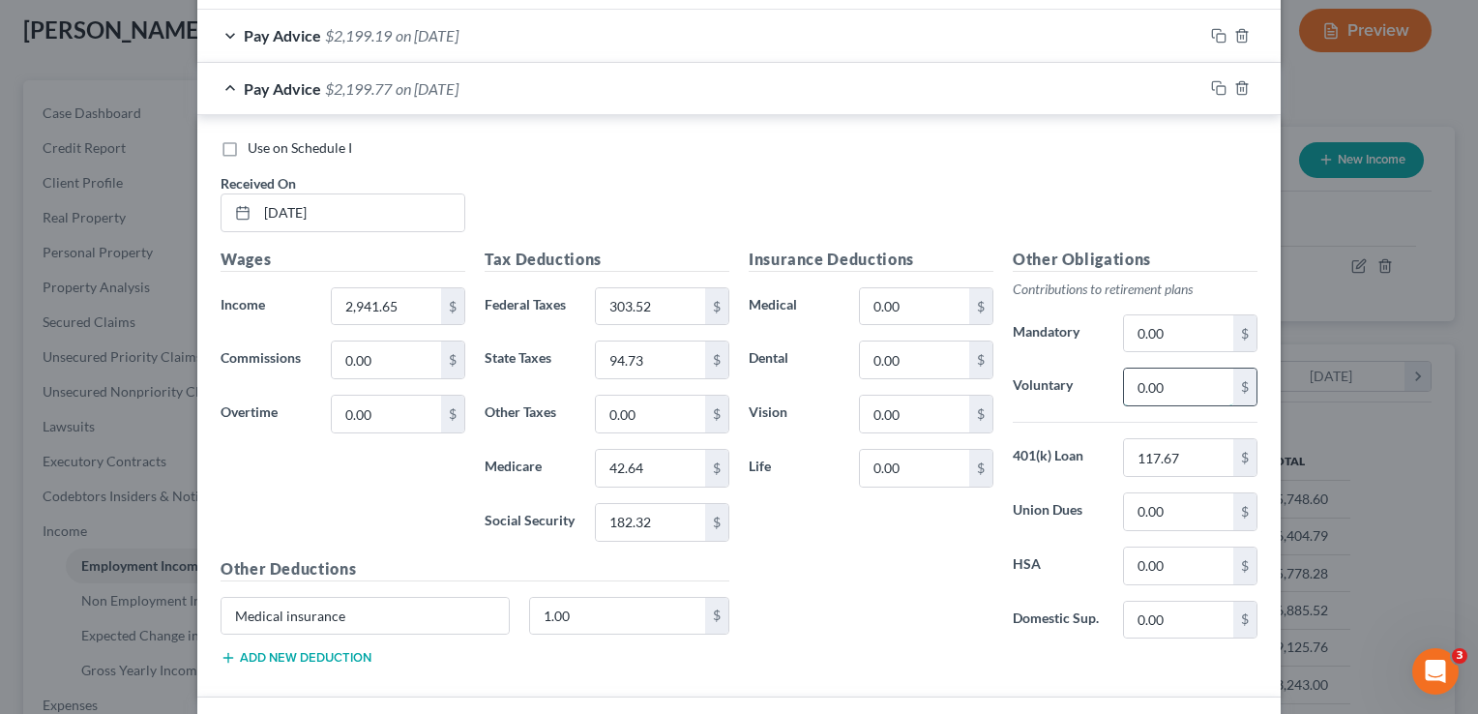
click at [1156, 381] on input "0.00" at bounding box center [1178, 386] width 109 height 37
type input "117.67"
click at [1183, 466] on input "117.67" at bounding box center [1178, 457] width 109 height 37
click at [928, 302] on input "0.00" at bounding box center [914, 306] width 109 height 37
type input "1.00"
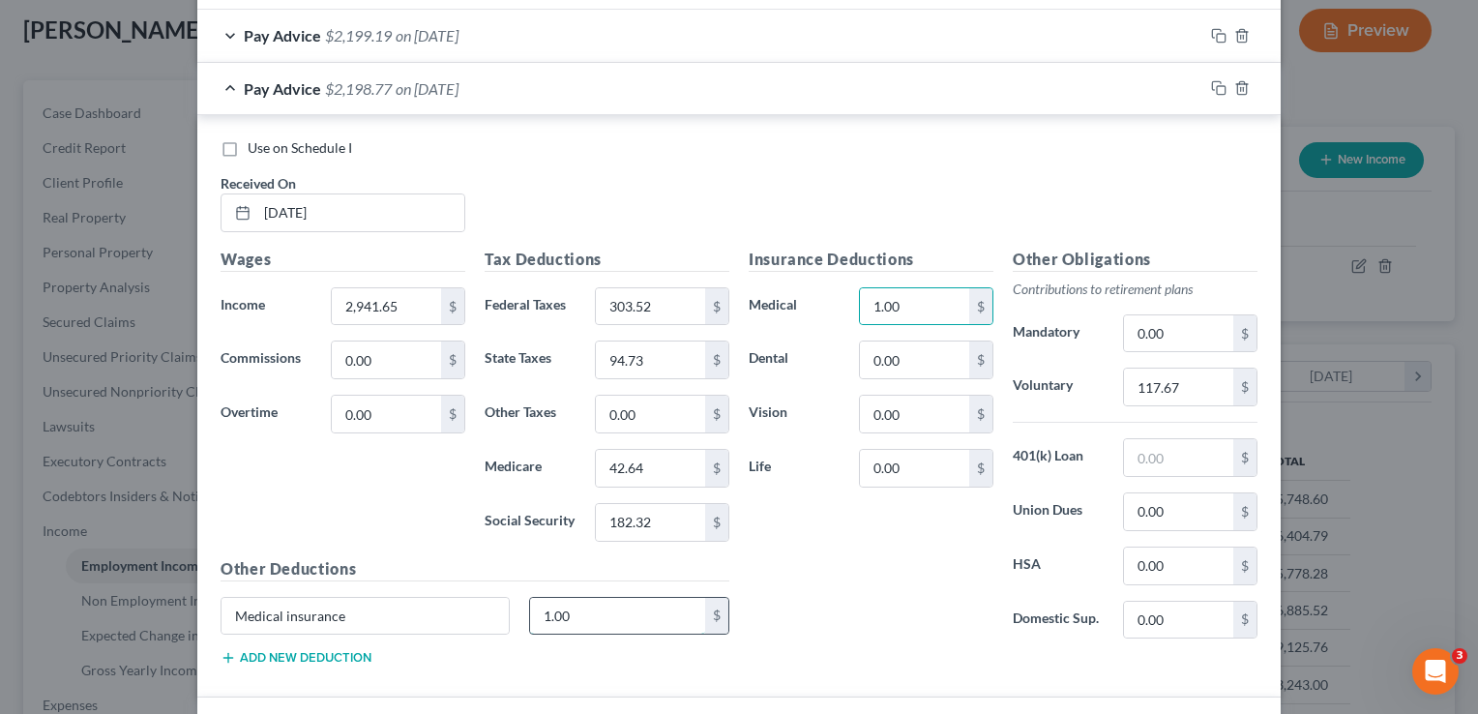
click at [612, 612] on input "1.00" at bounding box center [618, 616] width 176 height 37
click at [418, 607] on input "Medical insurance" at bounding box center [364, 616] width 287 height 37
type input "M"
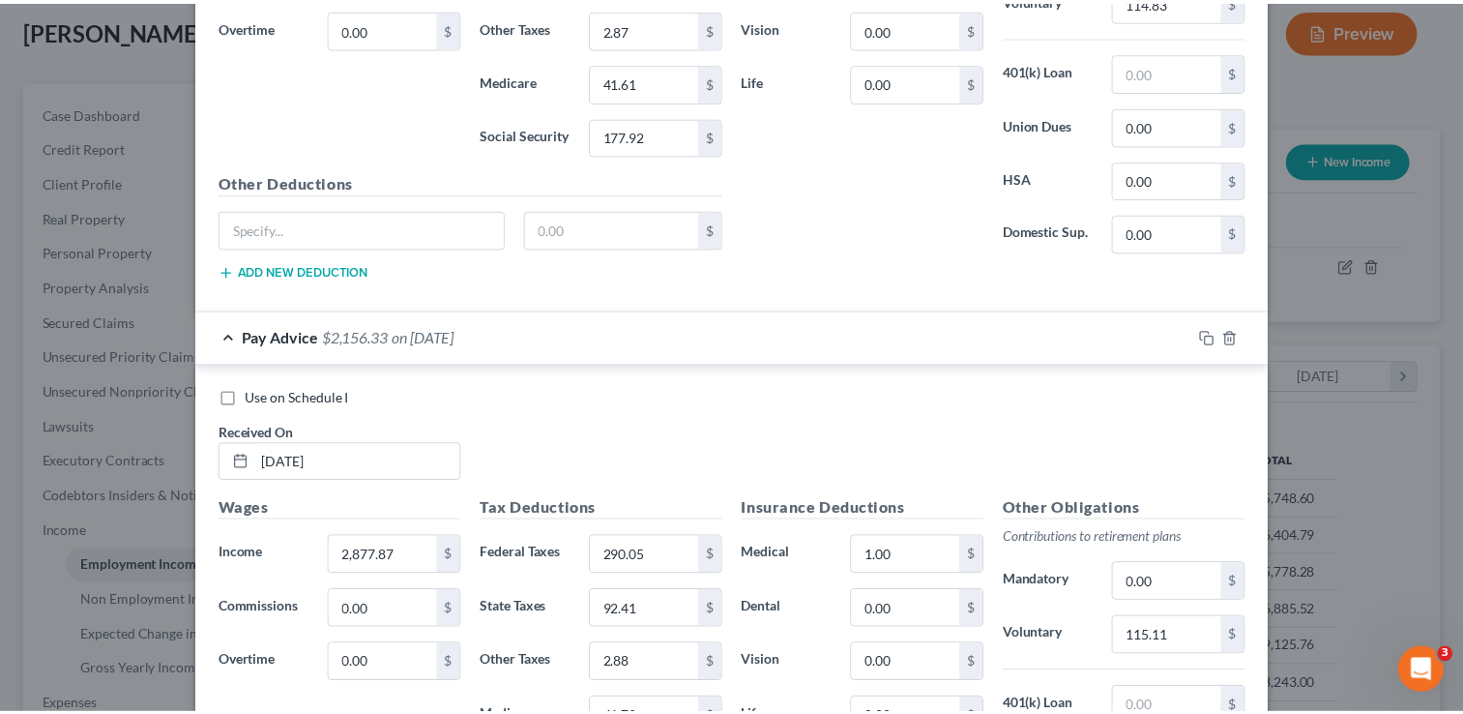
scroll to position [6030, 0]
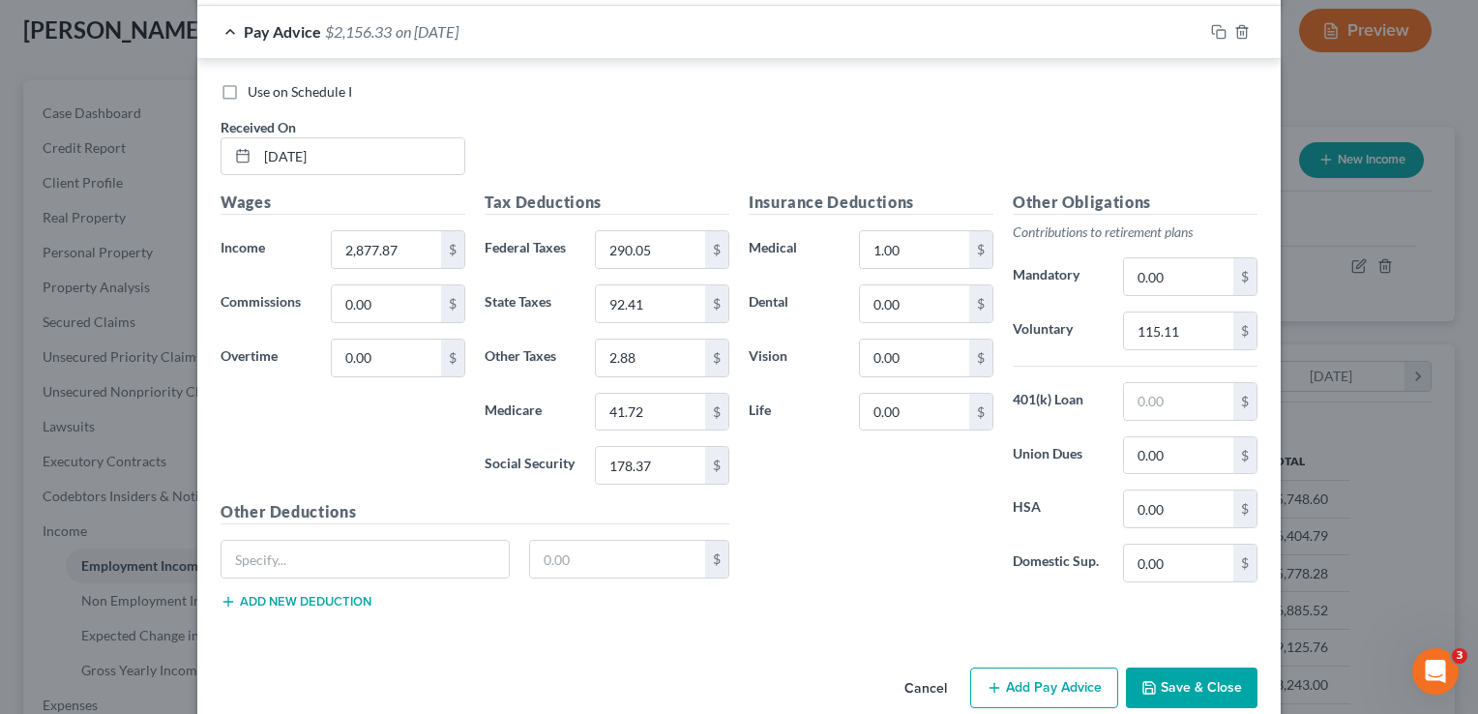
click at [1197, 667] on button "Save & Close" at bounding box center [1192, 687] width 132 height 41
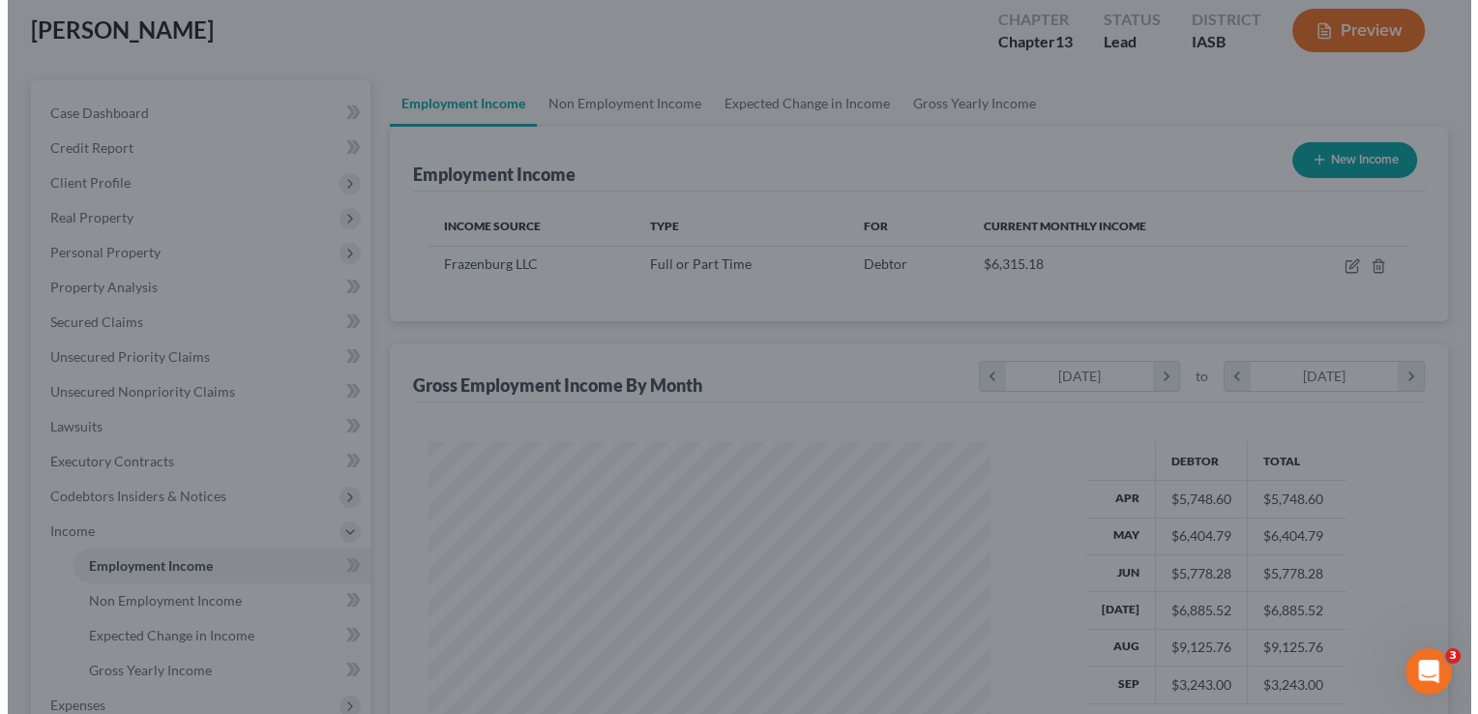
scroll to position [966618, 966368]
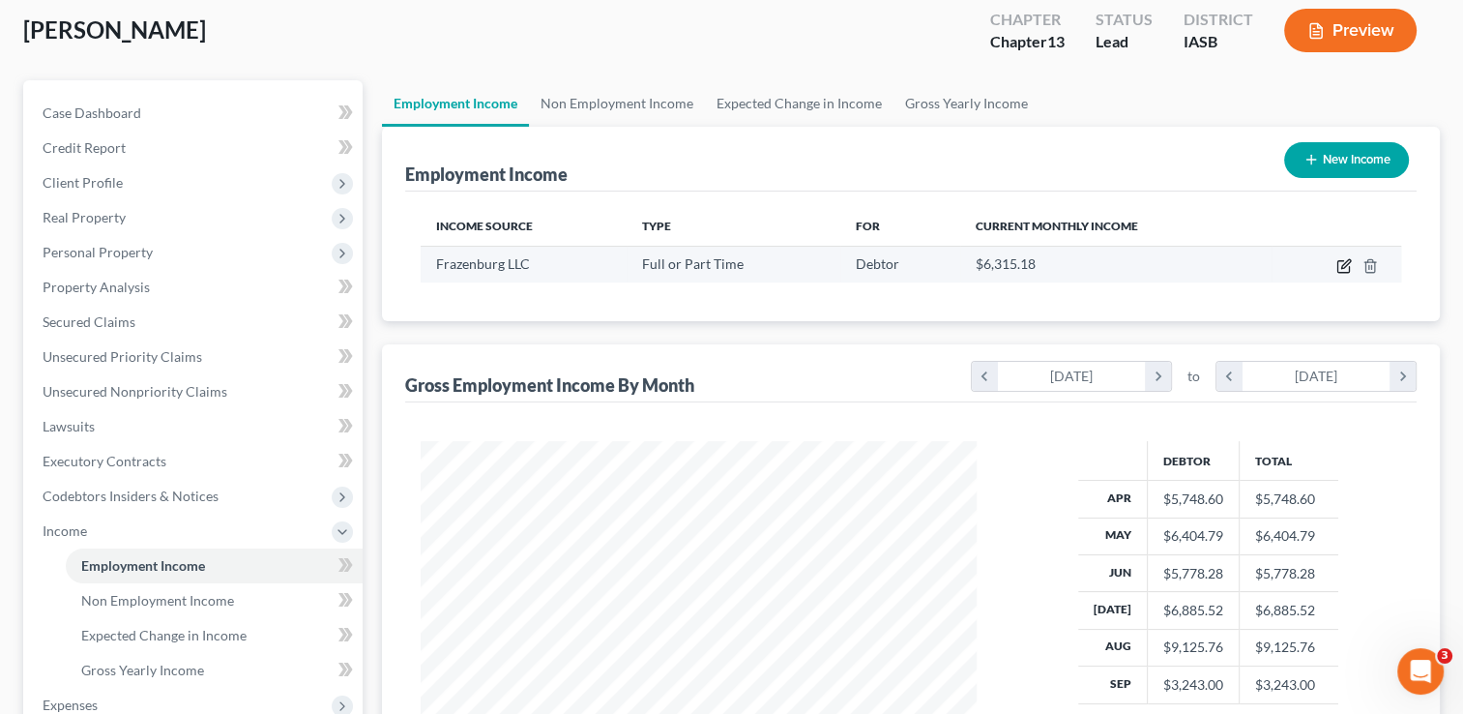
click at [1350, 266] on icon "button" at bounding box center [1343, 265] width 15 height 15
select select "0"
select select "16"
select select "2"
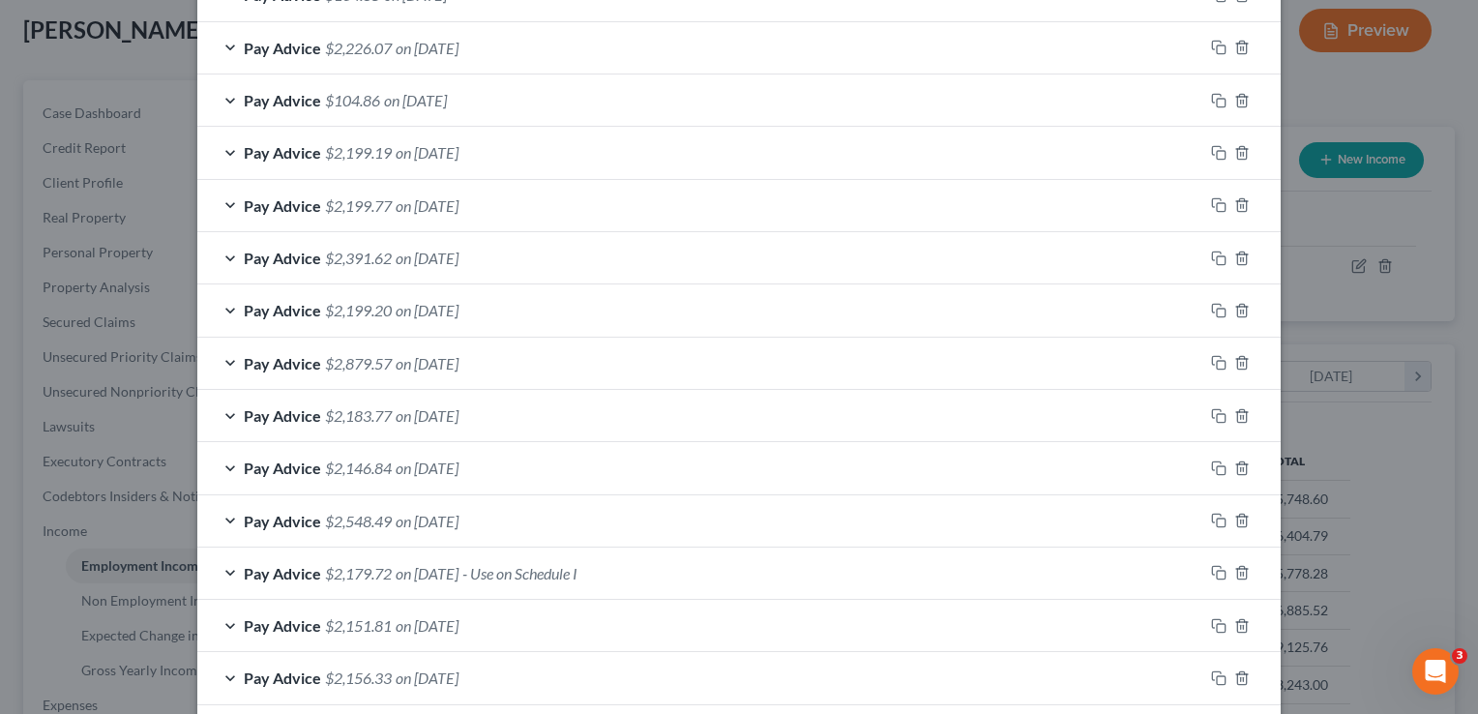
scroll to position [605, 0]
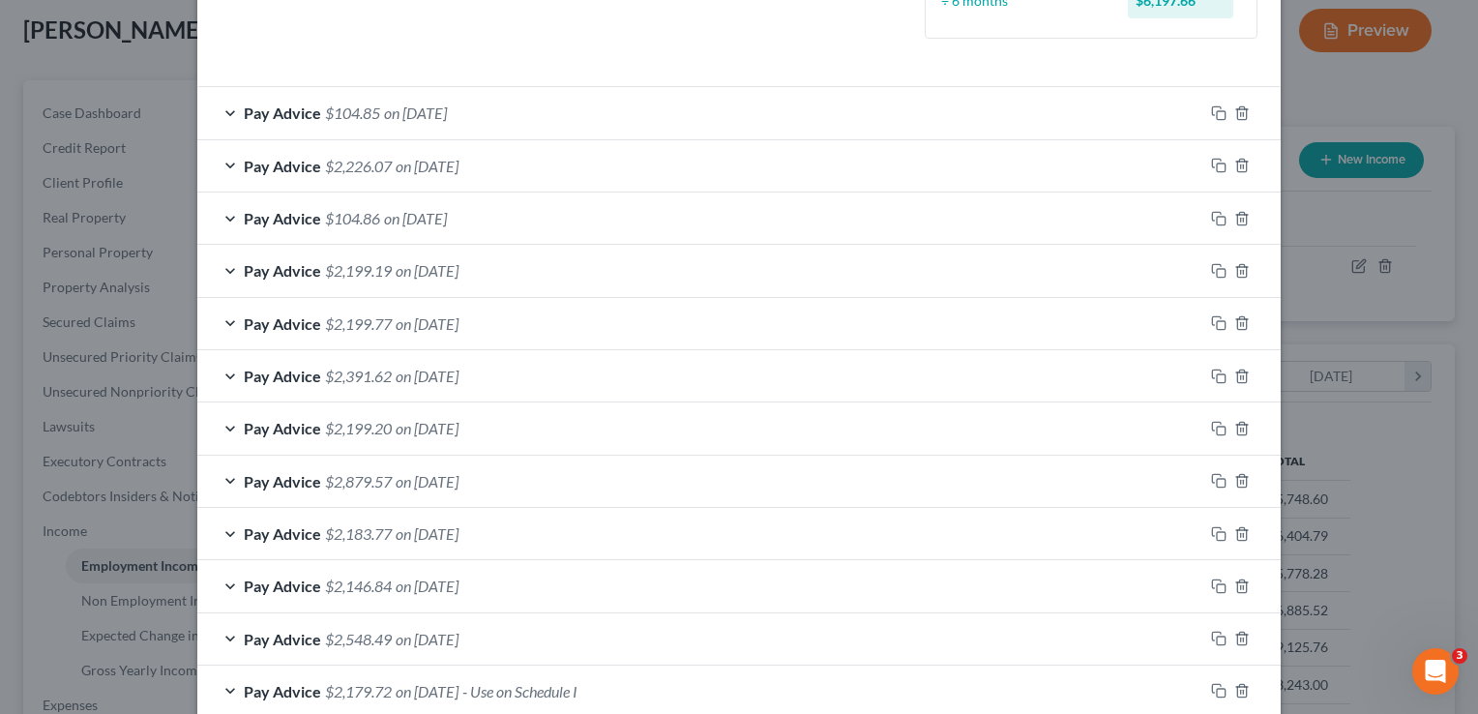
click at [216, 110] on div "Pay Advice $104.85 on 09/18/2025" at bounding box center [700, 112] width 1006 height 51
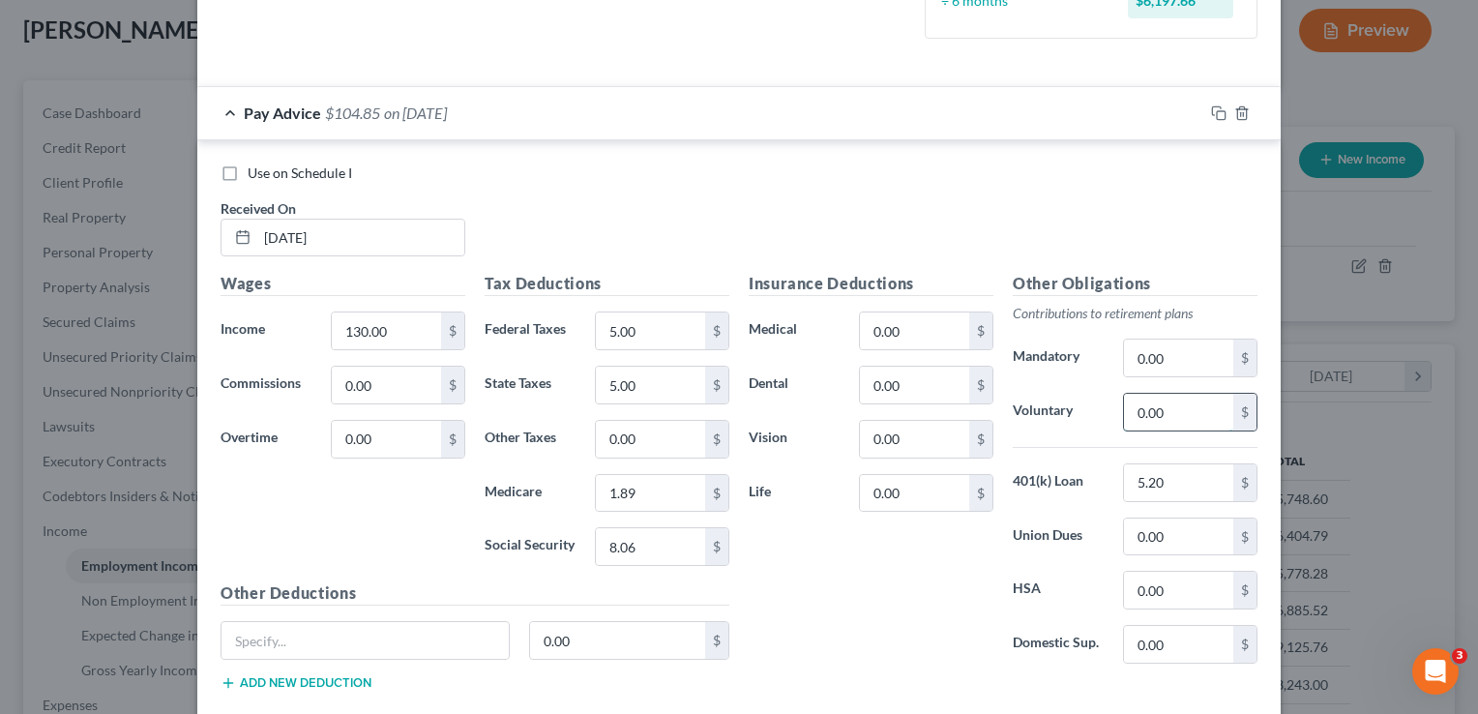
click at [1177, 416] on input "0.00" at bounding box center [1178, 412] width 109 height 37
type input "5.20"
click at [1180, 471] on input "5.20" at bounding box center [1178, 482] width 109 height 37
click at [1091, 218] on div "Use on Schedule I Received On * 09/18/2025" at bounding box center [739, 217] width 1056 height 109
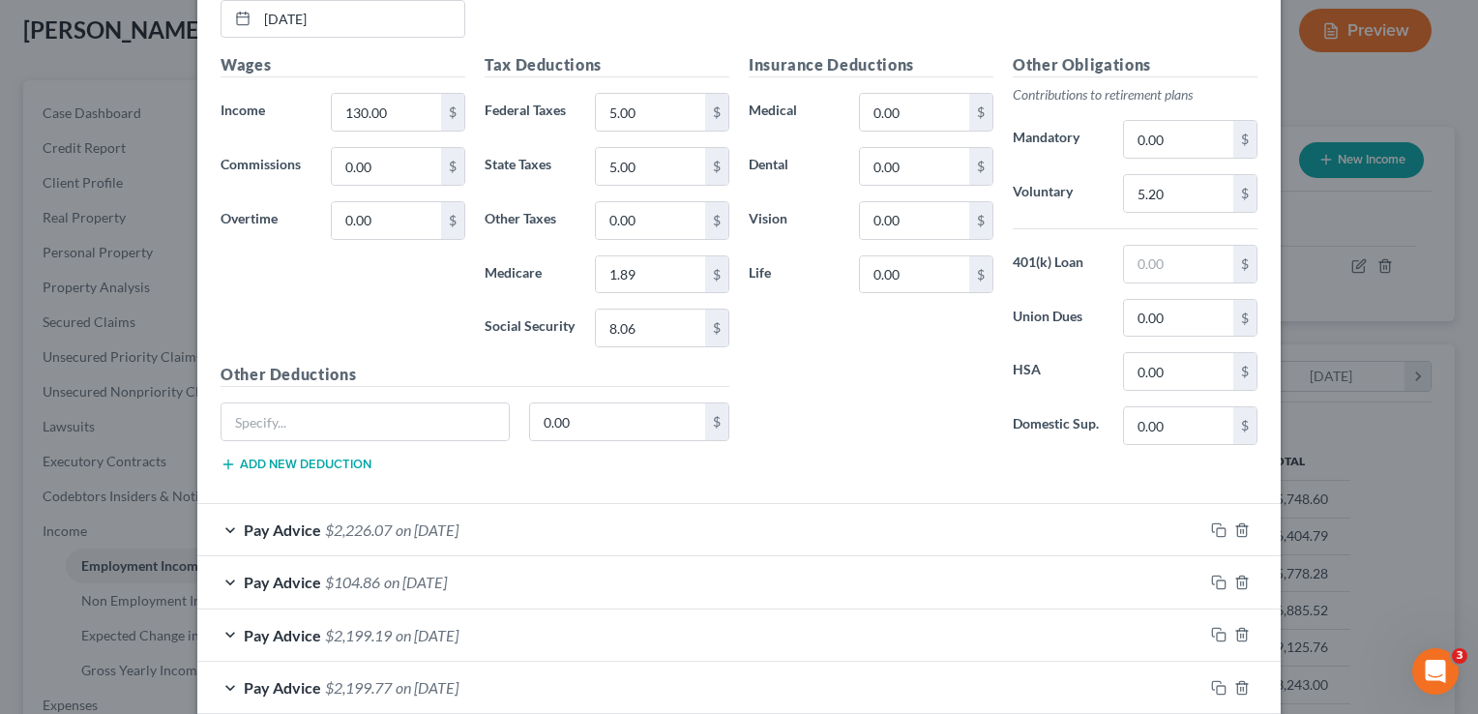
scroll to position [846, 0]
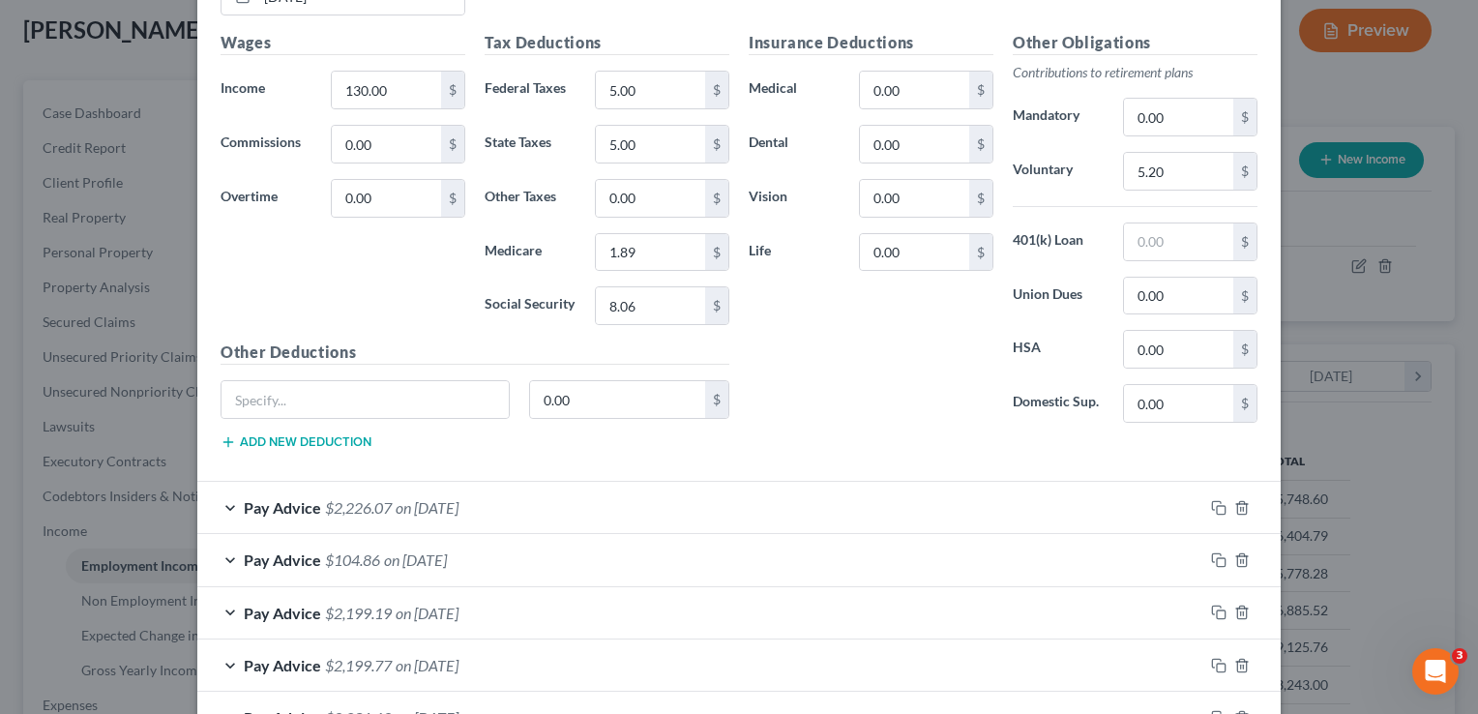
click at [224, 502] on div "Pay Advice $2,226.07 on 09/12/2025" at bounding box center [700, 507] width 1006 height 51
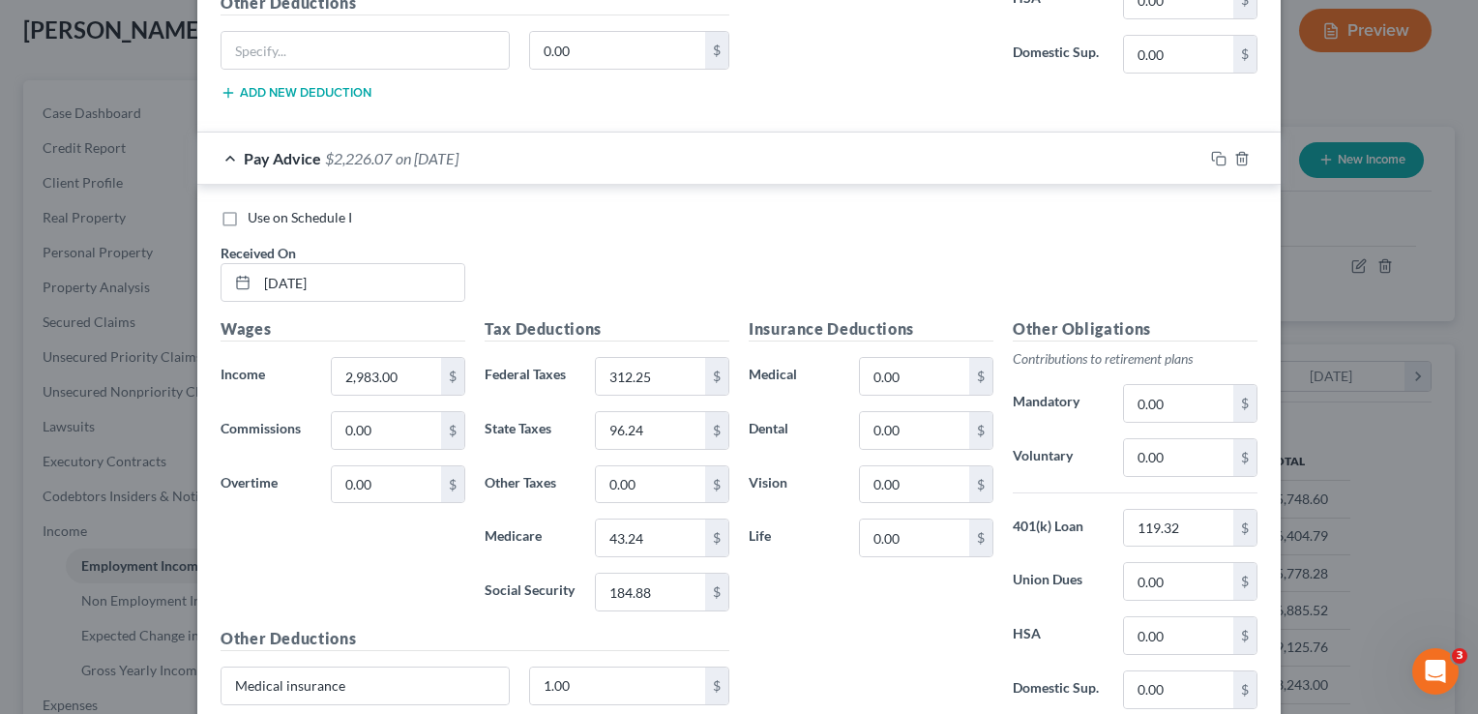
scroll to position [1205, 0]
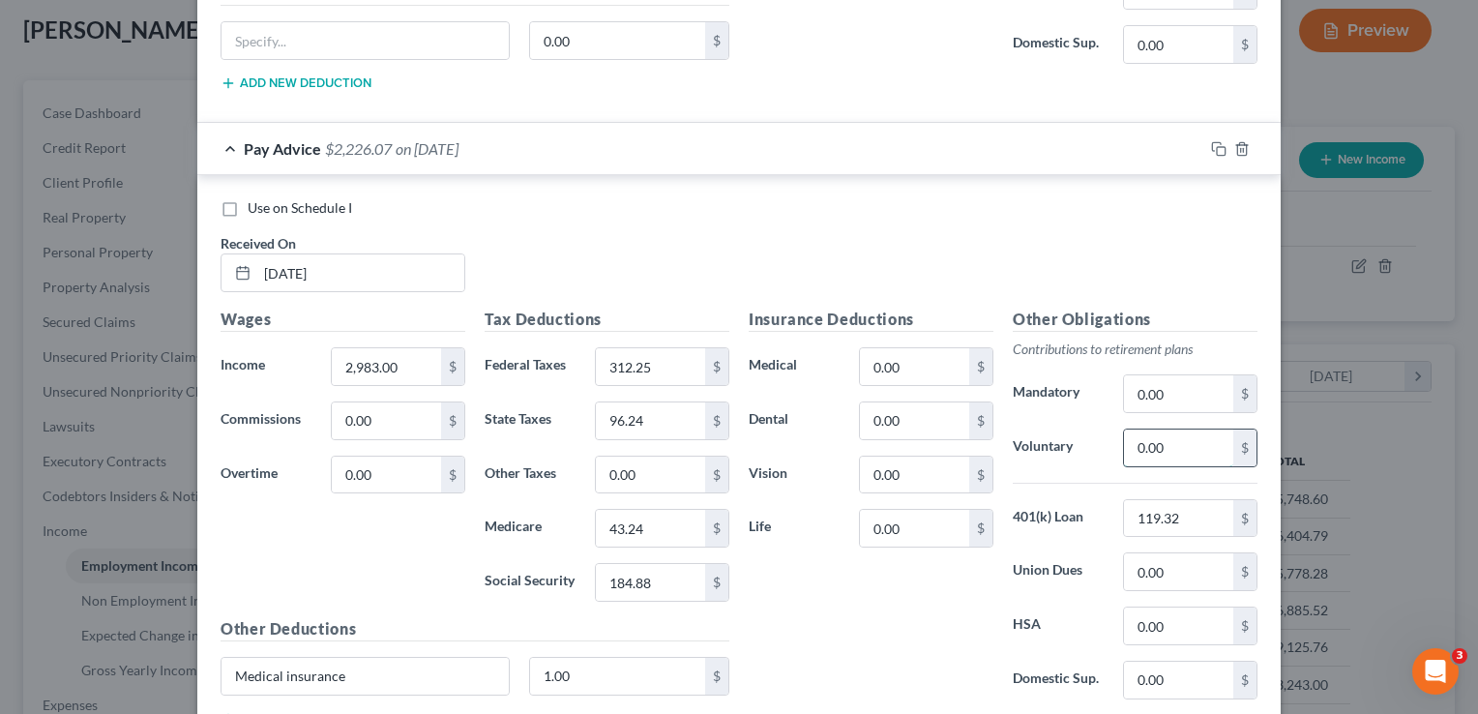
click at [1181, 439] on input "0.00" at bounding box center [1178, 447] width 109 height 37
type input "119.32"
click at [1206, 518] on input "119.32" at bounding box center [1178, 518] width 109 height 37
click at [919, 355] on input "0.00" at bounding box center [914, 366] width 109 height 37
type input "1.00"
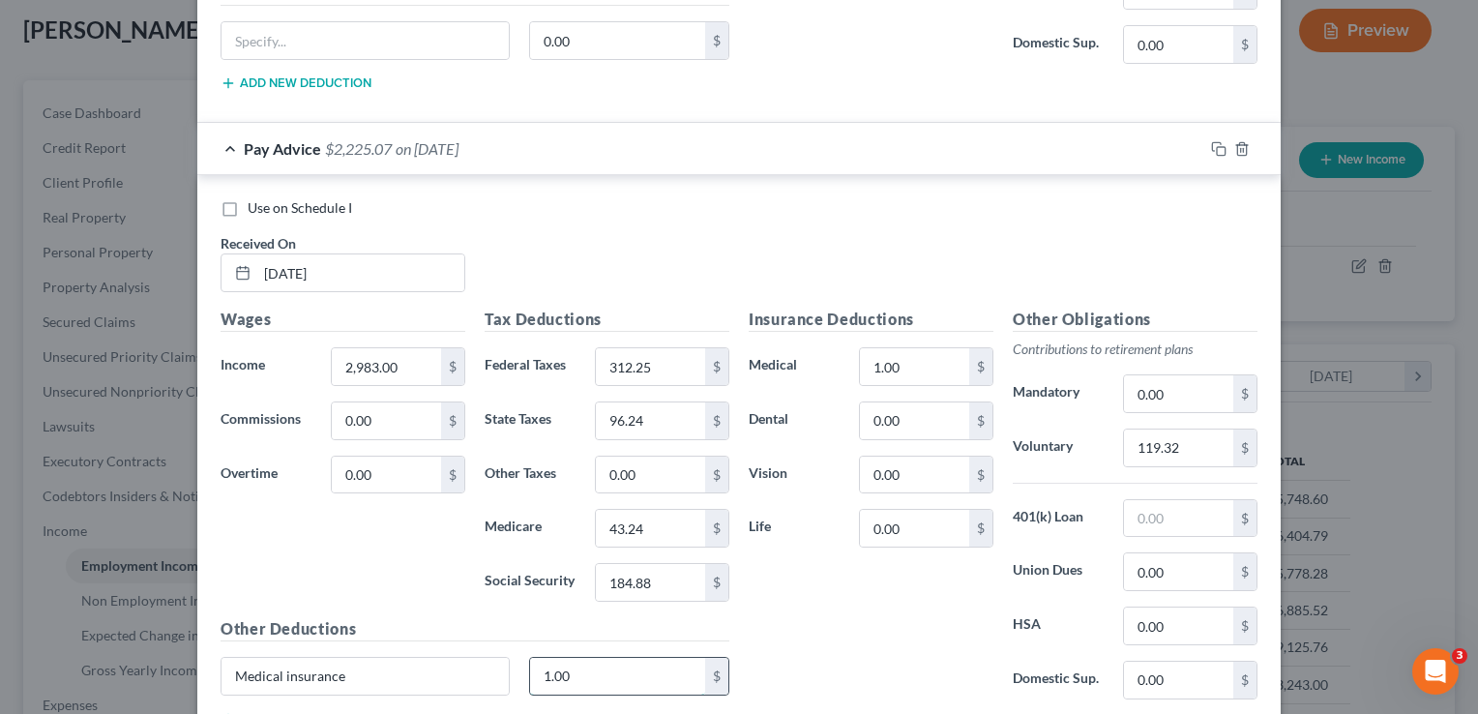
click at [615, 680] on input "1.00" at bounding box center [618, 676] width 176 height 37
click at [402, 663] on input "Medical insurance" at bounding box center [364, 676] width 287 height 37
type input "M"
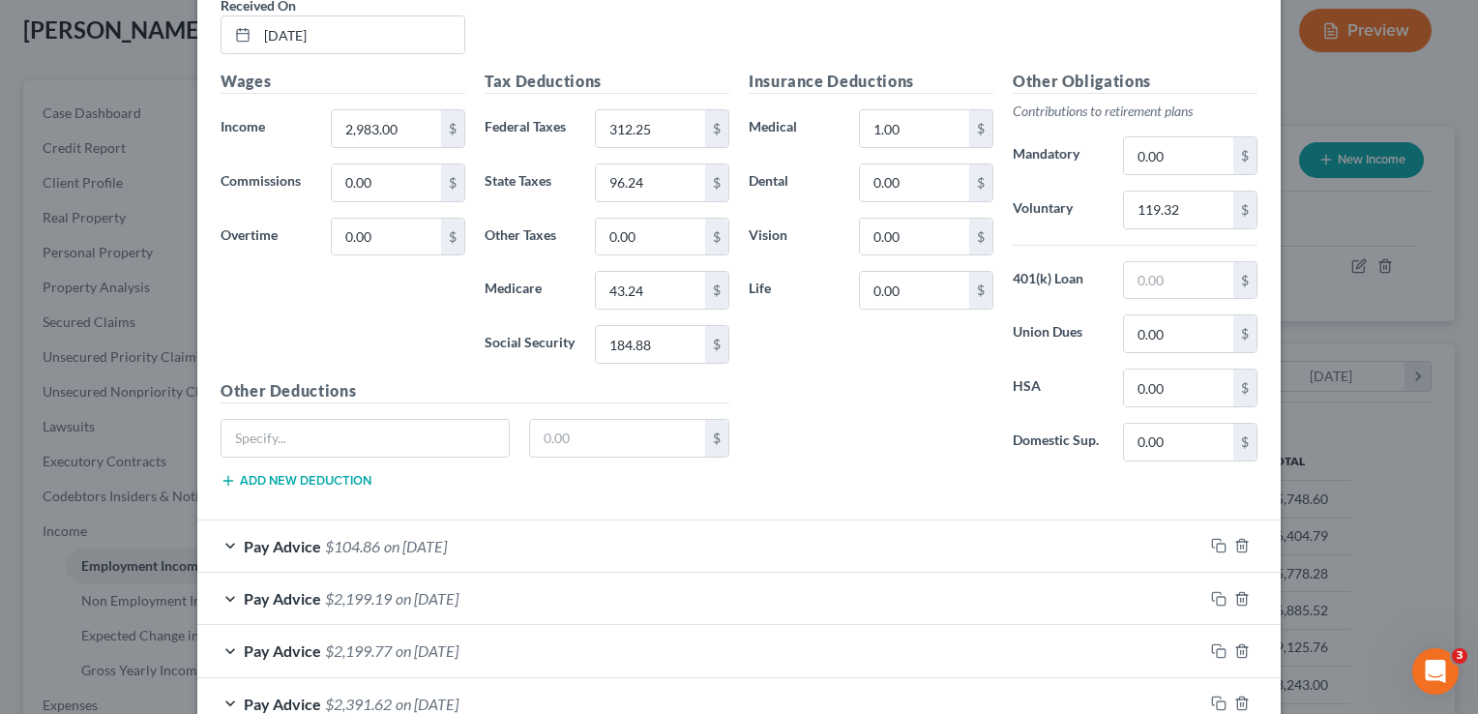
scroll to position [1458, 0]
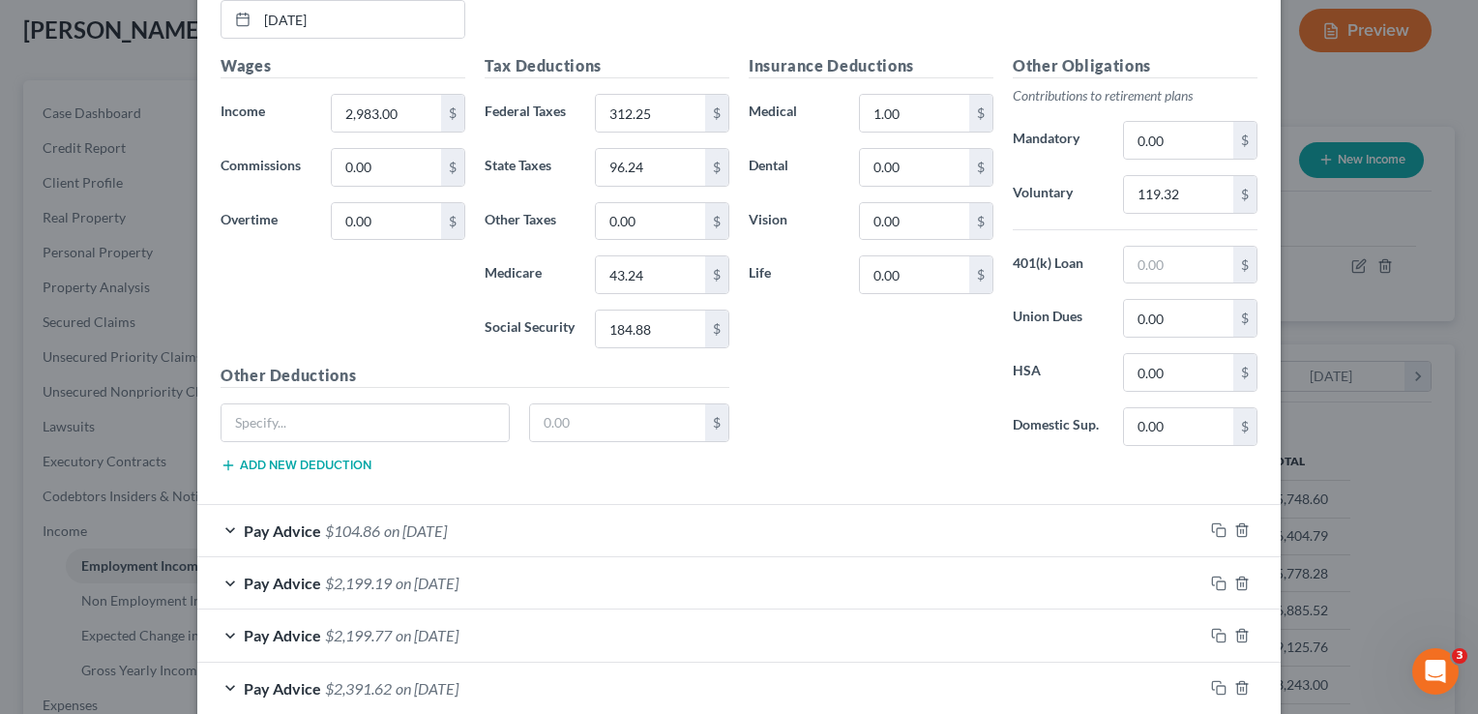
click at [231, 524] on div "Pay Advice $104.86 on 09/11/2025" at bounding box center [700, 530] width 1006 height 51
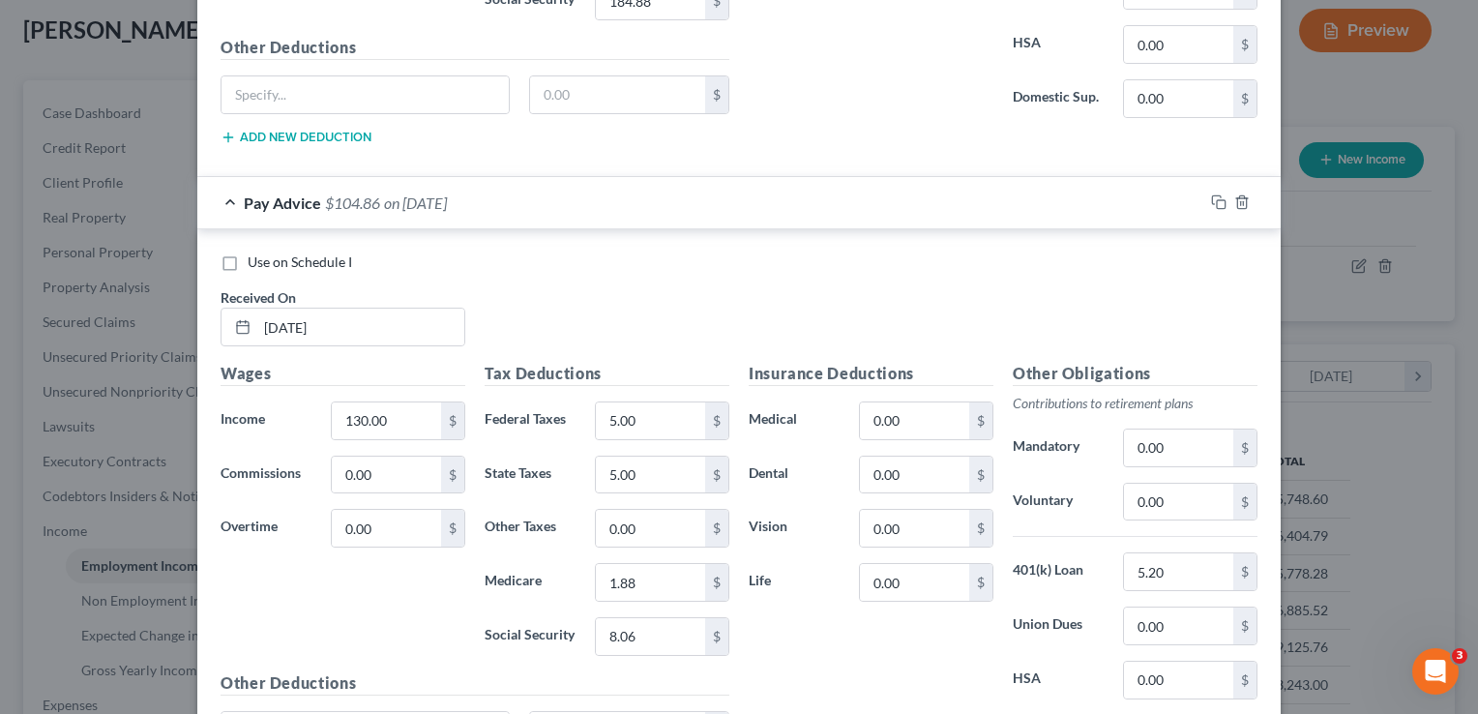
scroll to position [1846, 0]
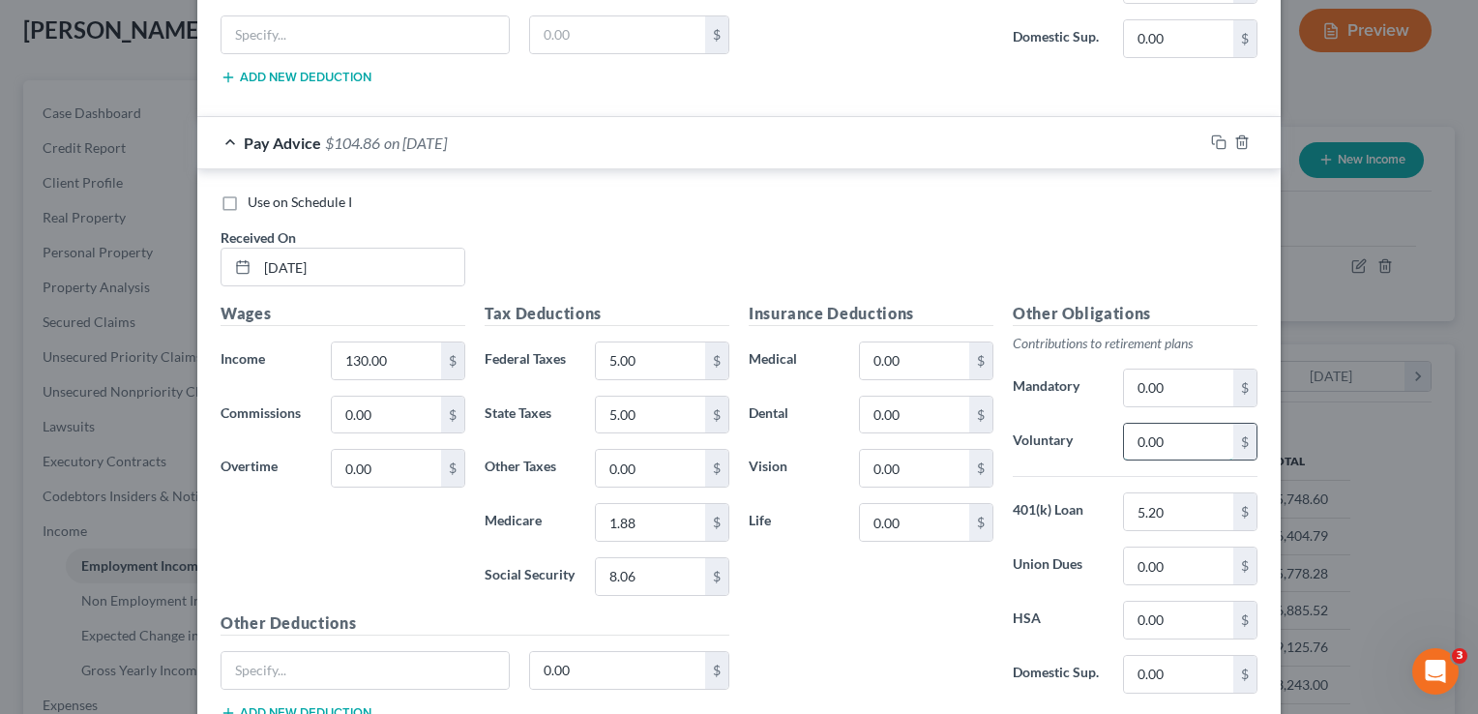
click at [1199, 431] on input "0.00" at bounding box center [1178, 442] width 109 height 37
type input "4"
type input "5.20"
click at [1177, 497] on input "5.20" at bounding box center [1178, 511] width 109 height 37
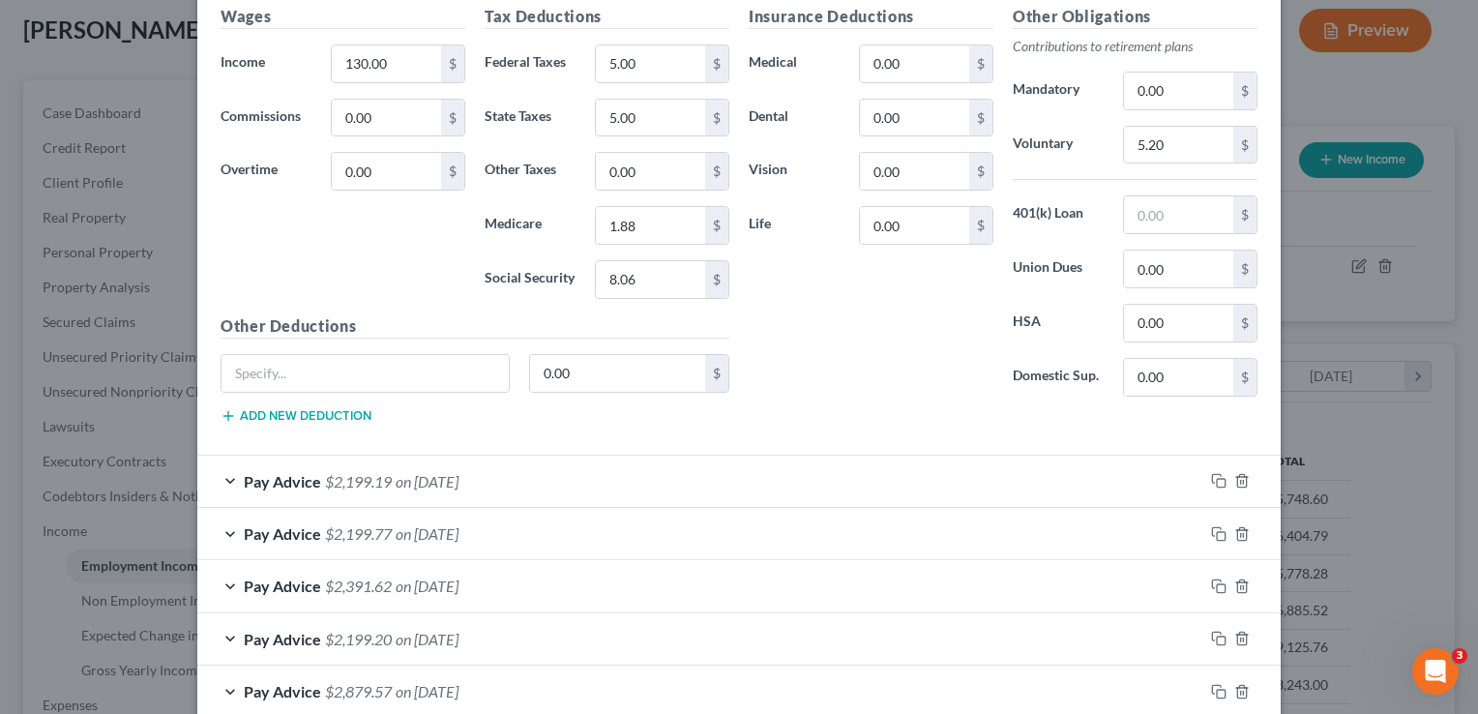
scroll to position [2162, 0]
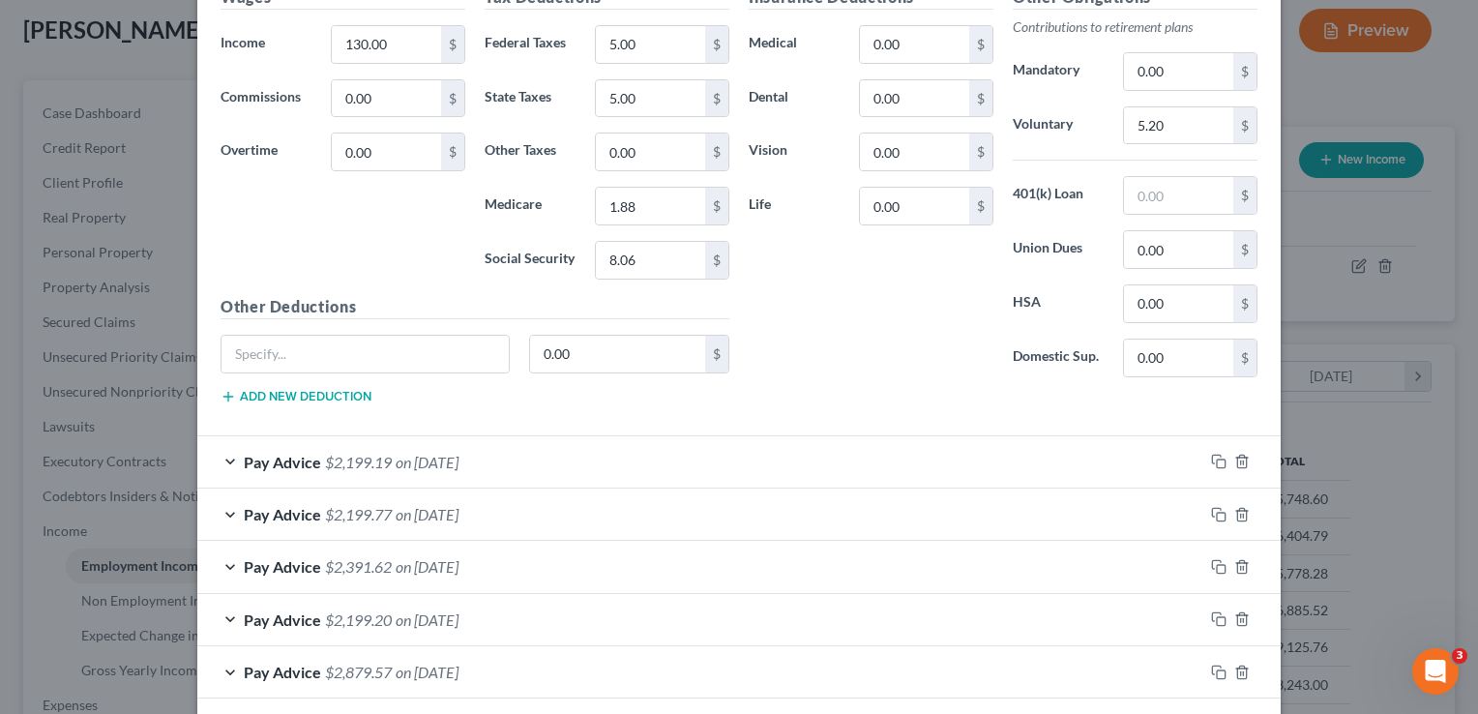
click at [225, 448] on div "Pay Advice $2,199.19 on 08/29/2025" at bounding box center [700, 461] width 1006 height 51
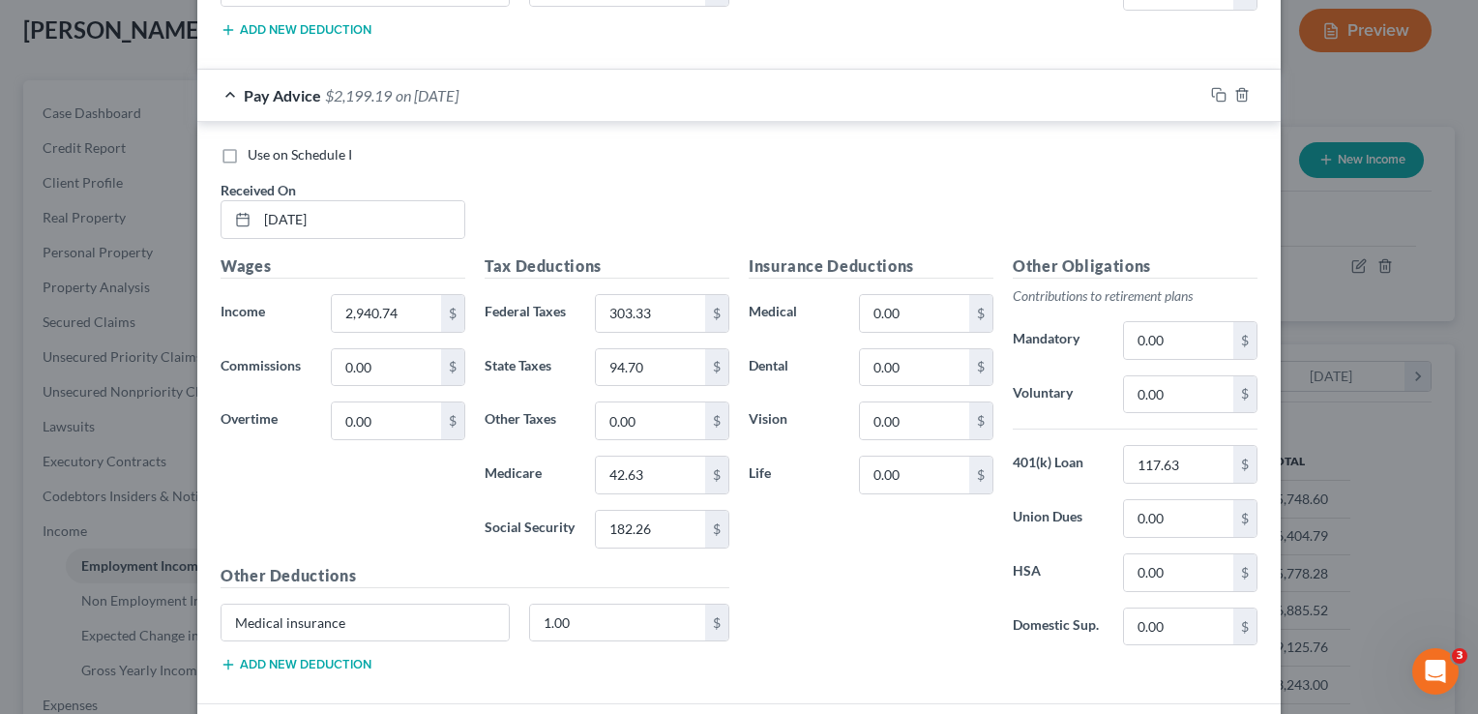
scroll to position [2551, 0]
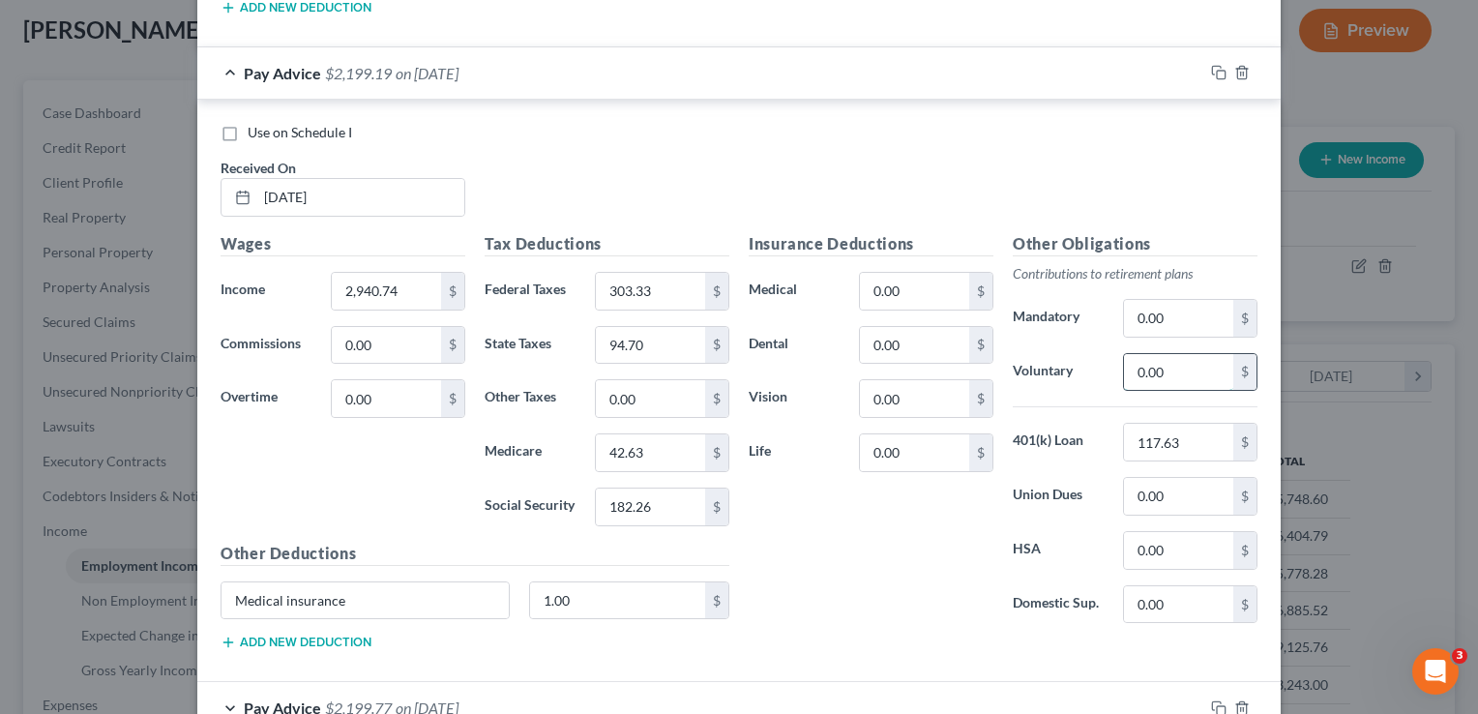
click at [1180, 368] on input "0.00" at bounding box center [1178, 372] width 109 height 37
type input "117.63"
click at [1195, 451] on div "Other Obligations Contributions to retirement plans Mandatory 0.00 $ Voluntary …" at bounding box center [1135, 435] width 264 height 407
click at [1195, 424] on input "117.63" at bounding box center [1178, 442] width 109 height 37
click at [904, 277] on input "0.00" at bounding box center [914, 291] width 109 height 37
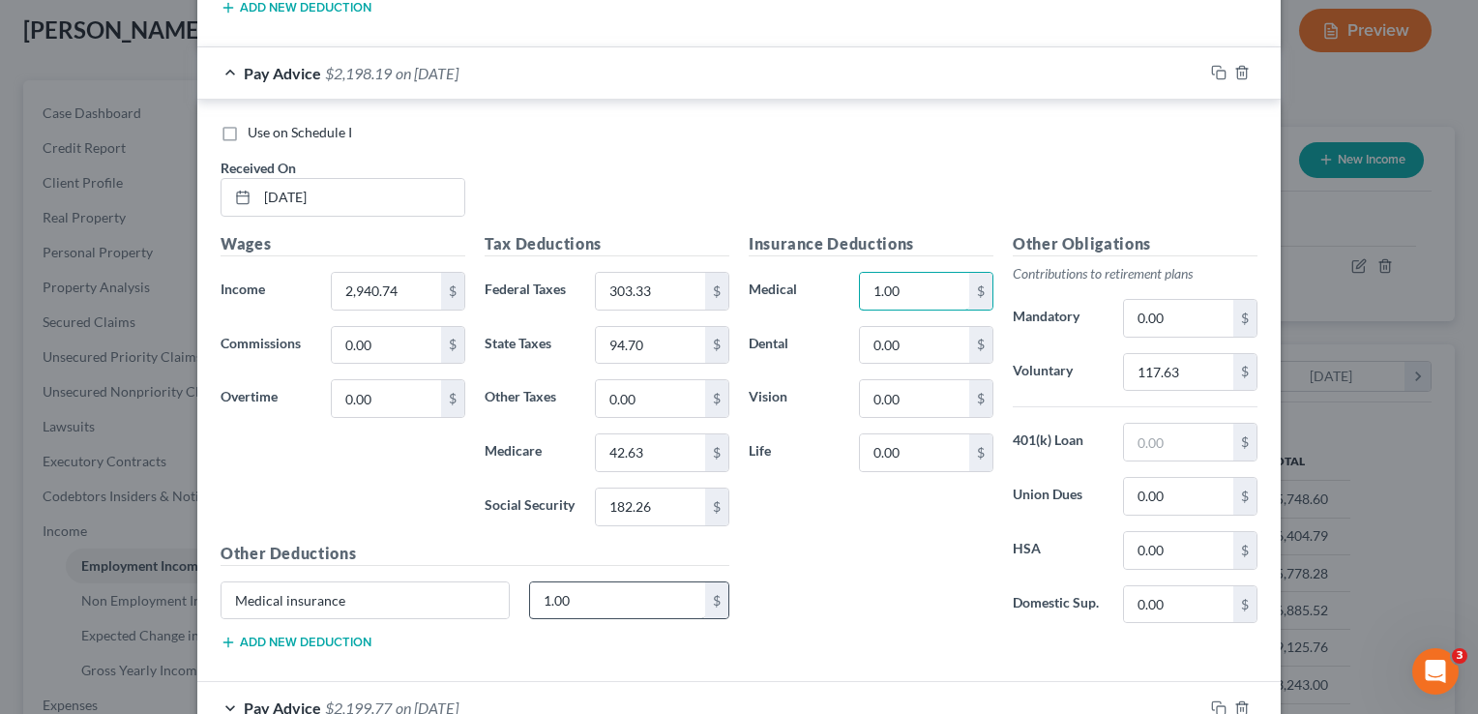
type input "1.00"
click at [584, 593] on input "1.00" at bounding box center [618, 600] width 176 height 37
click at [377, 593] on input "Medical insurance" at bounding box center [364, 600] width 287 height 37
type input "M"
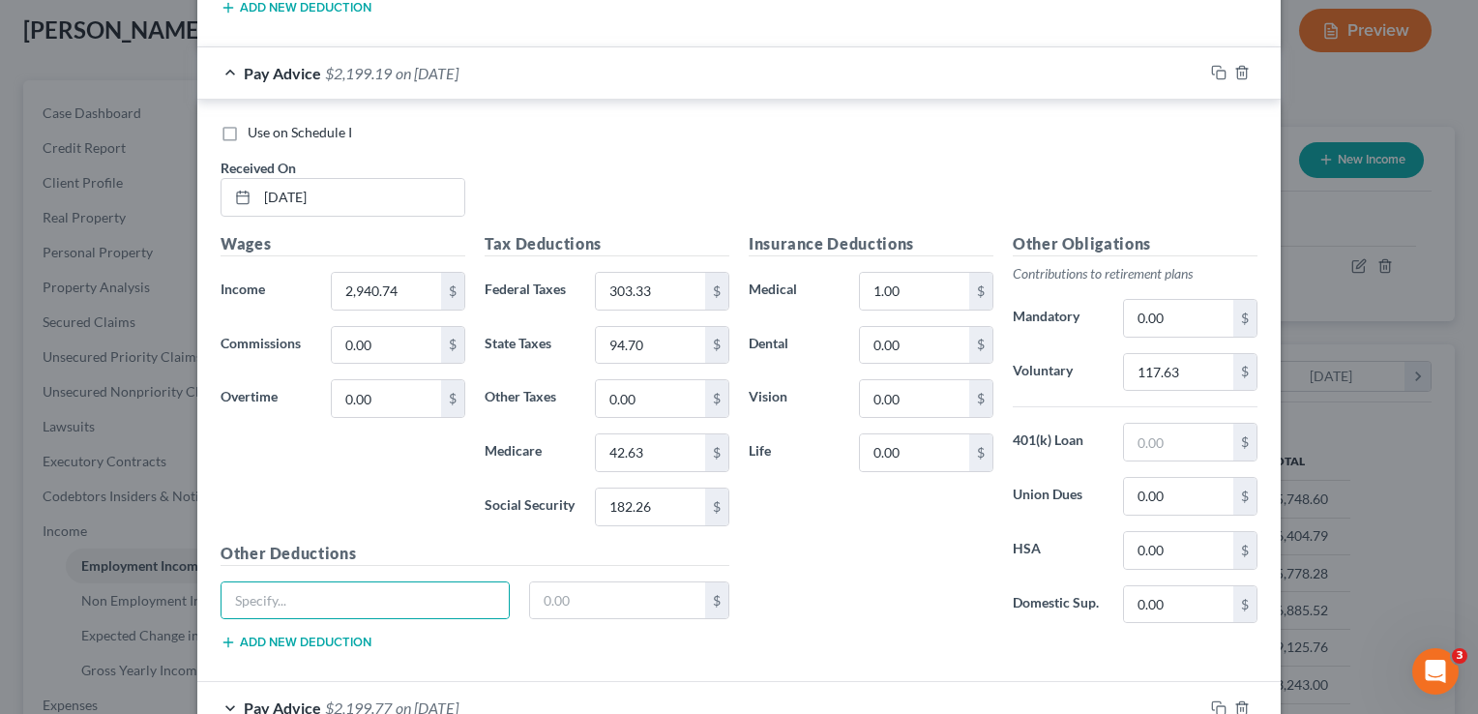
click at [909, 550] on div "Insurance Deductions Medical 1.00 $ Dental 0.00 $ Vision 0.00 $ Life 0.00 $" at bounding box center [871, 435] width 264 height 407
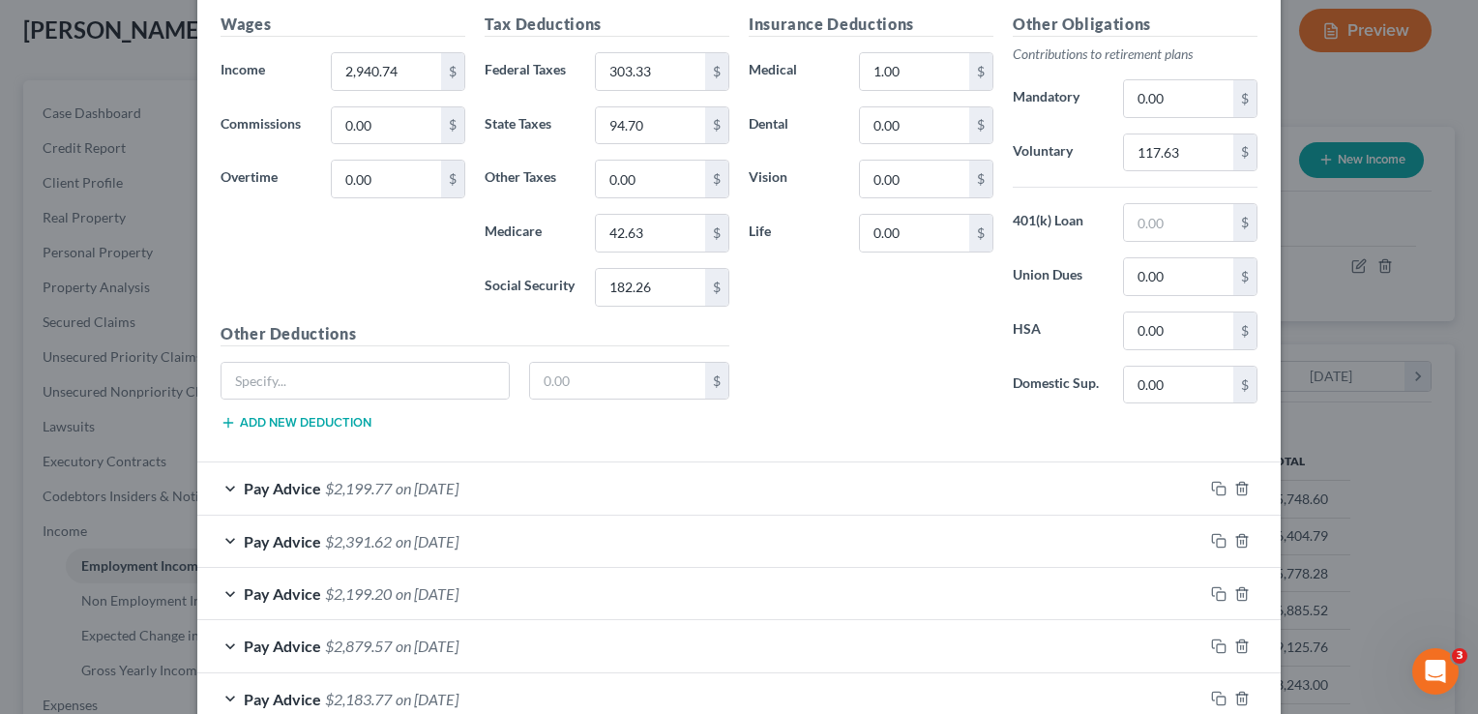
scroll to position [2775, 0]
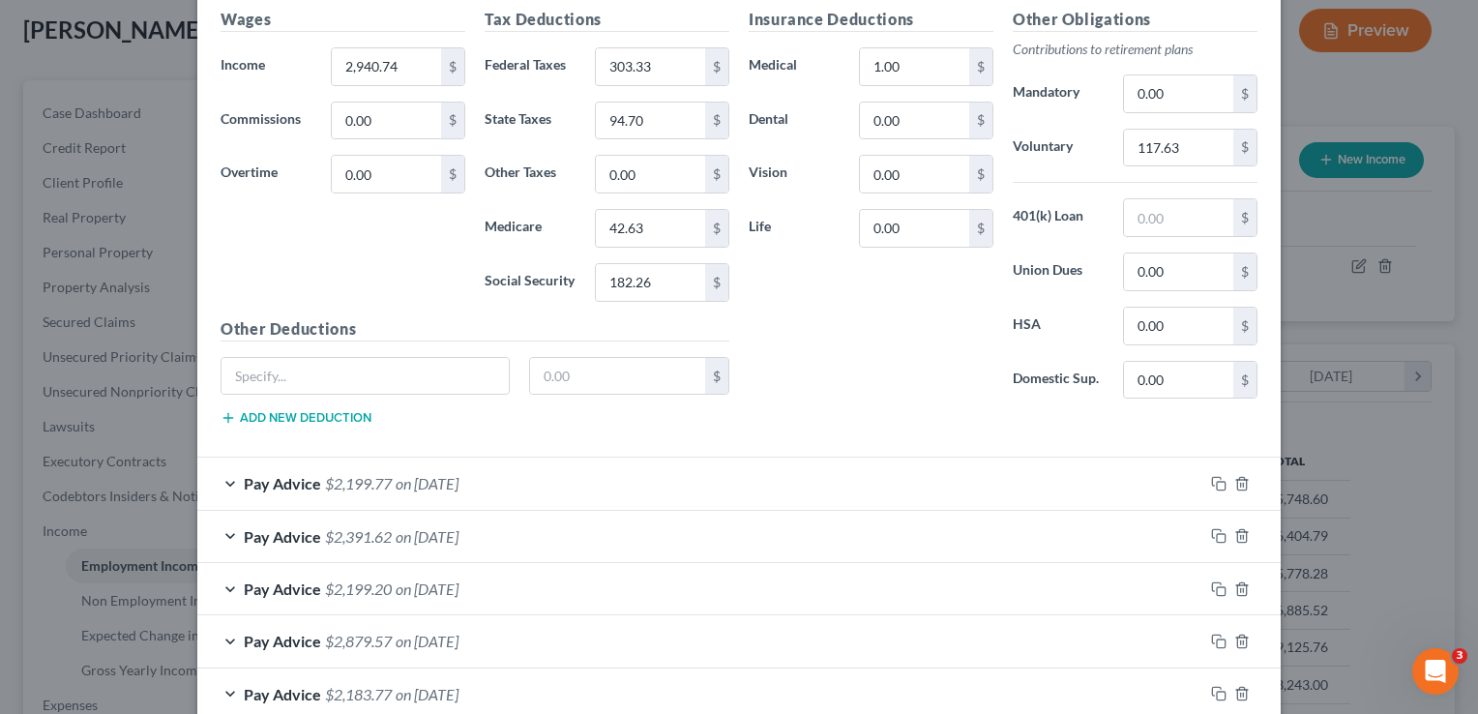
click at [230, 461] on div "Pay Advice $2,199.77 on 08/15/2025" at bounding box center [700, 482] width 1006 height 51
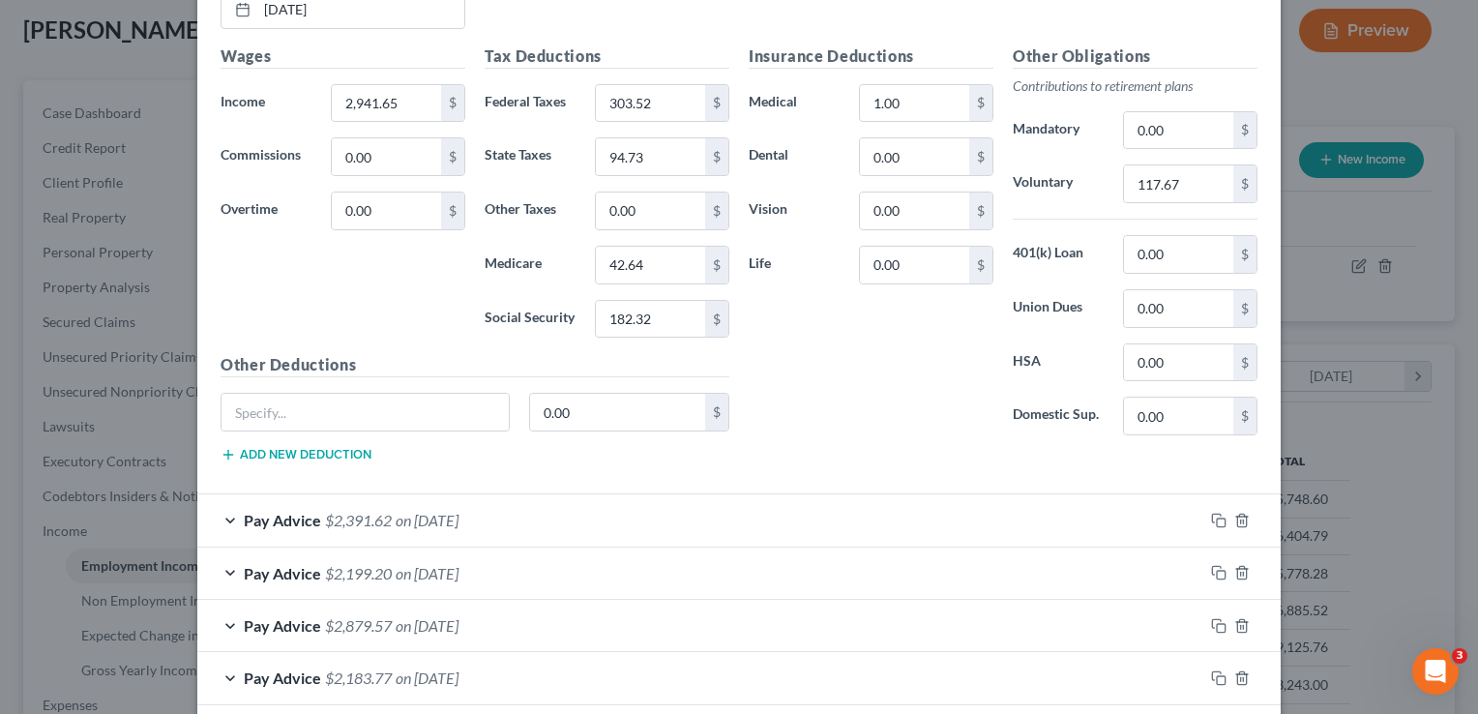
scroll to position [3384, 0]
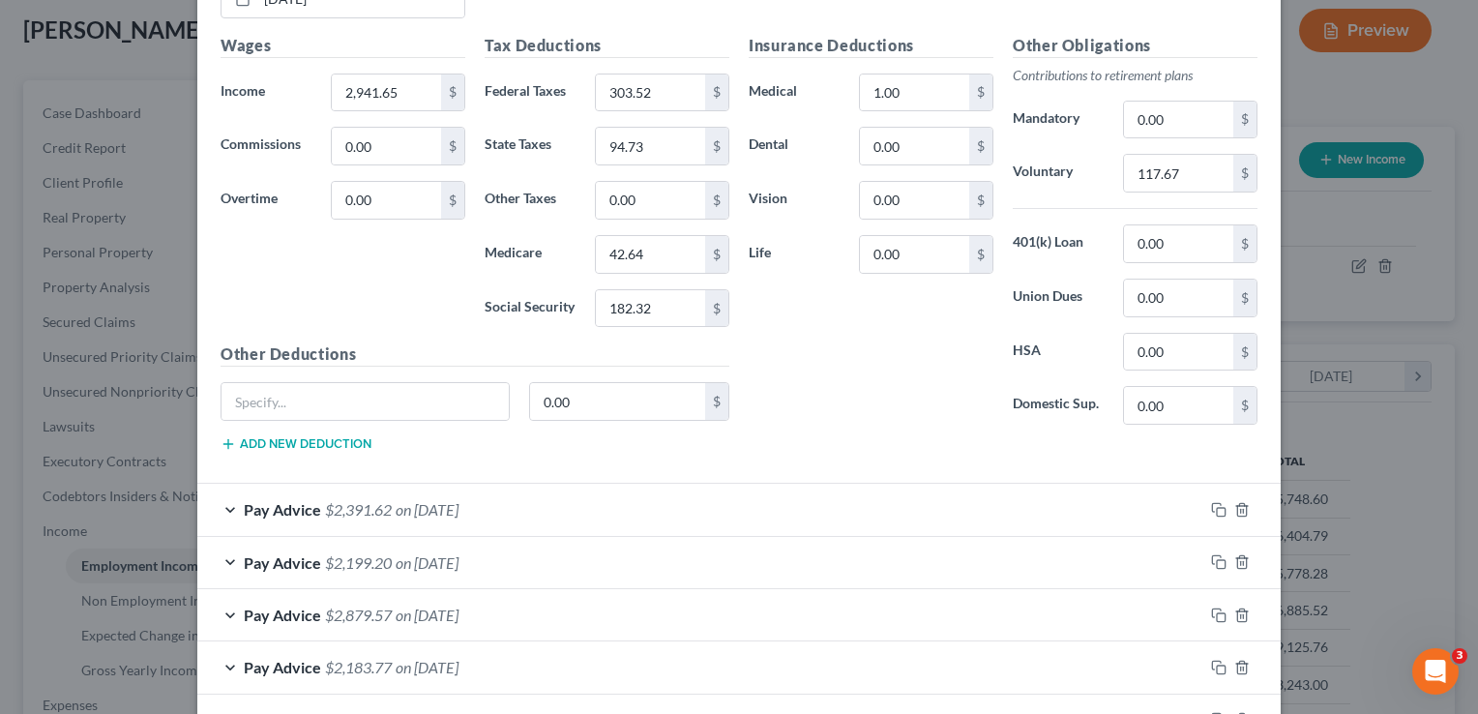
click at [227, 488] on div "Pay Advice $2,391.62 on 08/01/2025" at bounding box center [700, 508] width 1006 height 51
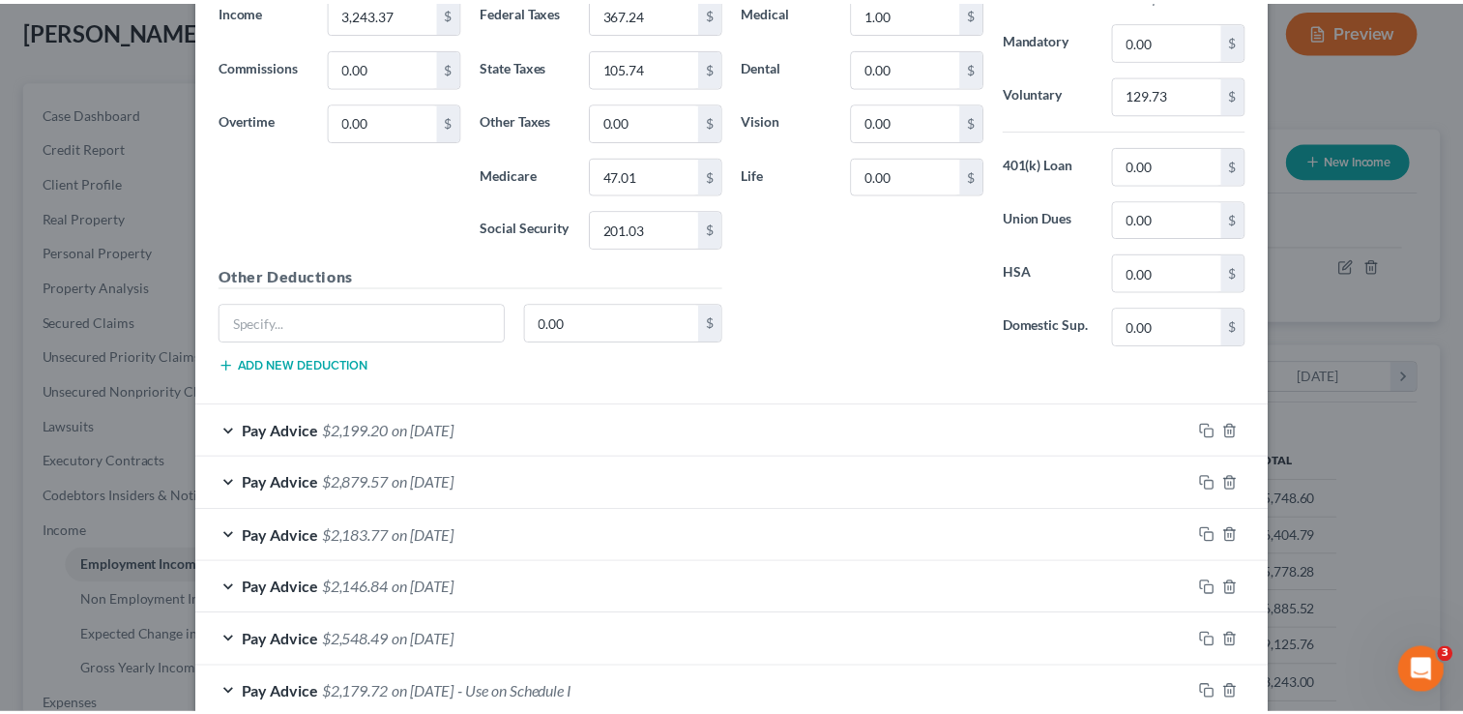
scroll to position [4293, 0]
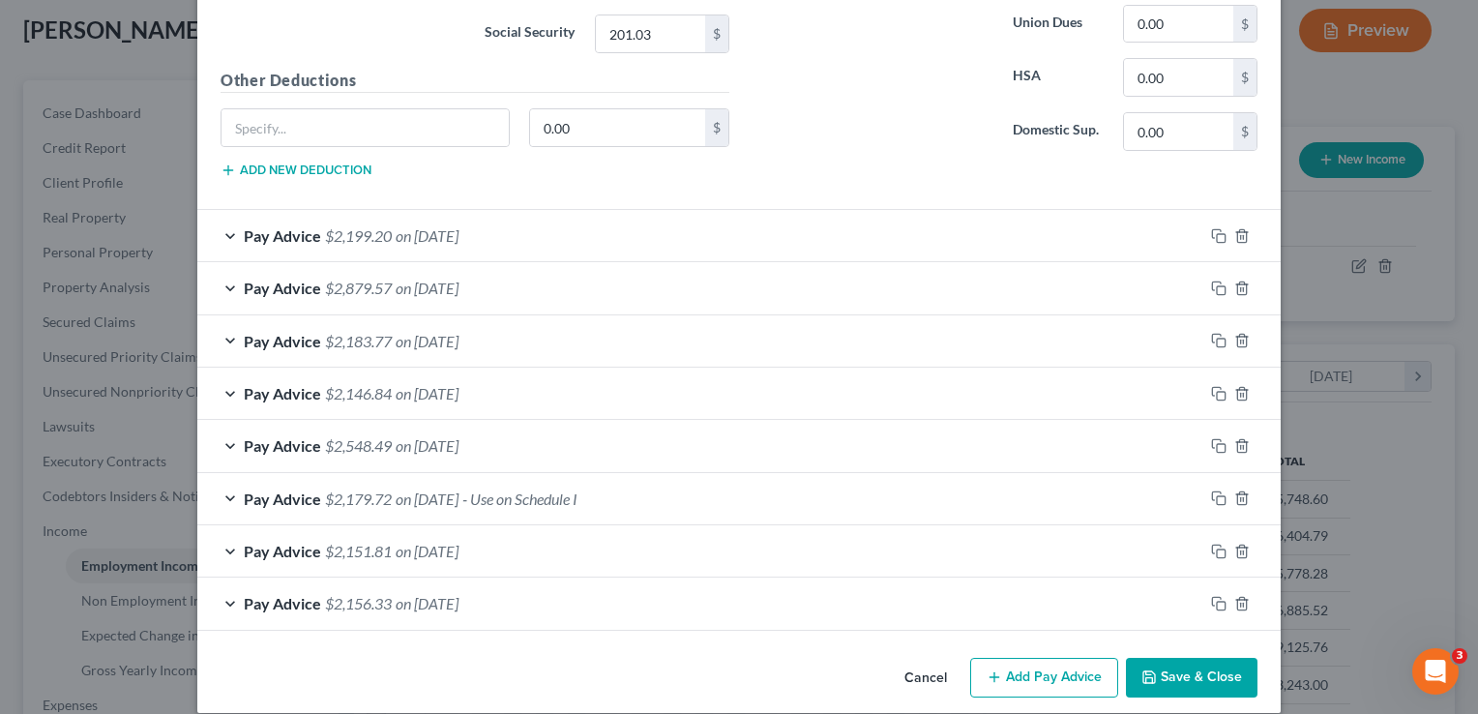
click at [1205, 658] on button "Save & Close" at bounding box center [1192, 678] width 132 height 41
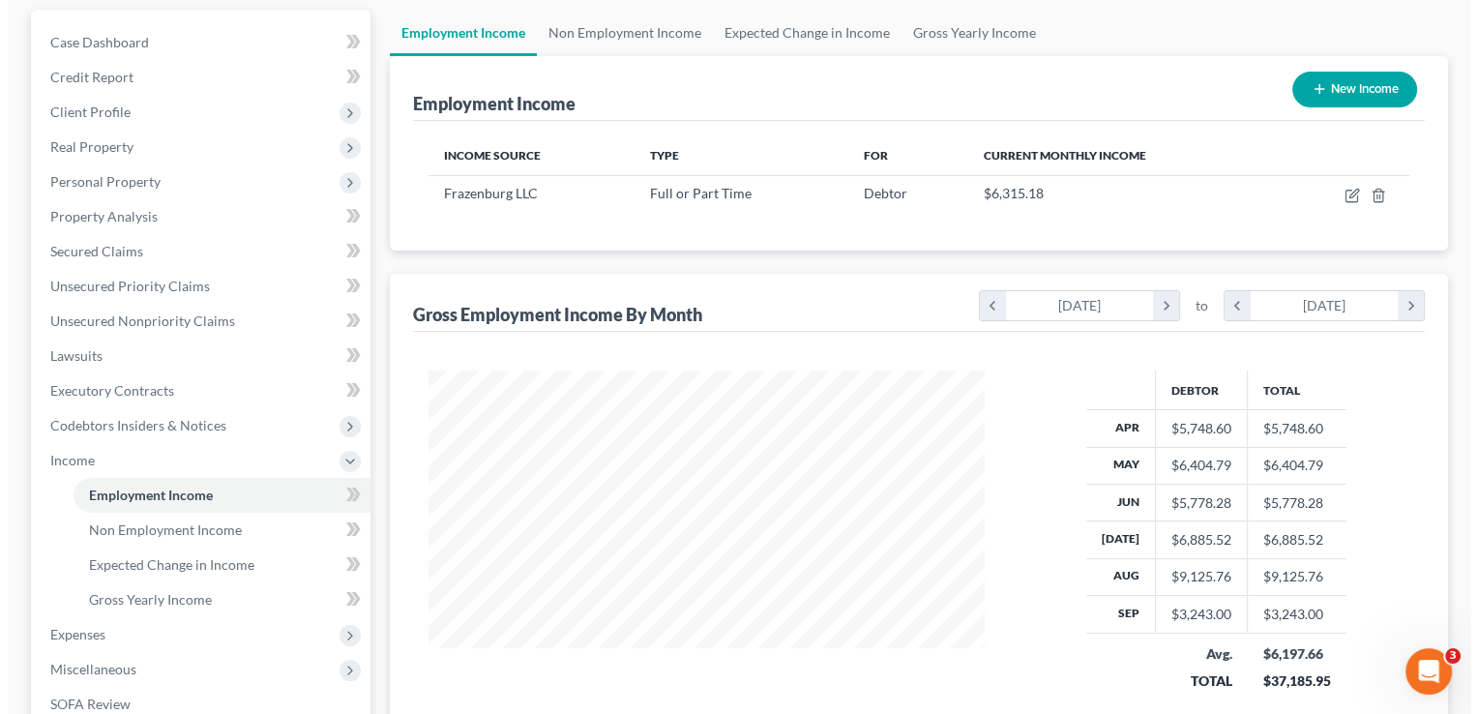
scroll to position [170, 0]
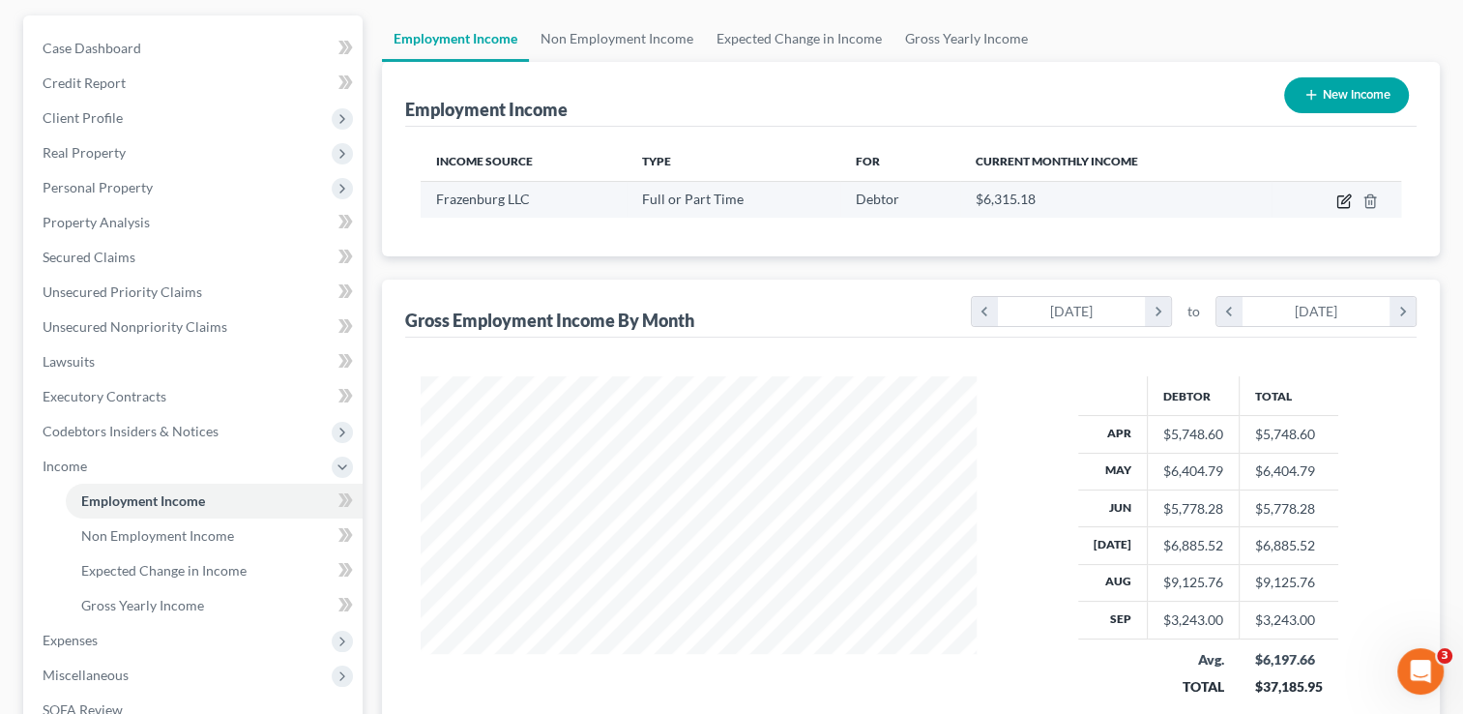
click at [1343, 195] on icon "button" at bounding box center [1343, 200] width 15 height 15
select select "0"
select select "16"
select select "2"
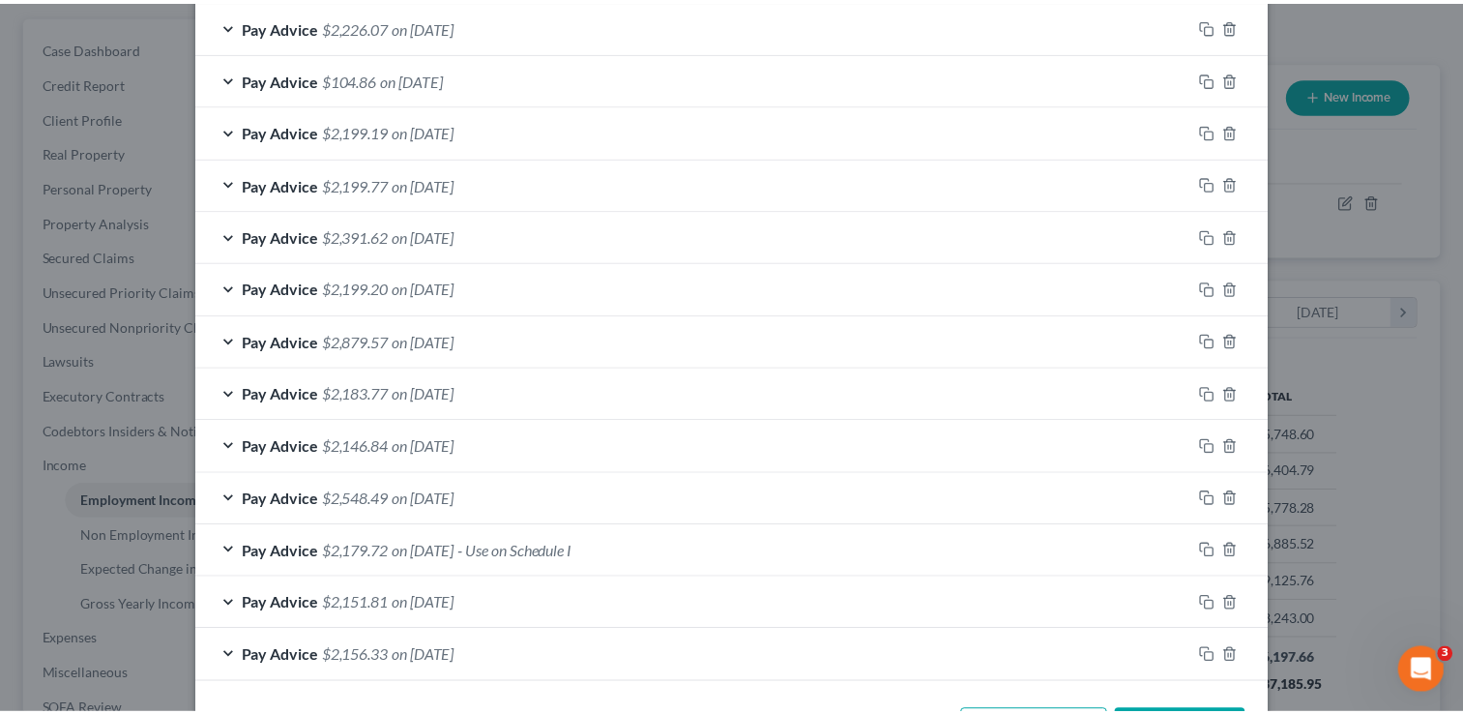
scroll to position [816, 0]
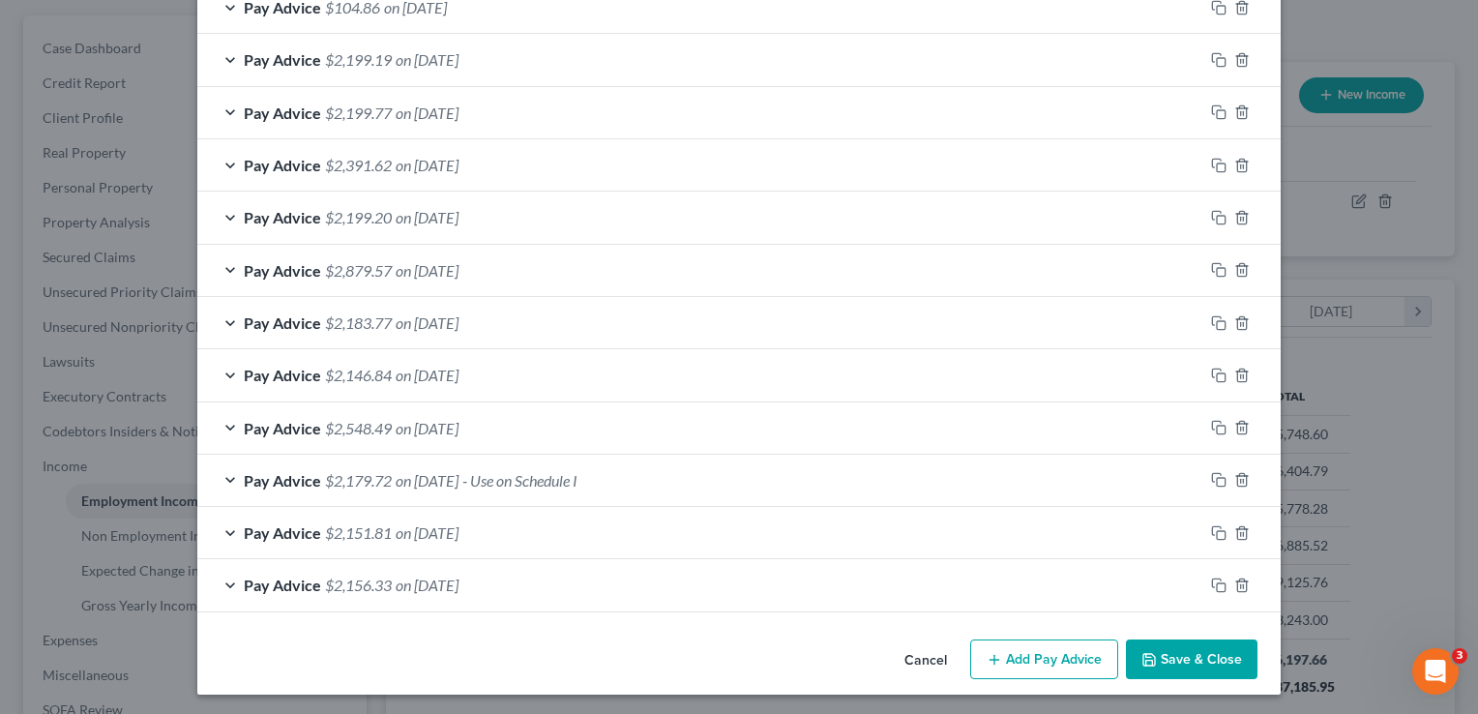
click at [1199, 655] on button "Save & Close" at bounding box center [1192, 659] width 132 height 41
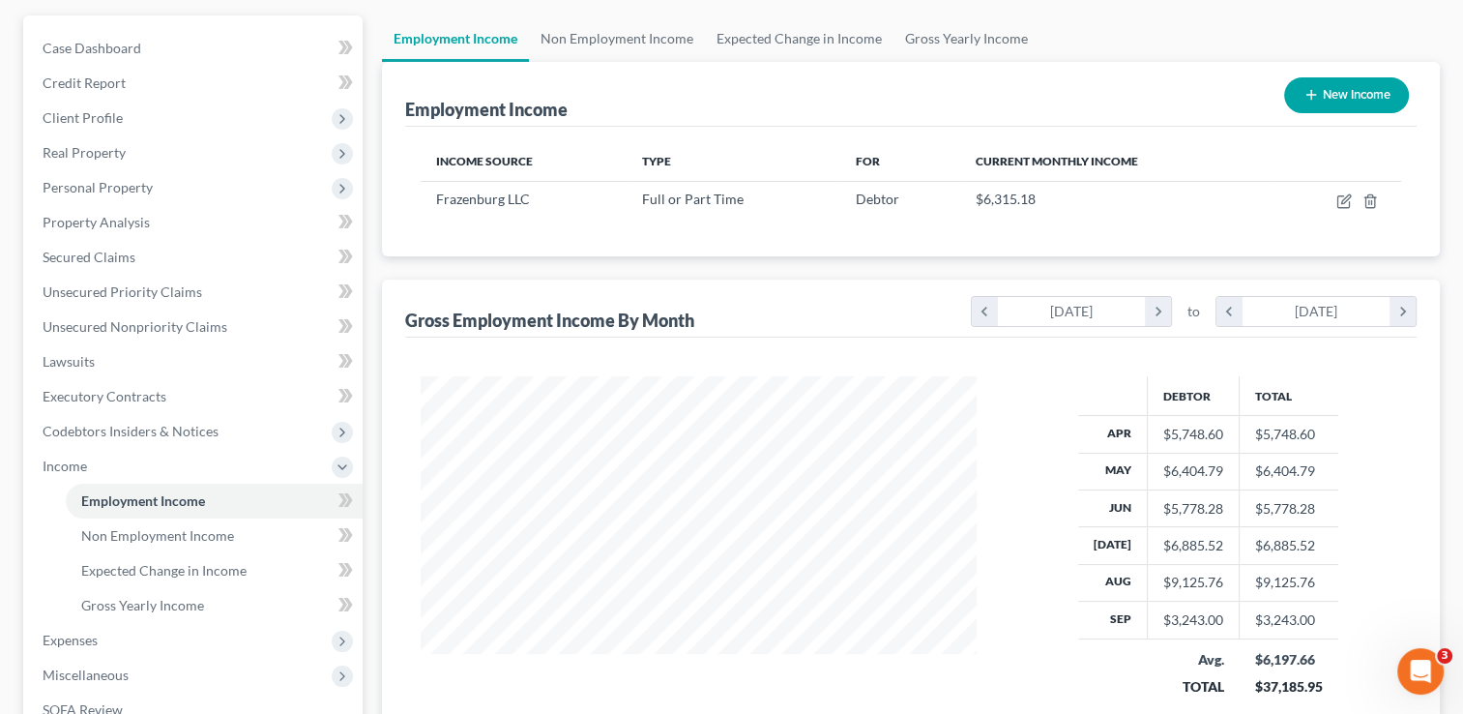
scroll to position [0, 0]
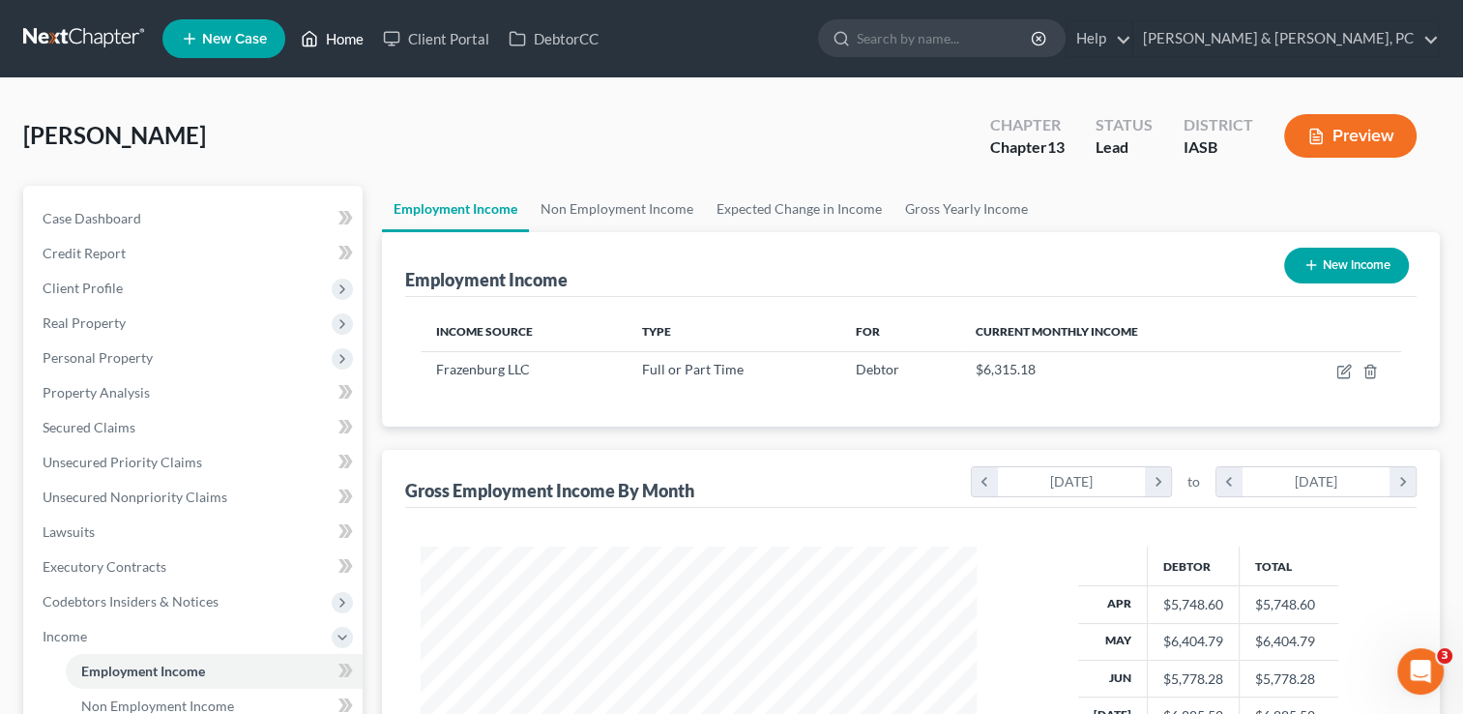
click at [356, 38] on link "Home" at bounding box center [332, 38] width 82 height 35
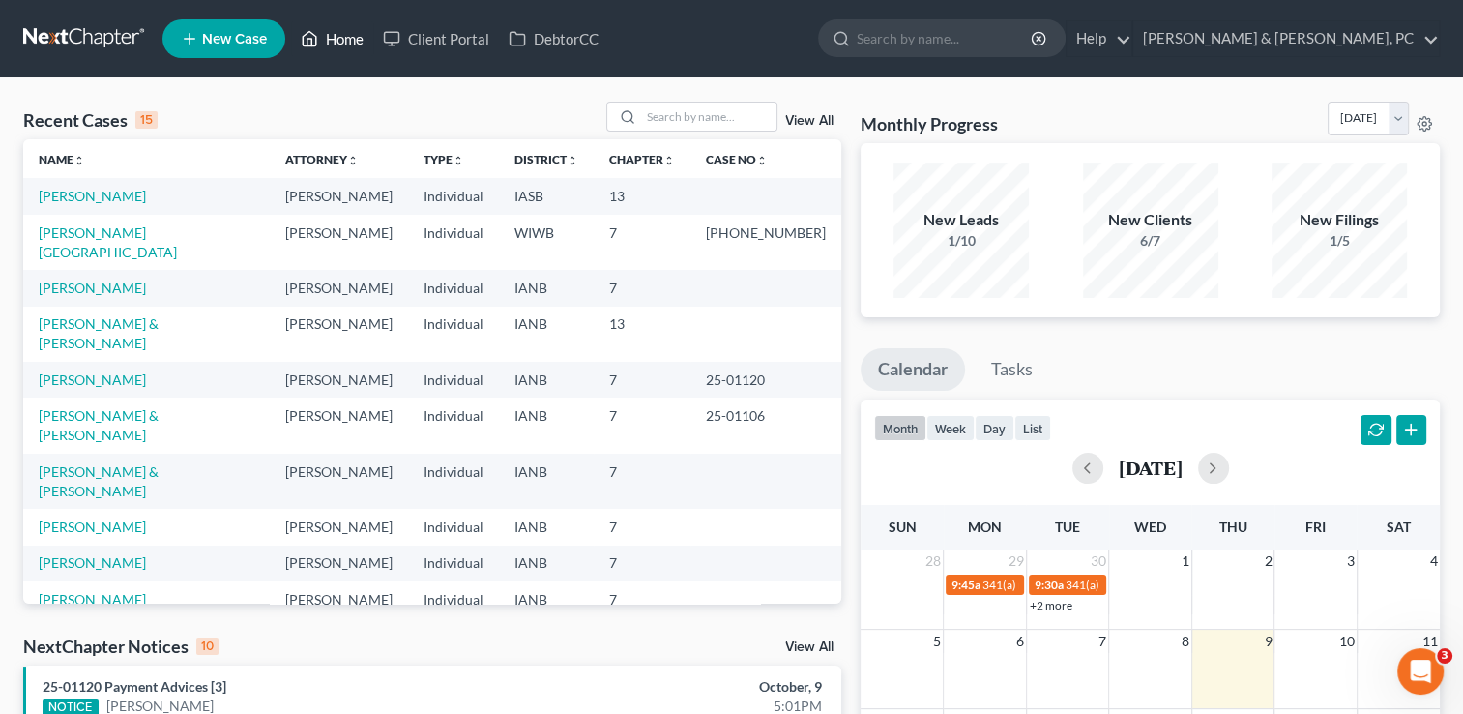
click at [337, 49] on link "Home" at bounding box center [332, 38] width 82 height 35
click at [346, 28] on link "Home" at bounding box center [332, 38] width 82 height 35
click at [332, 44] on link "Home" at bounding box center [332, 38] width 82 height 35
click at [1431, 43] on link "Henkels & Baker, PC" at bounding box center [1286, 38] width 306 height 35
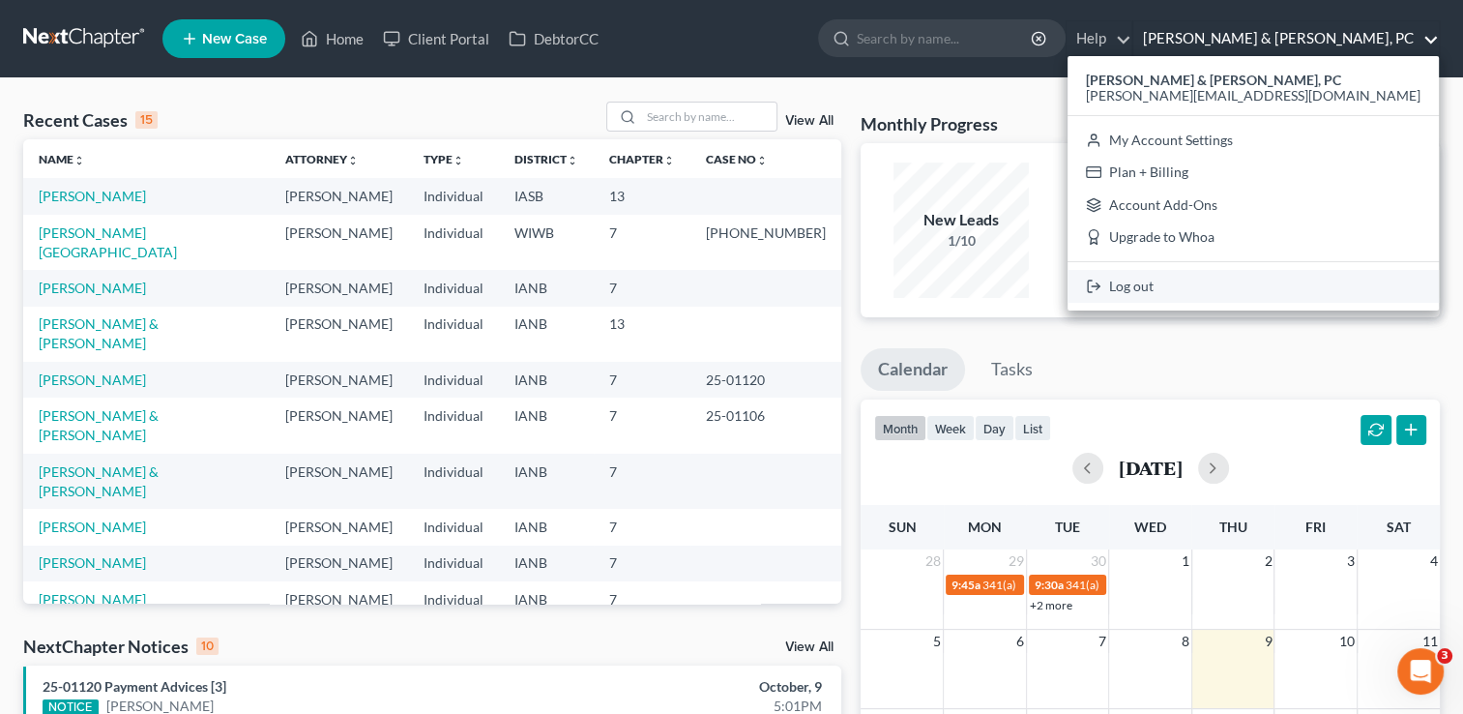
click at [1323, 283] on link "Log out" at bounding box center [1253, 286] width 371 height 33
